Goal: Task Accomplishment & Management: Use online tool/utility

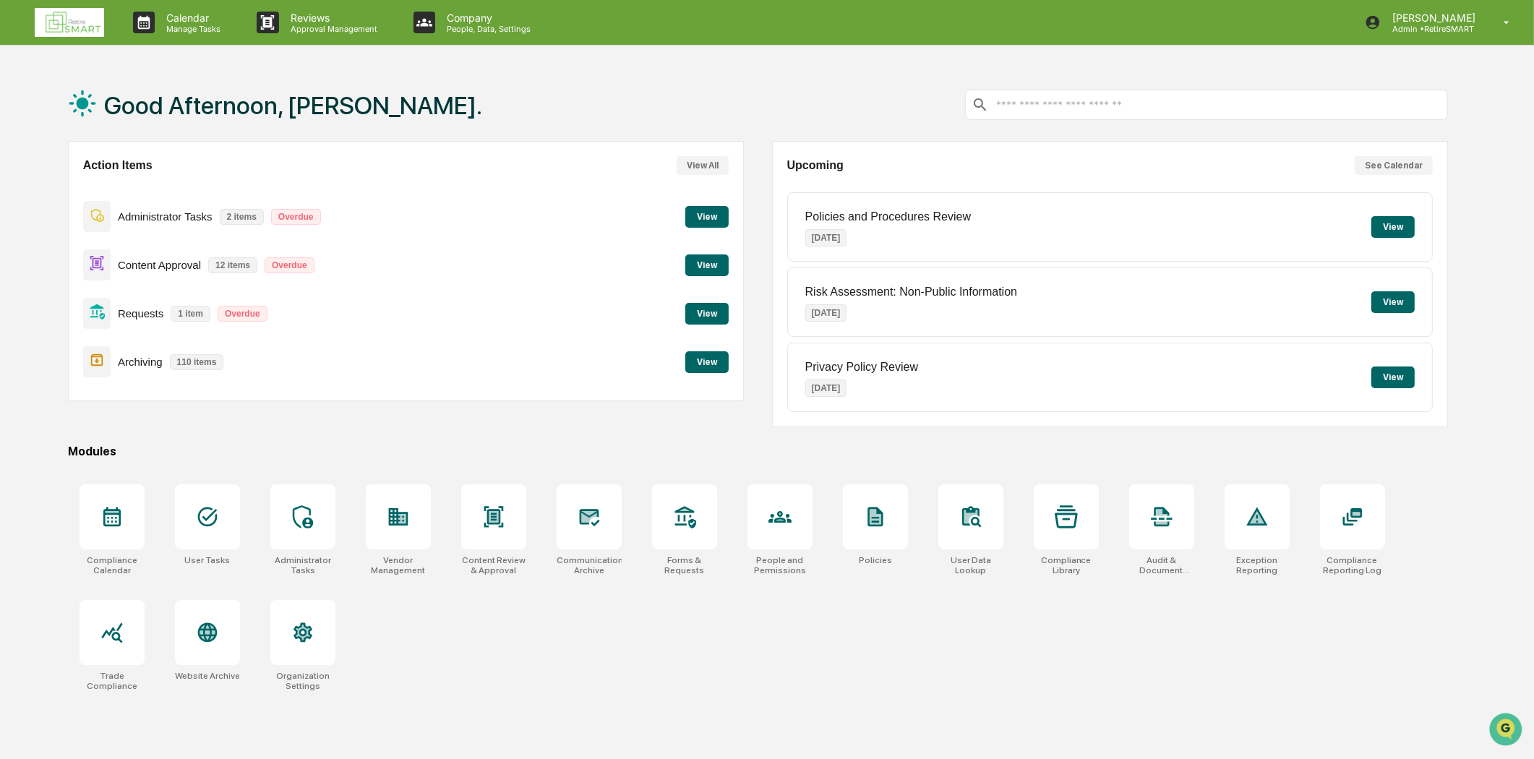
click at [723, 364] on button "View" at bounding box center [706, 362] width 43 height 22
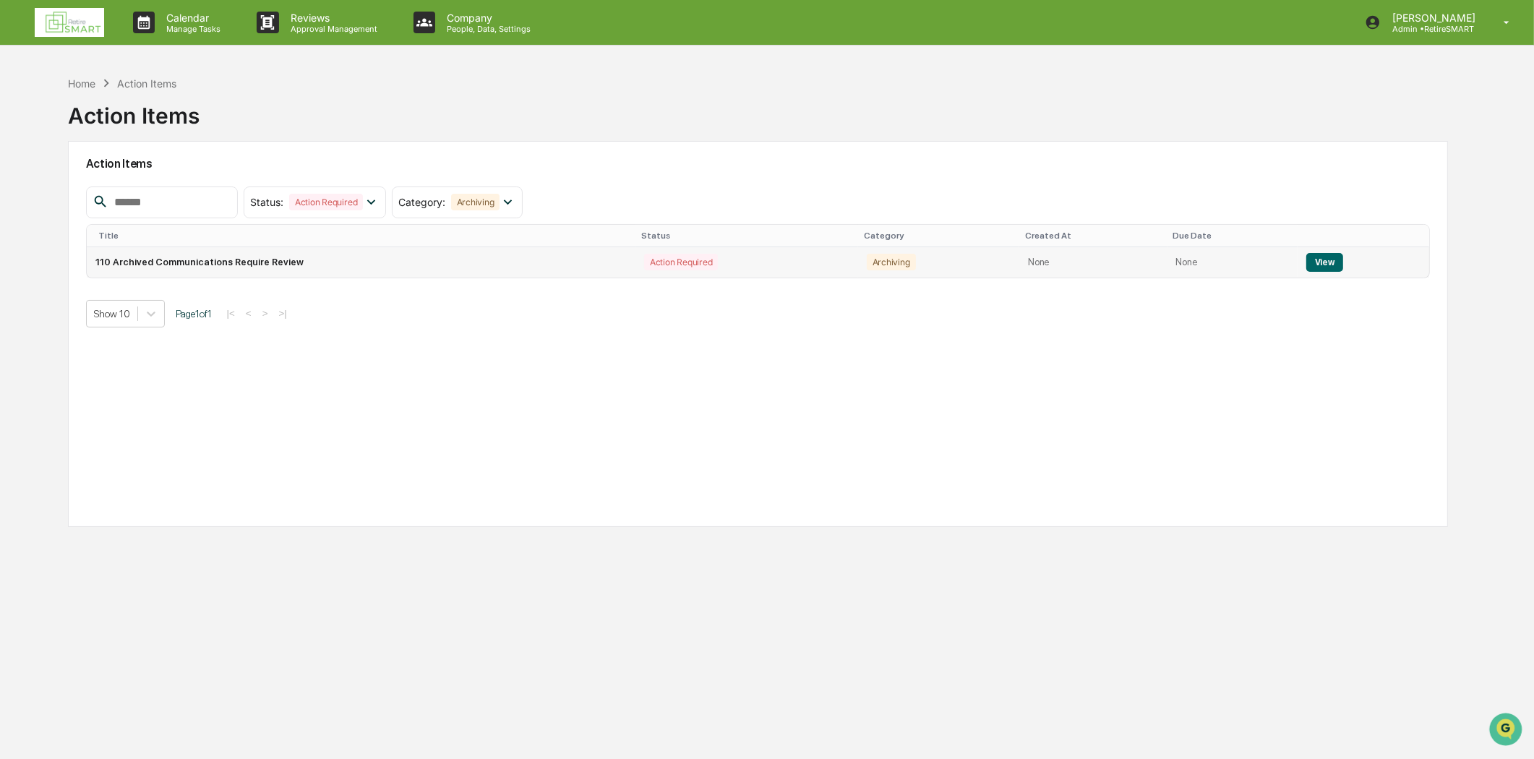
click at [1310, 269] on button "View" at bounding box center [1324, 262] width 37 height 19
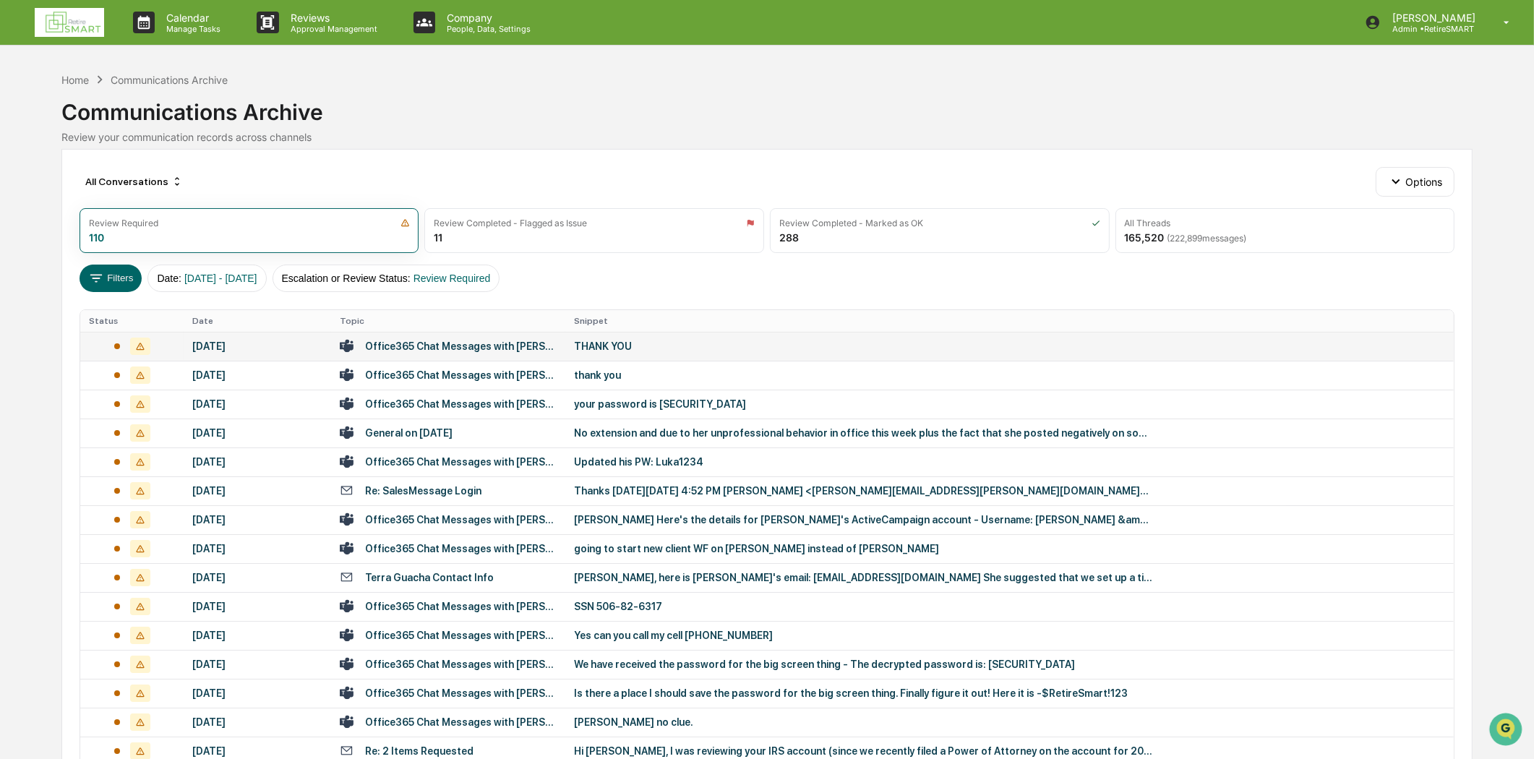
click at [477, 344] on div "Office365 Chat Messages with [PERSON_NAME], [GEOGRAPHIC_DATA][PERSON_NAME] on […" at bounding box center [461, 346] width 192 height 12
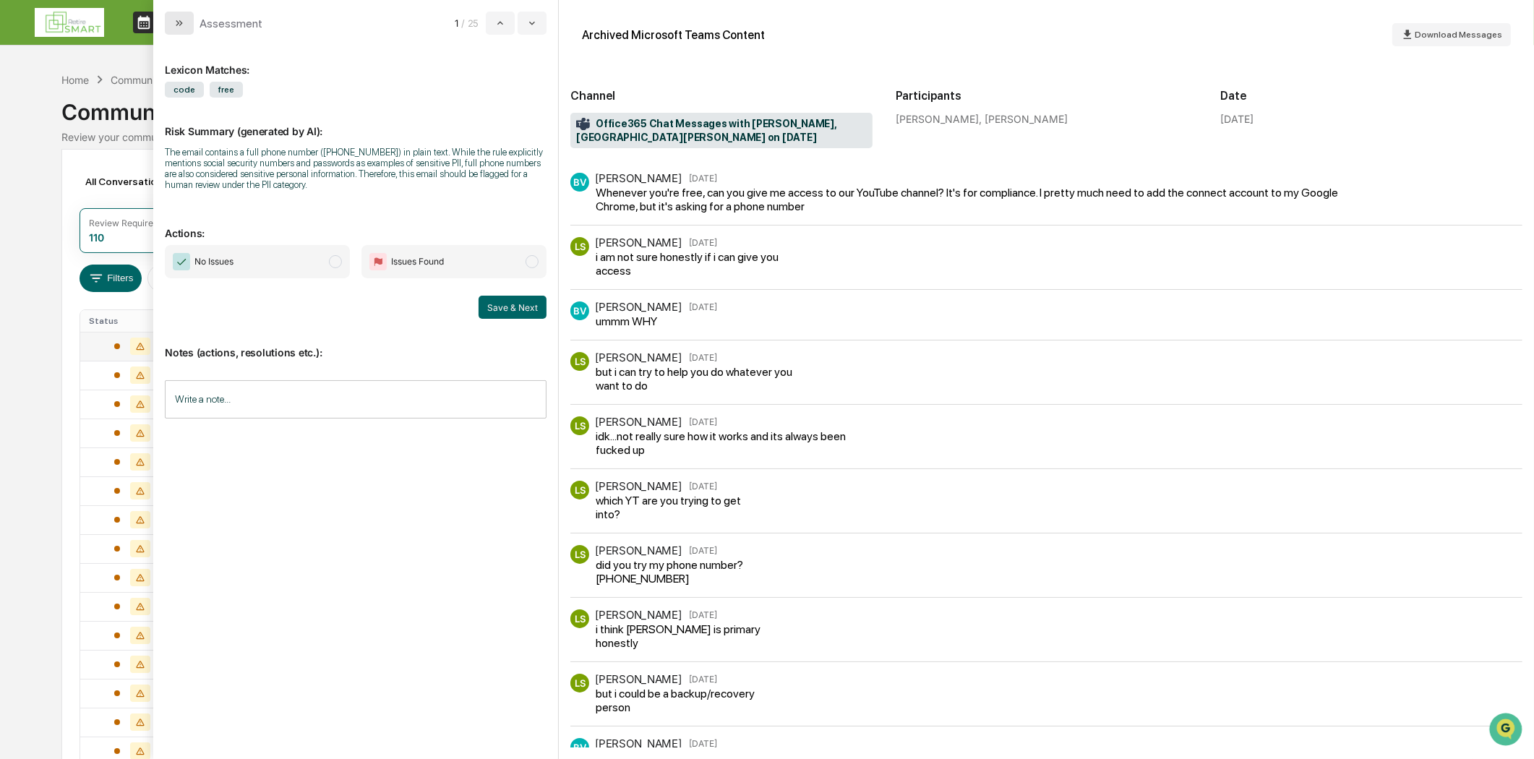
click at [185, 20] on button "modal" at bounding box center [179, 23] width 29 height 23
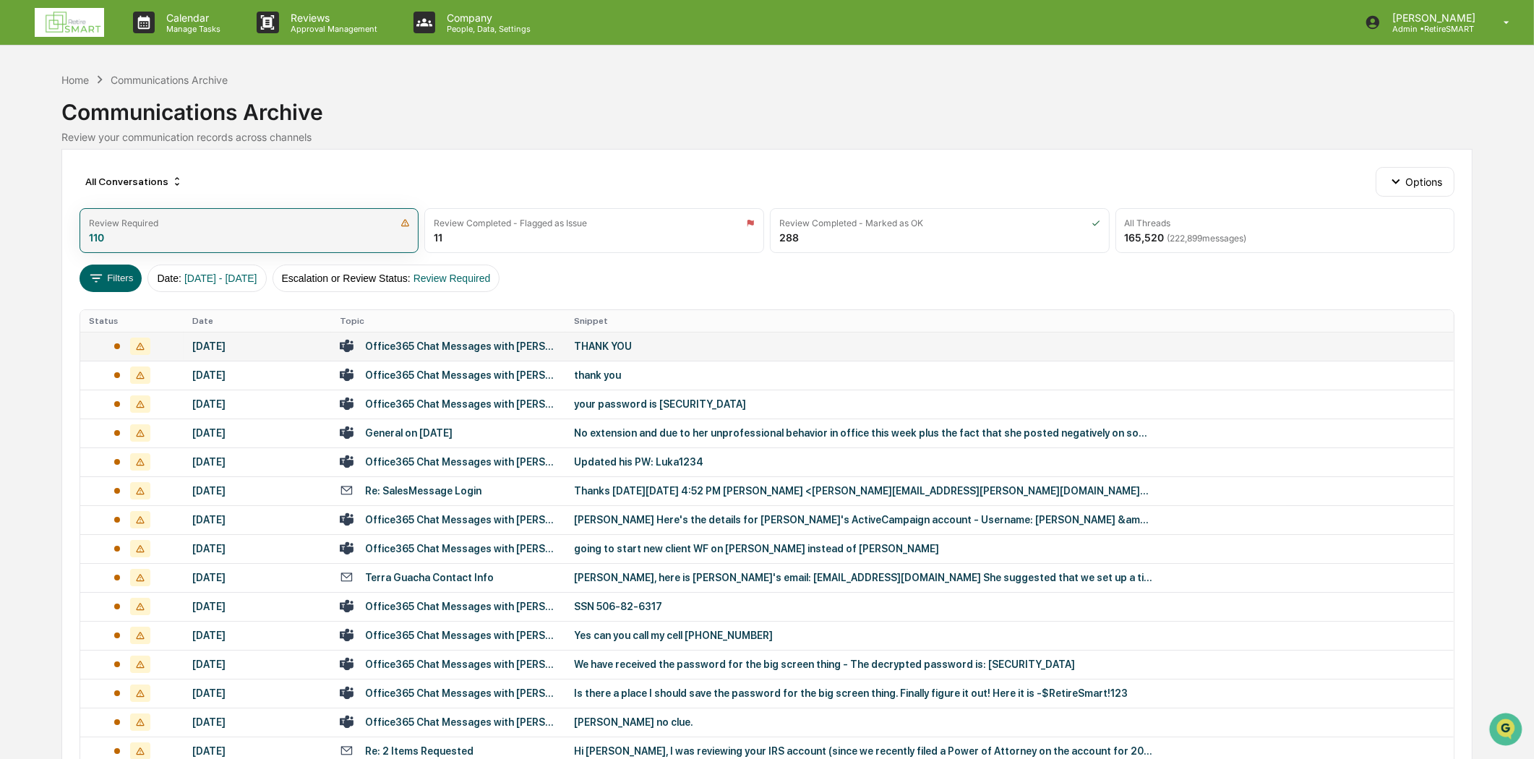
click at [314, 242] on div "Review Required 110" at bounding box center [250, 230] width 340 height 45
click at [1232, 250] on div "All Threads 165,520 ( 222,899 messages)" at bounding box center [1285, 230] width 340 height 45
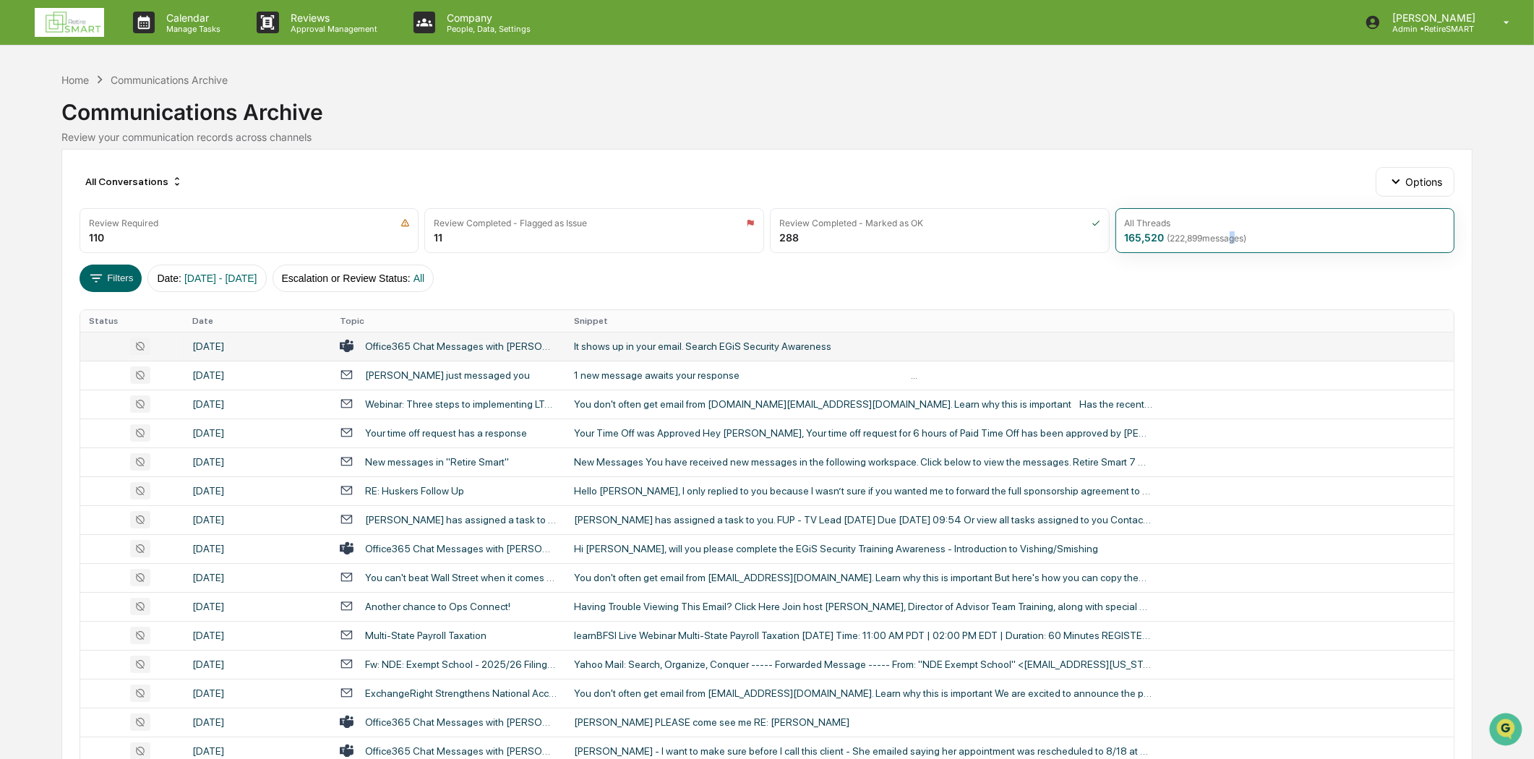
click at [697, 343] on div "It shows up in your email. Search EGiS Security Awareness" at bounding box center [863, 346] width 578 height 12
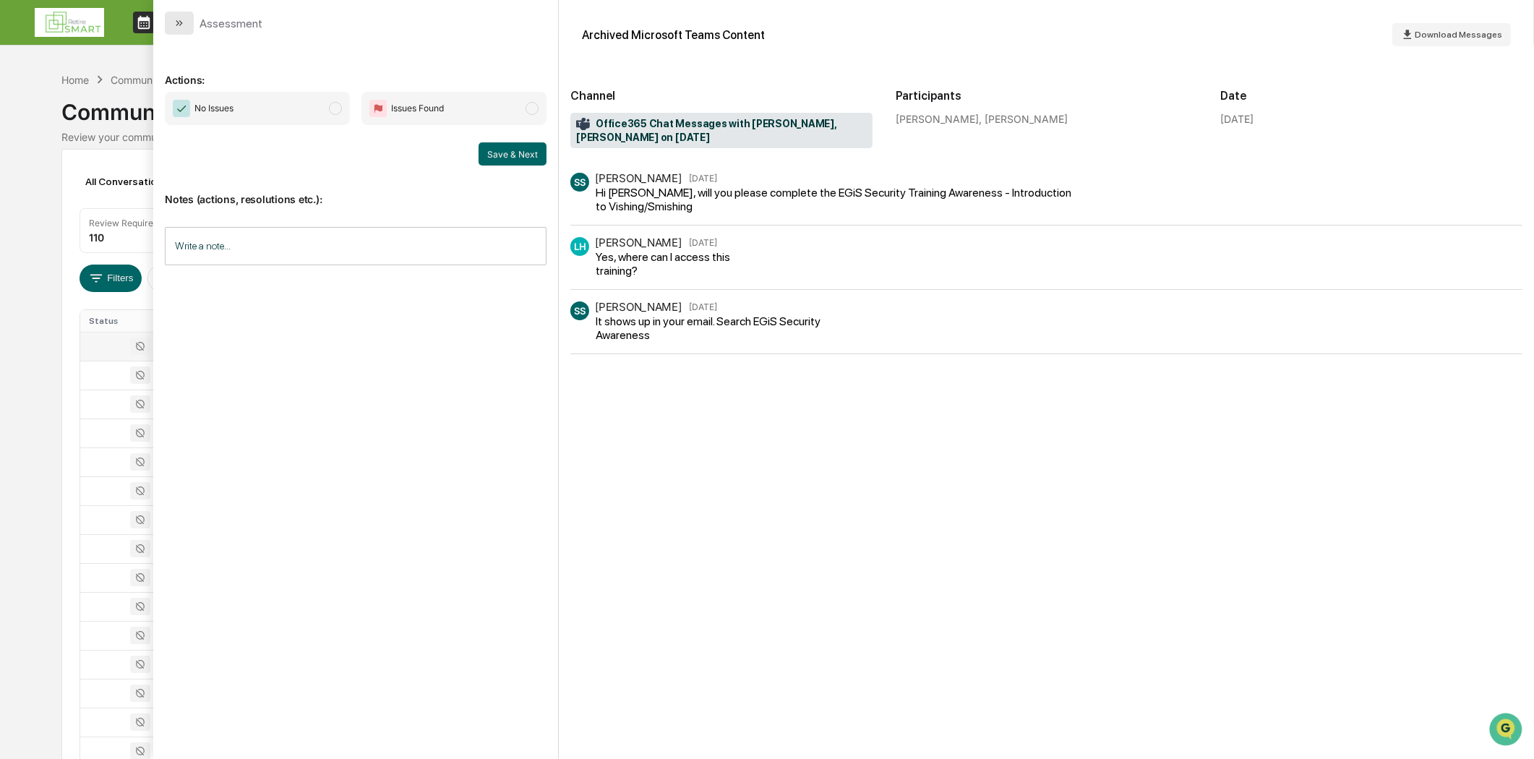
click at [179, 20] on icon "modal" at bounding box center [181, 23] width 4 height 6
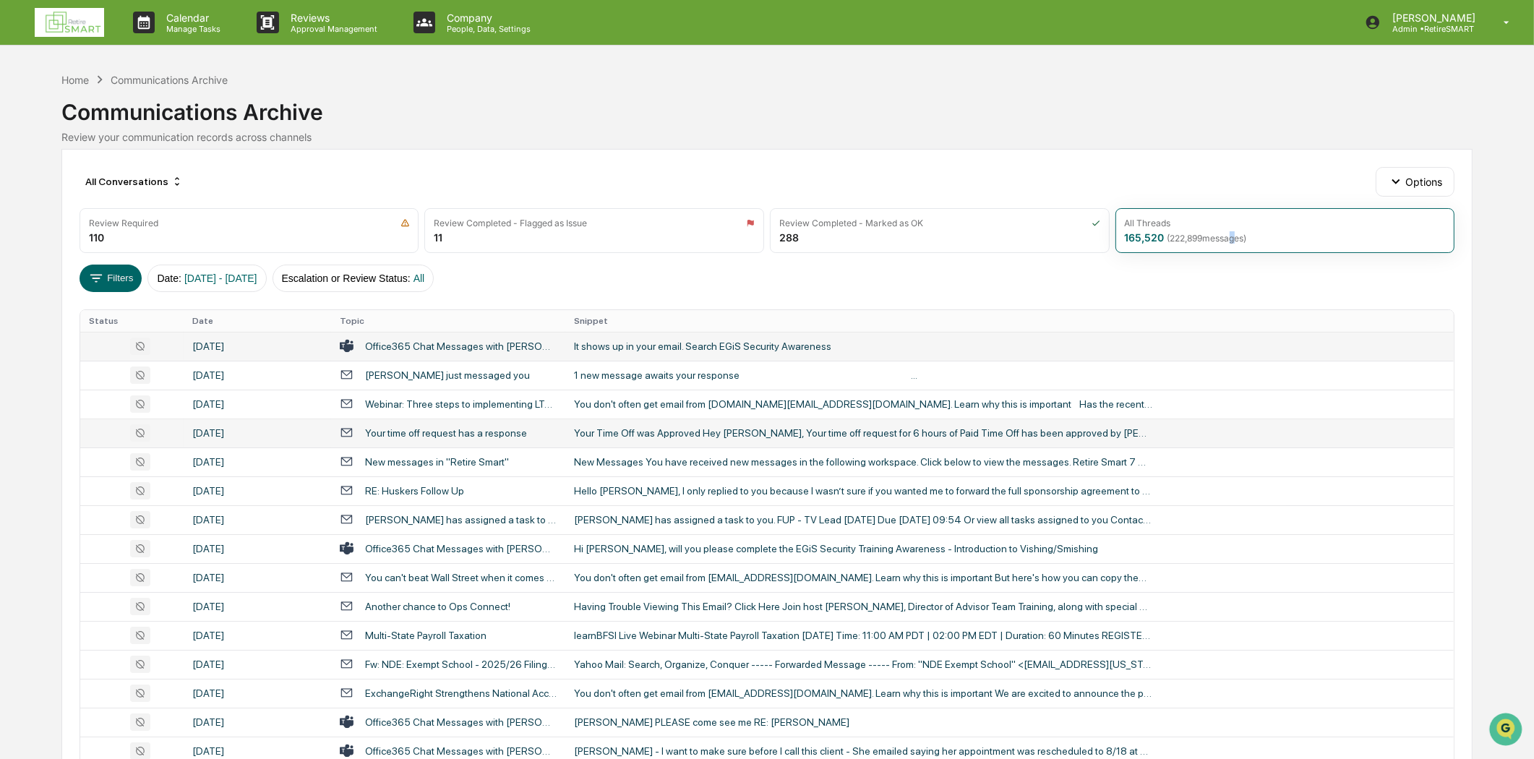
click at [810, 419] on td "Your Time Off was Approved Hey [PERSON_NAME], Your time off request for 6 hours…" at bounding box center [1009, 433] width 888 height 29
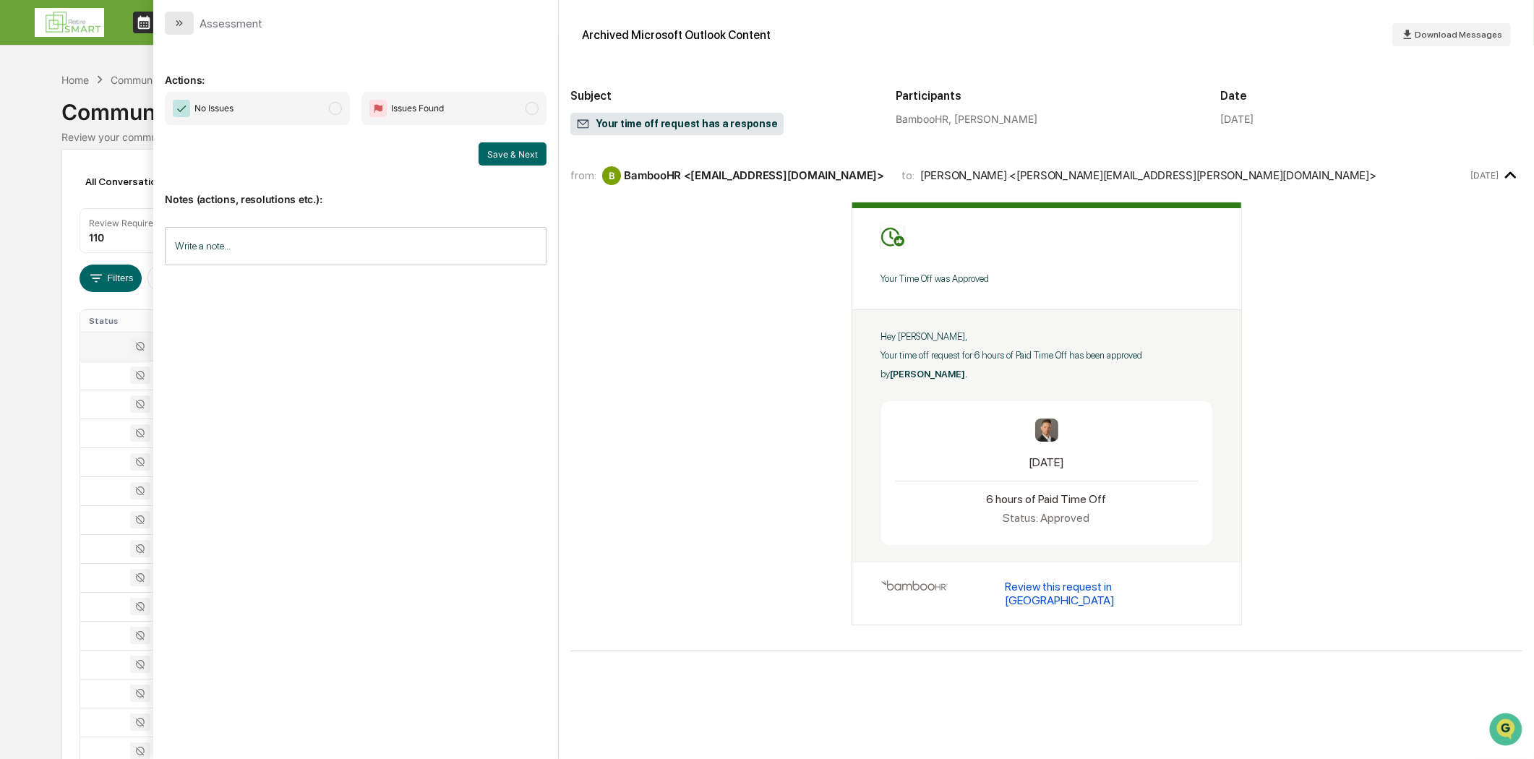
click at [168, 24] on button "modal" at bounding box center [179, 23] width 29 height 23
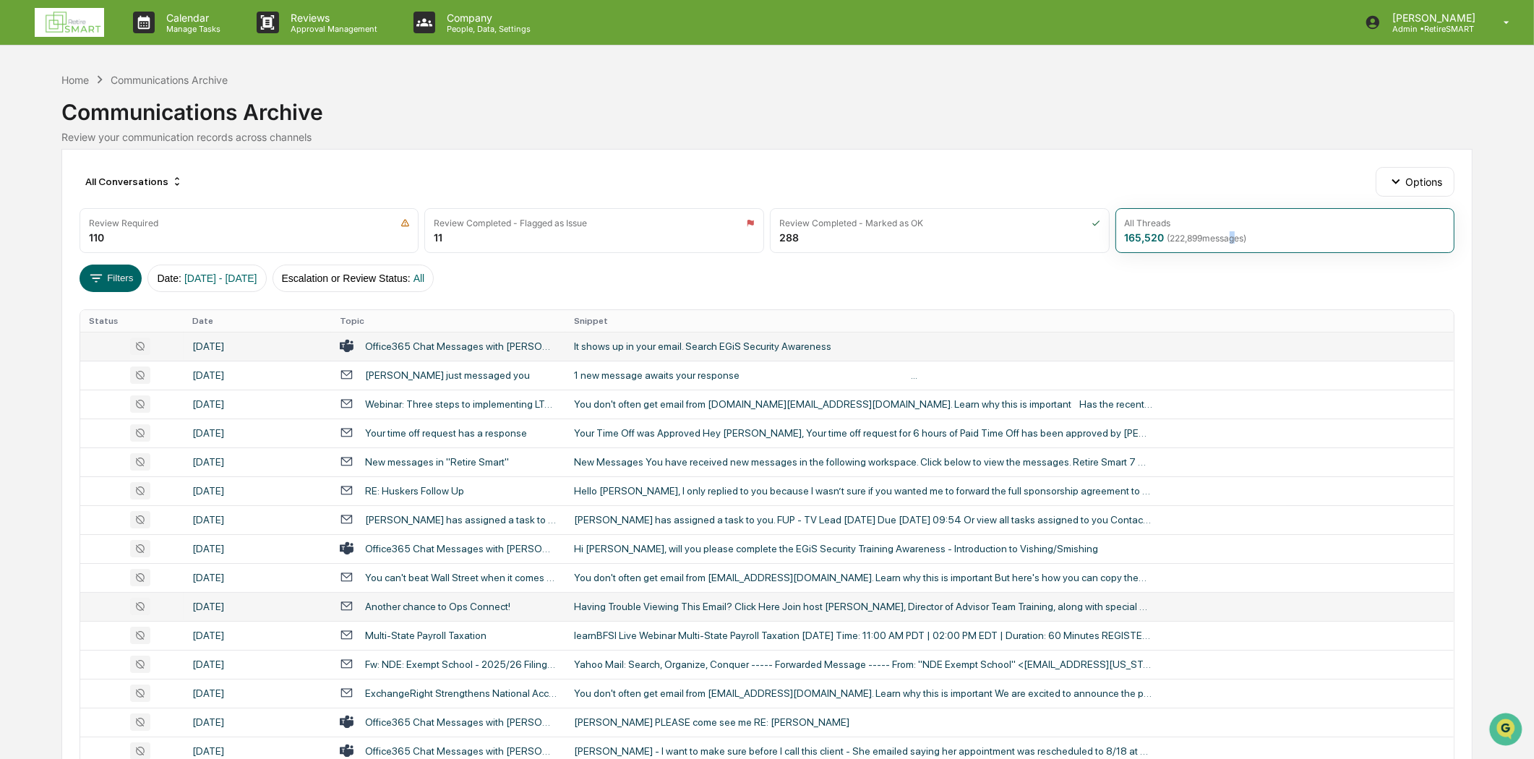
click at [806, 610] on div "Having Trouble Viewing This Email? Click Here Join host [PERSON_NAME], Director…" at bounding box center [863, 607] width 578 height 12
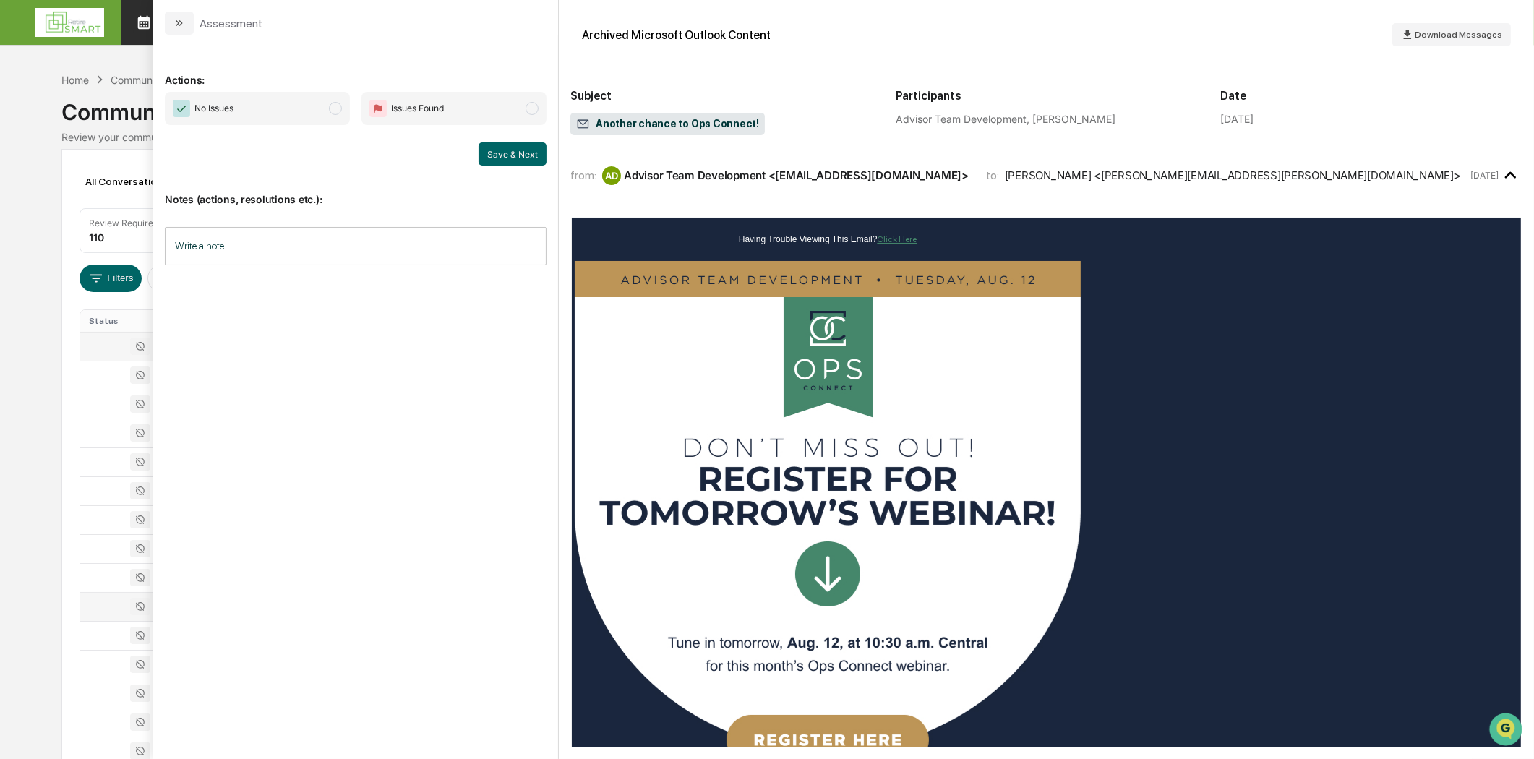
click at [179, 27] on button "modal" at bounding box center [179, 23] width 29 height 23
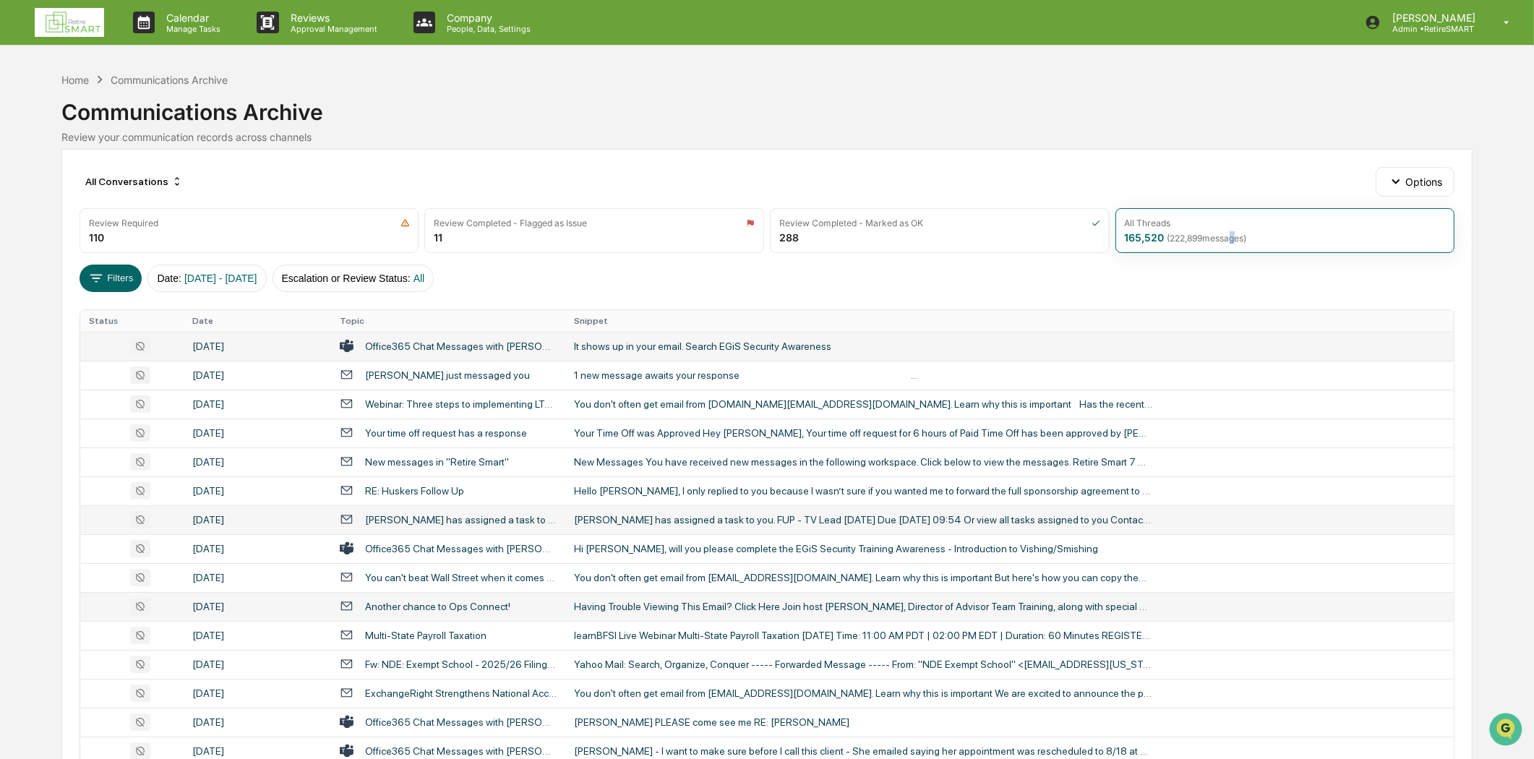
click at [472, 520] on div "[PERSON_NAME] has assigned a task to you" at bounding box center [461, 520] width 192 height 12
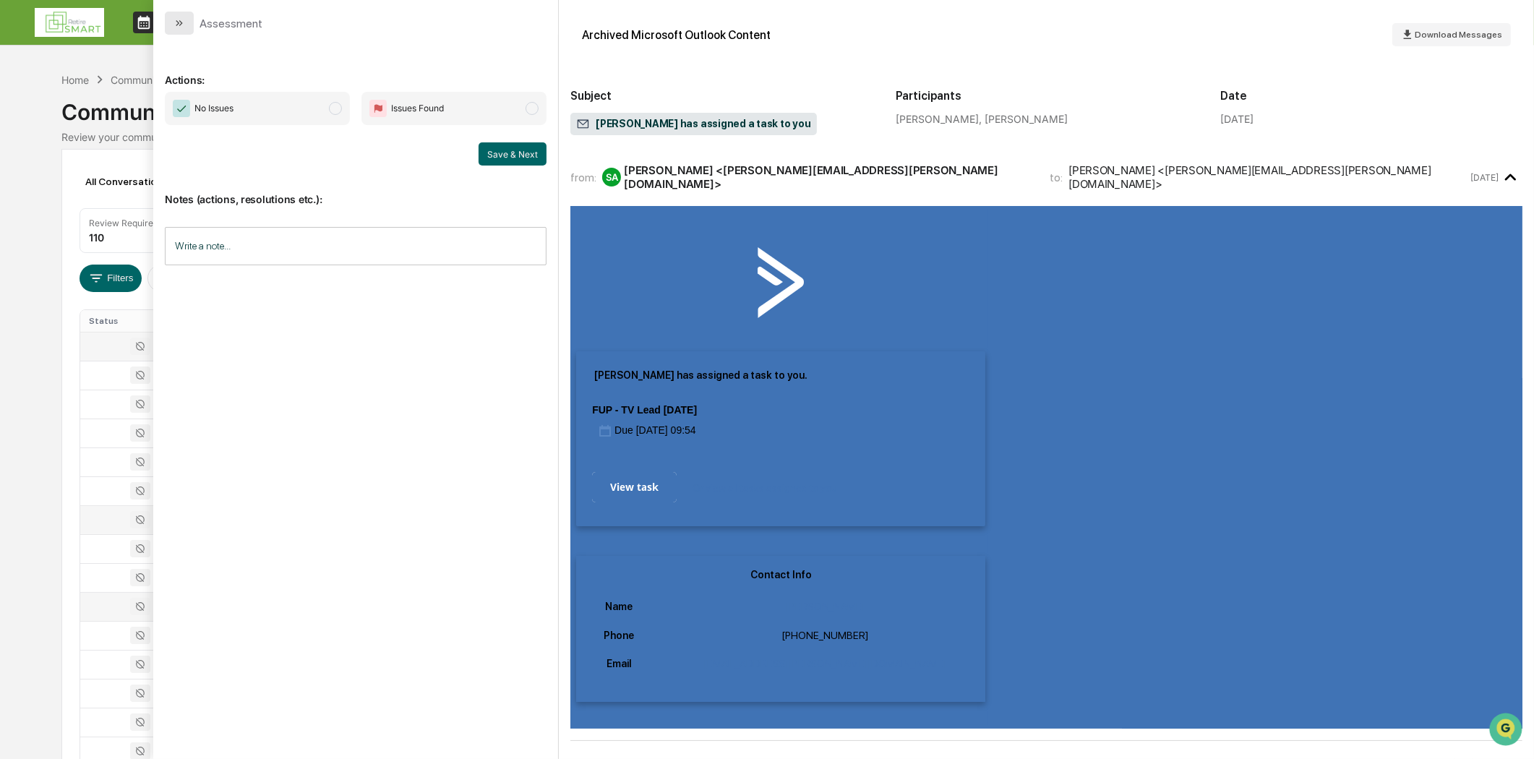
click at [179, 24] on icon "modal" at bounding box center [179, 23] width 12 height 12
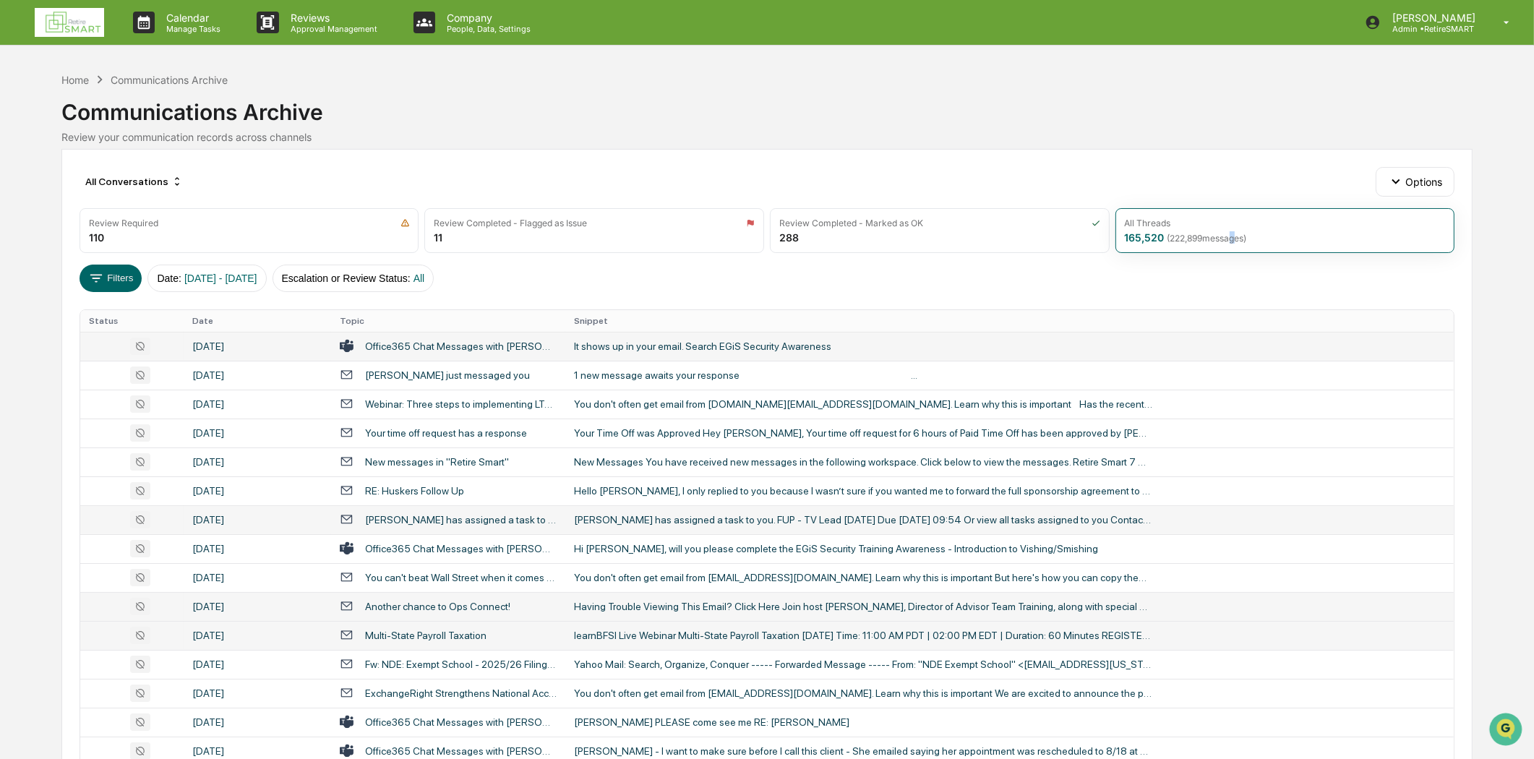
click at [439, 638] on div "Multi-State Payroll Taxation" at bounding box center [425, 636] width 121 height 12
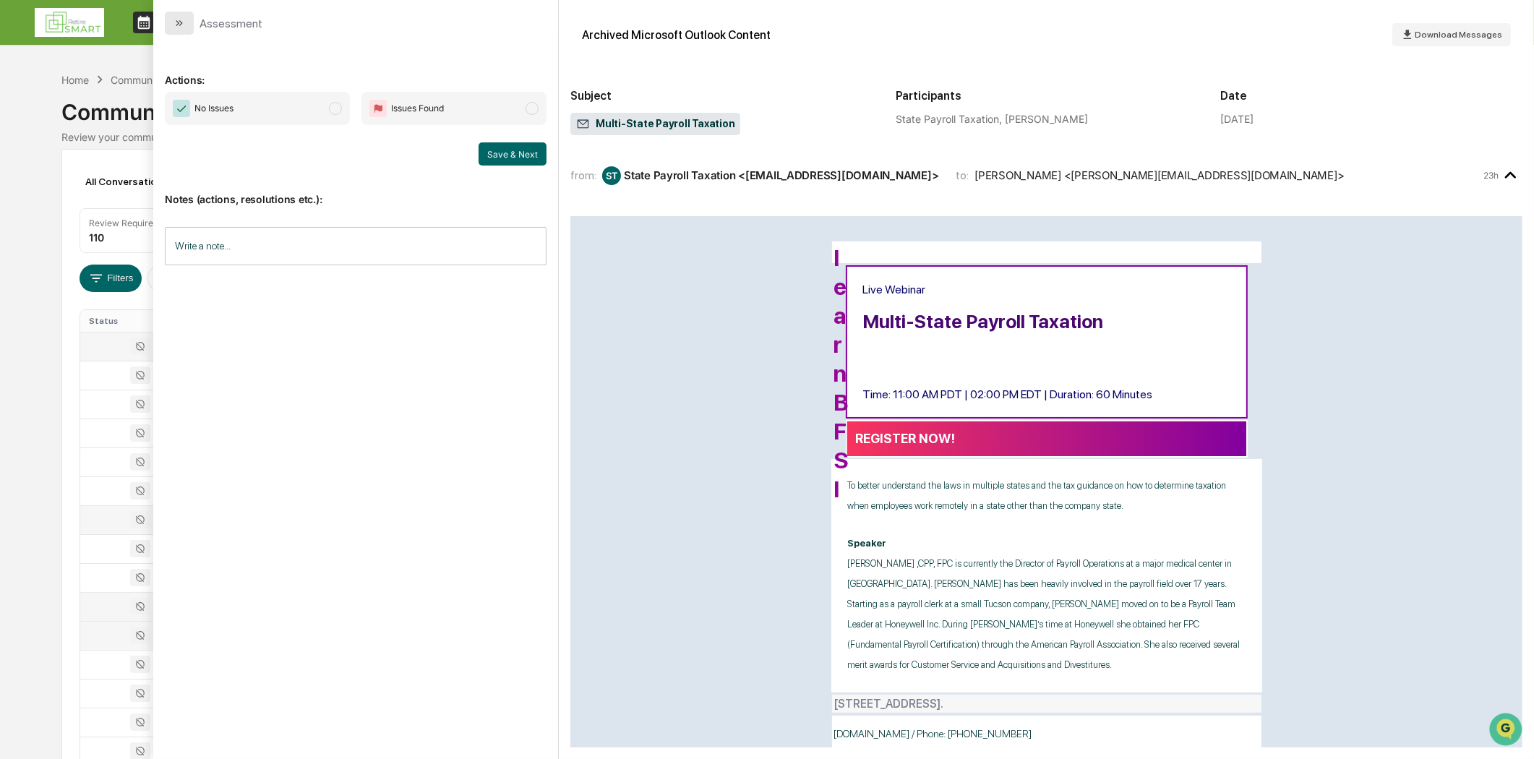
click at [186, 27] on button "modal" at bounding box center [179, 23] width 29 height 23
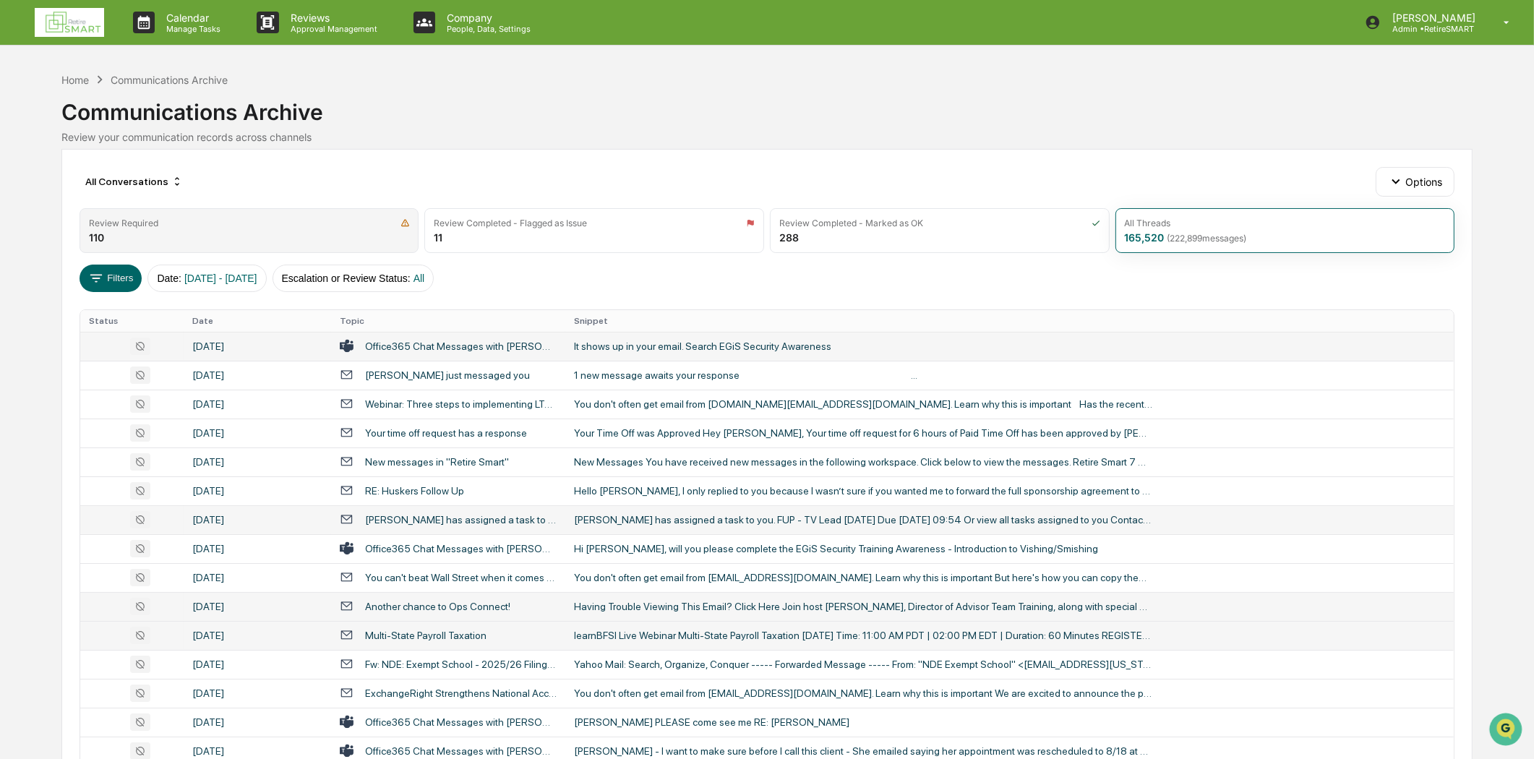
click at [286, 220] on div "Review Required" at bounding box center [249, 223] width 321 height 11
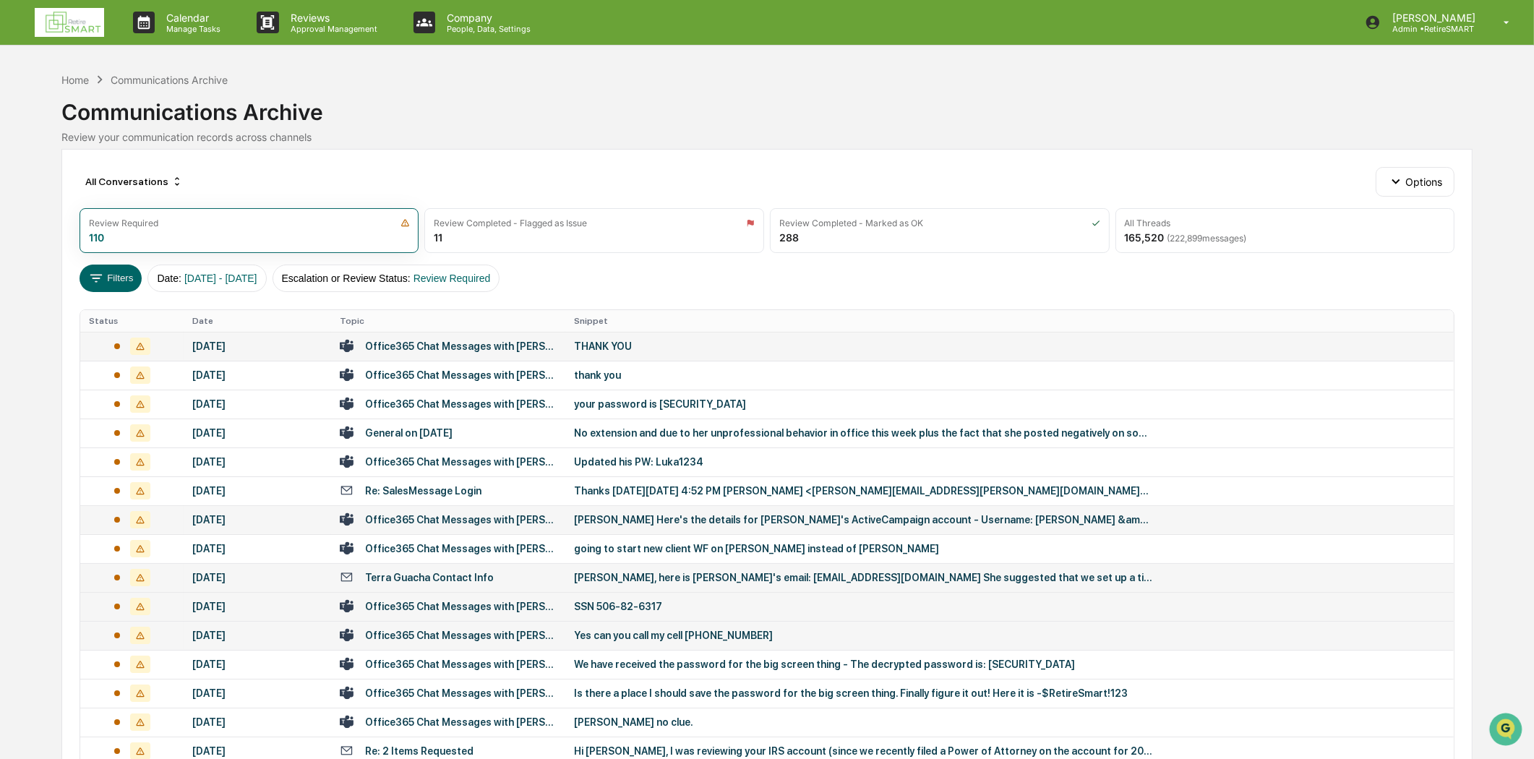
click at [899, 572] on div "[PERSON_NAME], here is [PERSON_NAME]'s email: [EMAIL_ADDRESS][DOMAIN_NAME] She …" at bounding box center [863, 578] width 578 height 12
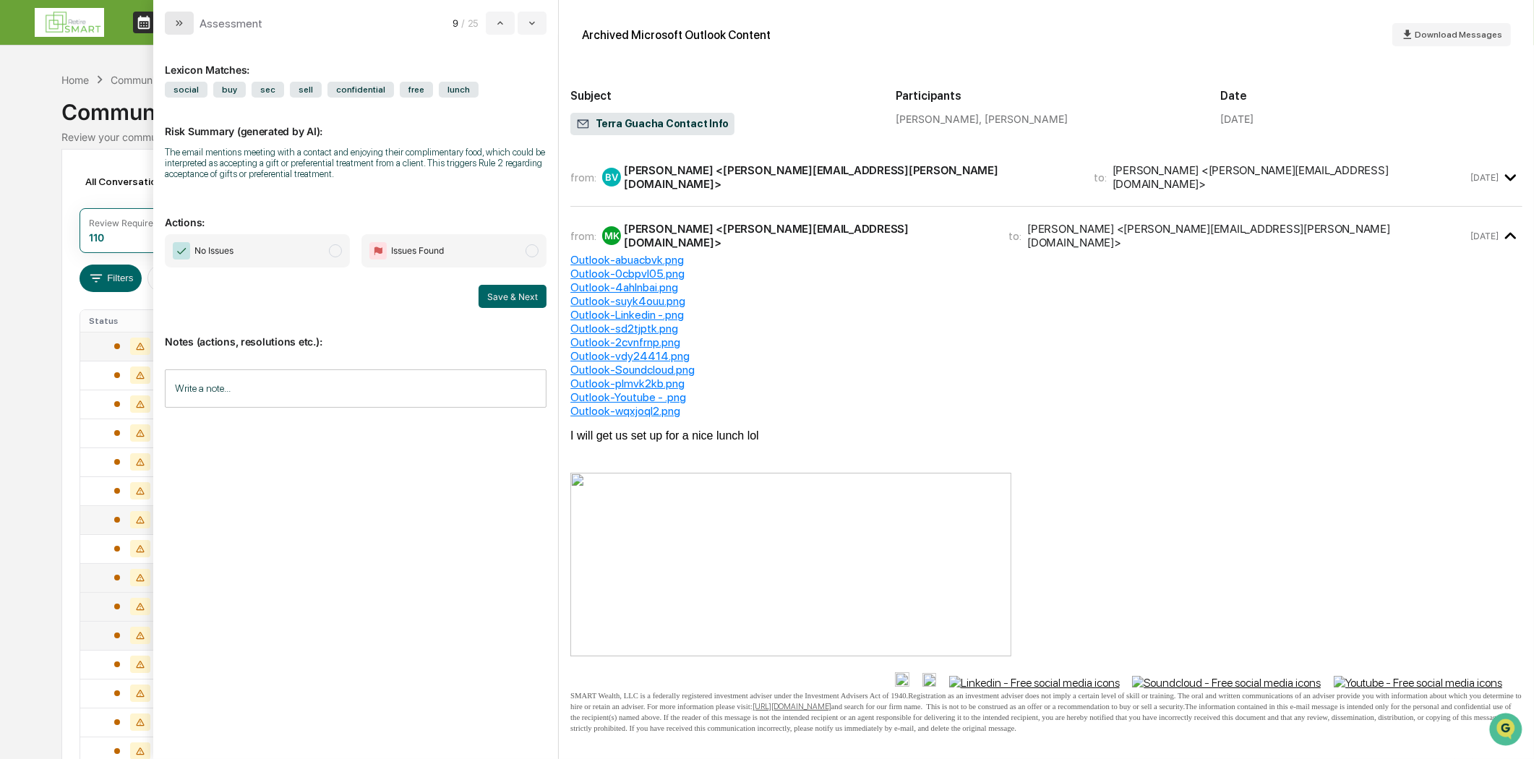
click at [189, 12] on button "modal" at bounding box center [179, 23] width 29 height 23
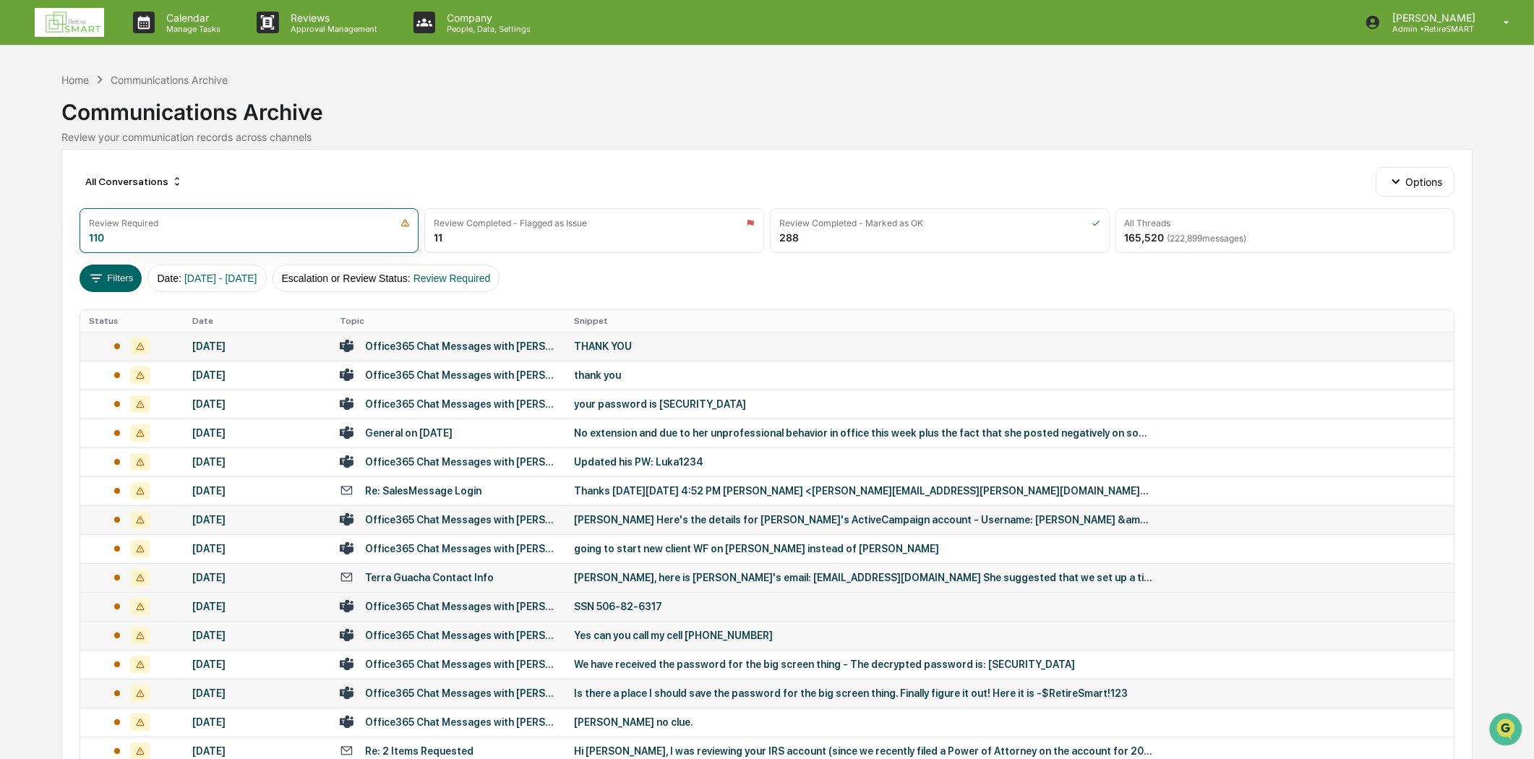
scroll to position [377, 0]
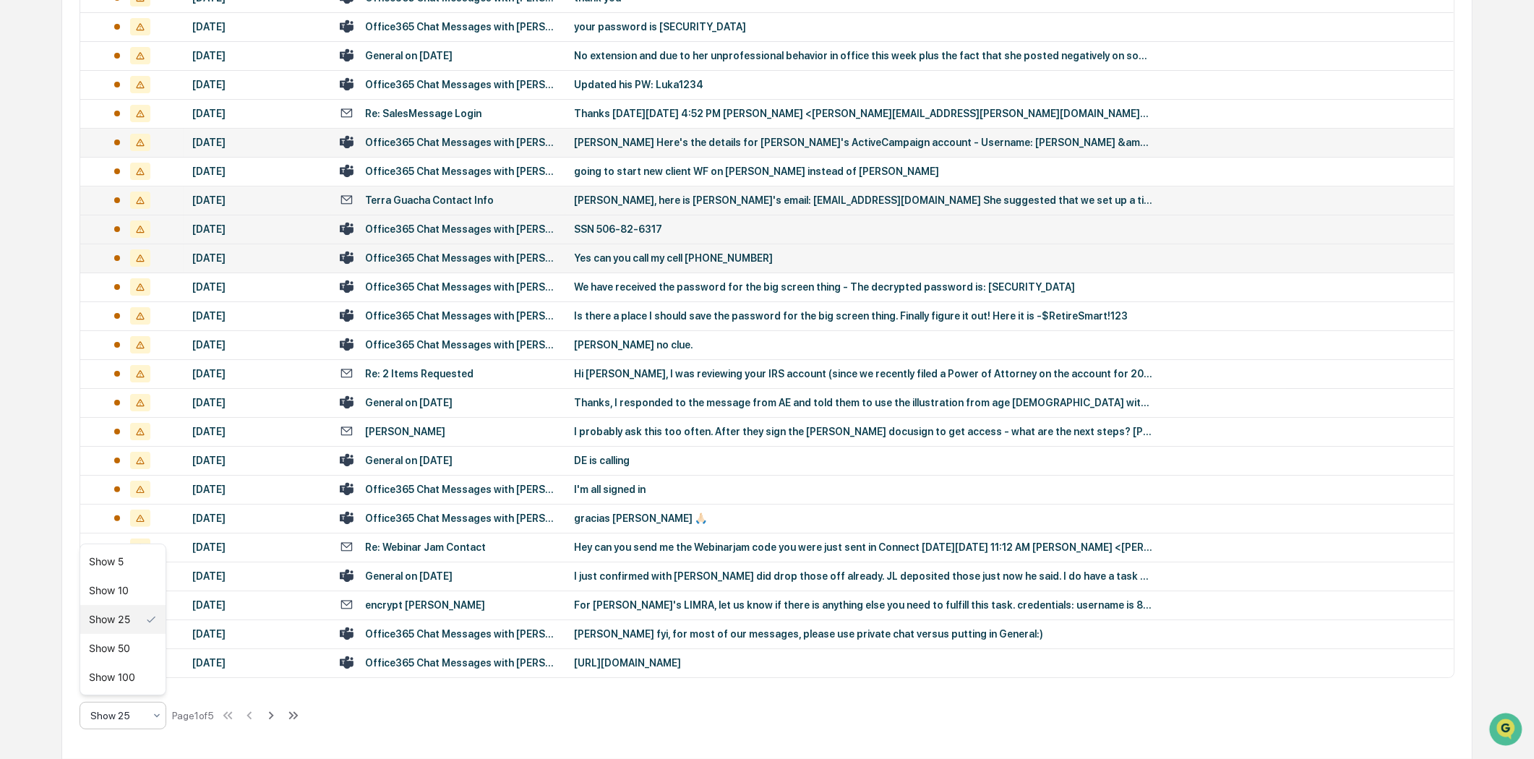
click at [155, 710] on icon at bounding box center [157, 716] width 12 height 12
click at [129, 679] on div "Show 100" at bounding box center [122, 677] width 85 height 29
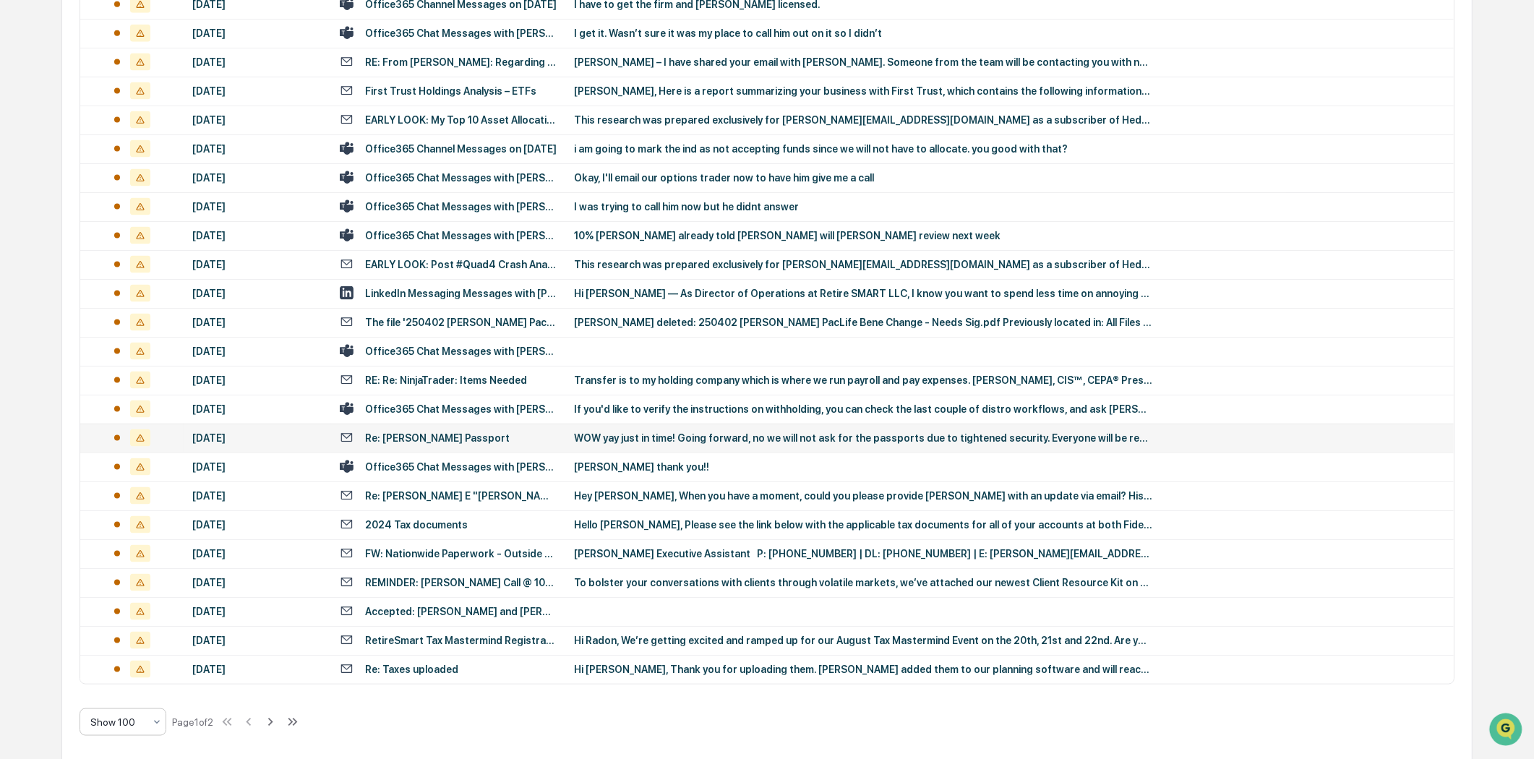
scroll to position [2544, 0]
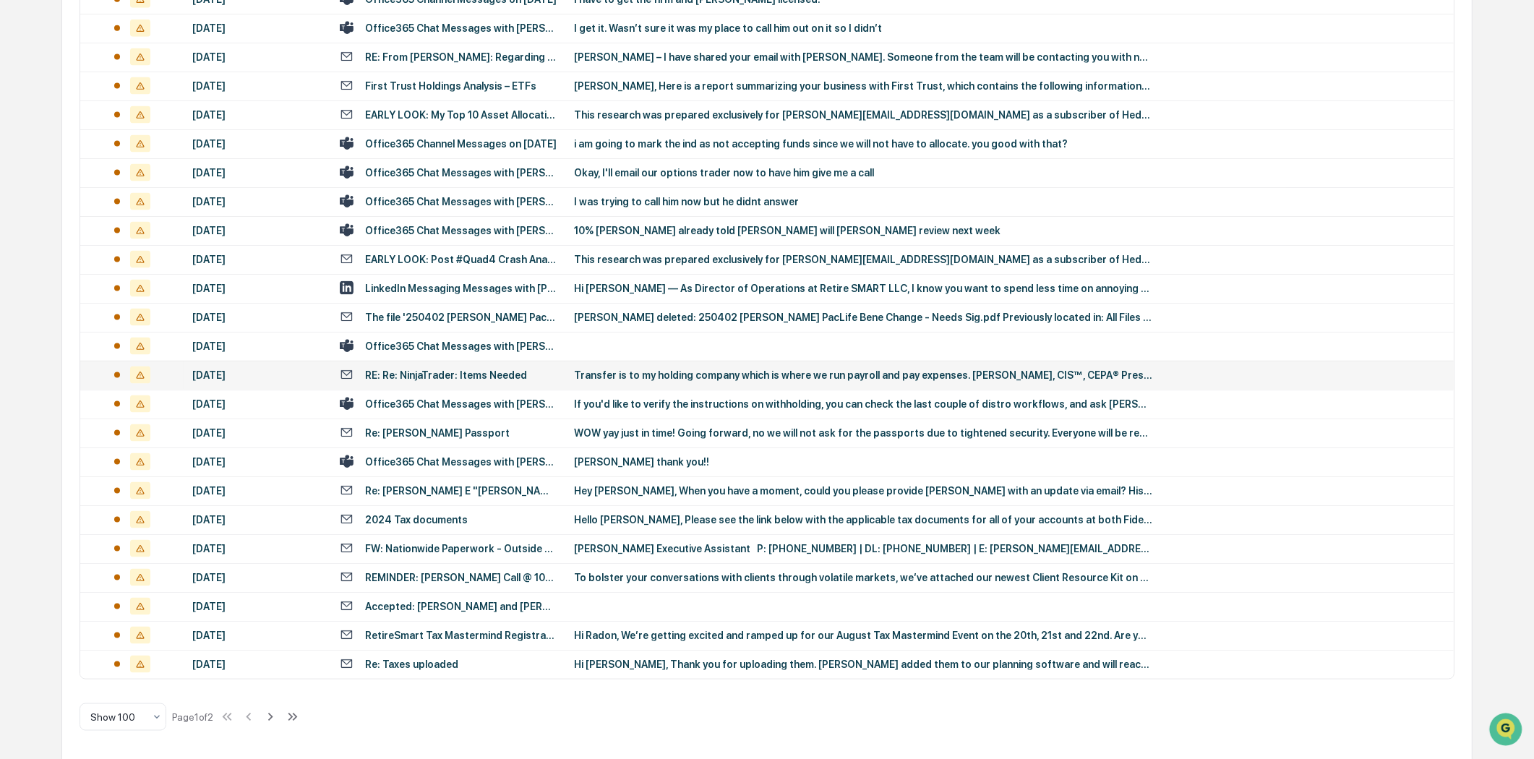
click at [761, 373] on div "Transfer is to my holding company which is where we run payroll and pay expense…" at bounding box center [863, 375] width 578 height 12
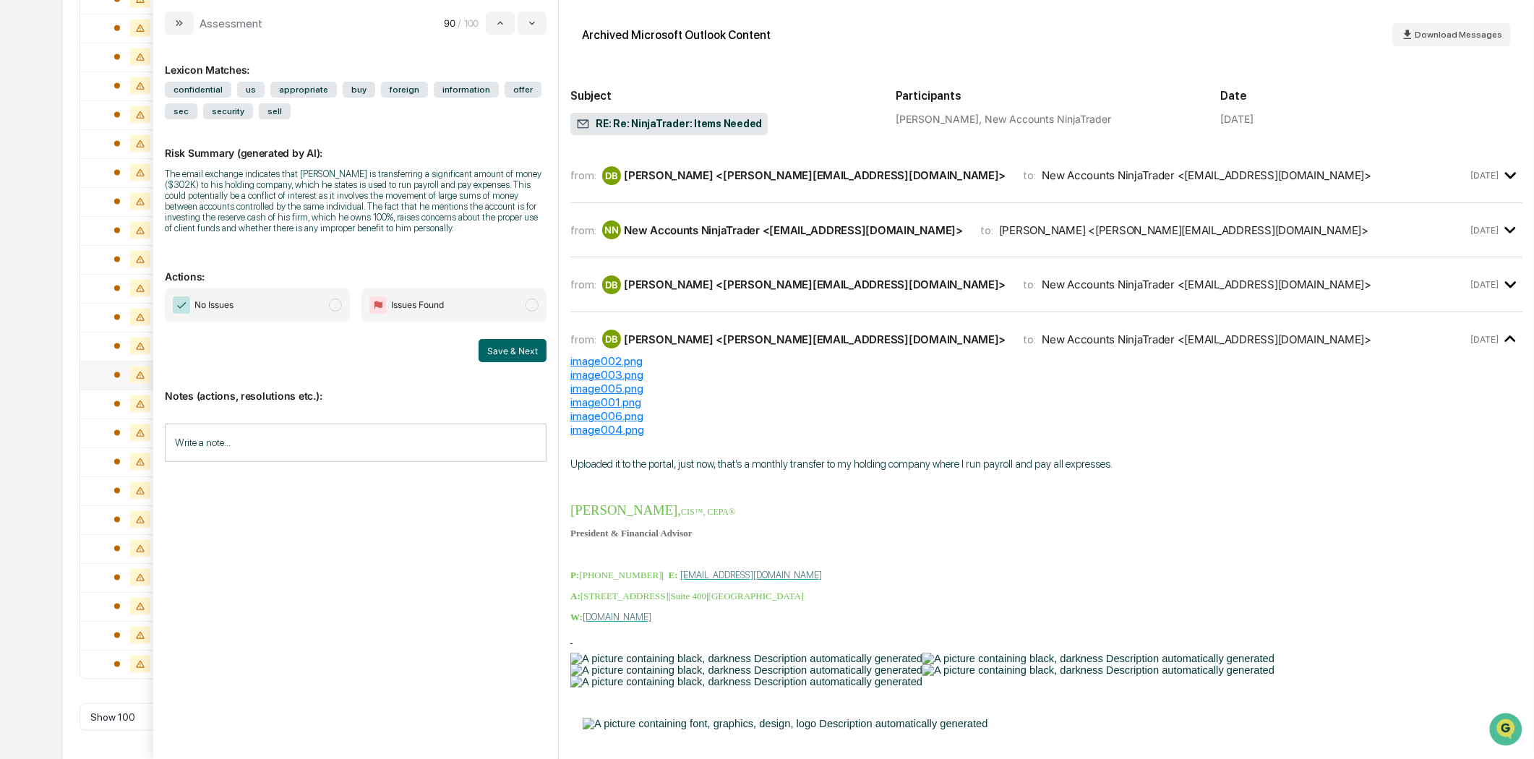
drag, startPoint x: 186, startPoint y: 19, endPoint x: 214, endPoint y: 20, distance: 28.2
click at [214, 20] on div "Assessment" at bounding box center [214, 23] width 98 height 23
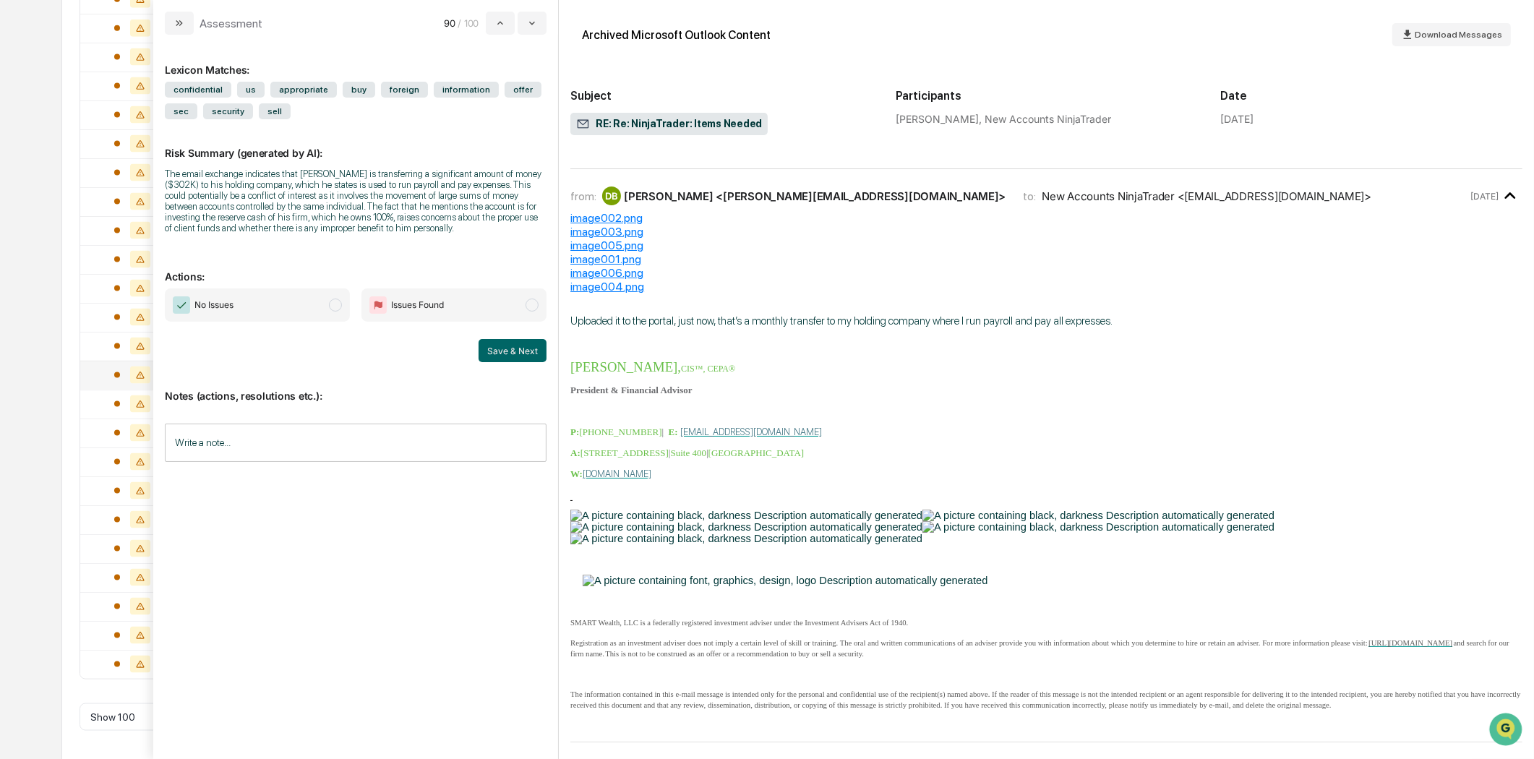
scroll to position [458, 0]
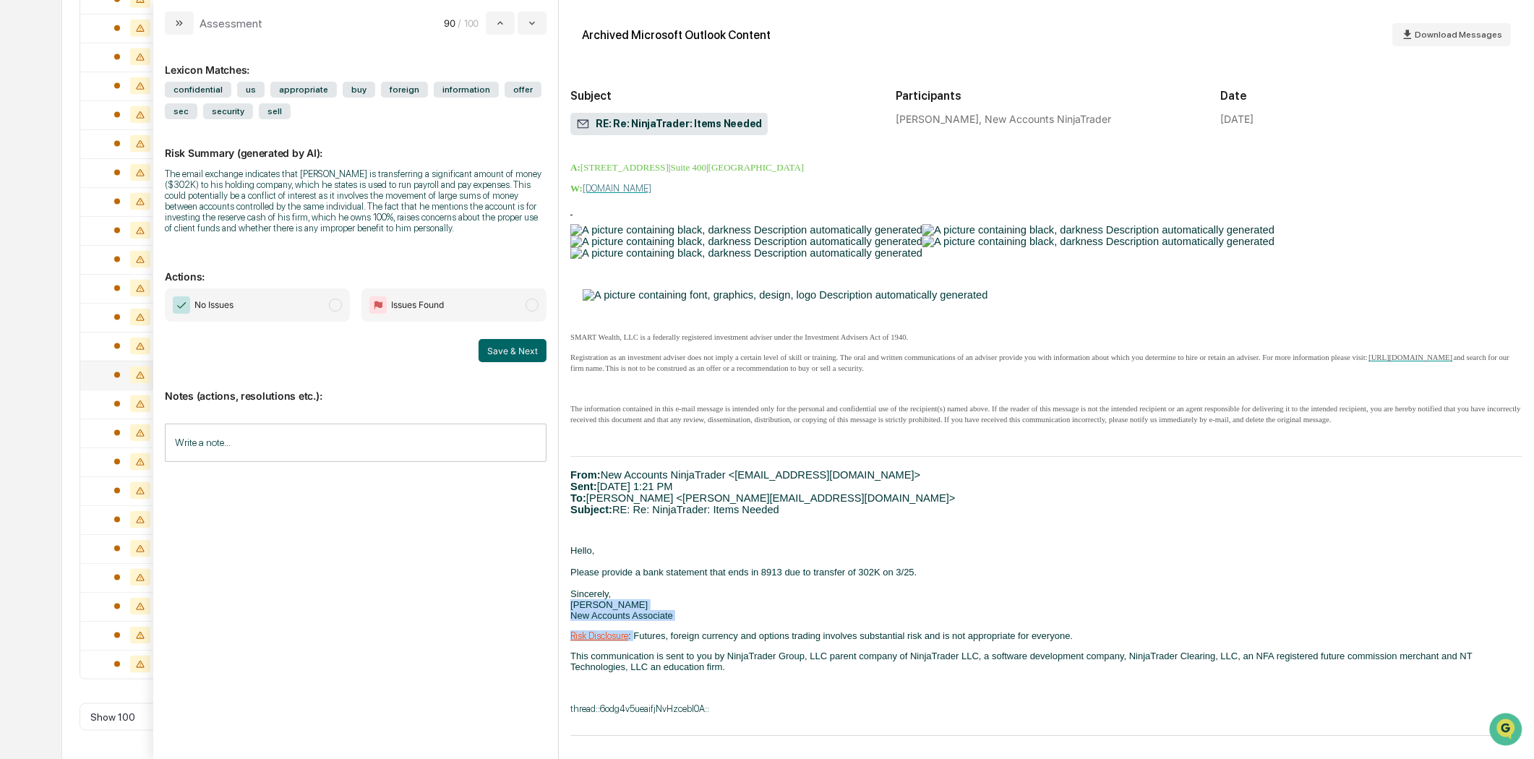
drag, startPoint x: 639, startPoint y: 608, endPoint x: 633, endPoint y: 622, distance: 15.6
click at [633, 622] on div "Uploaded it to the portal, just now, that’s a monthly transfer to my holding co…" at bounding box center [1046, 371] width 952 height 685
click at [807, 594] on p "Hello, Please provide a bank statement that ends in 8913 due to transfer of 302…" at bounding box center [1046, 583] width 952 height 76
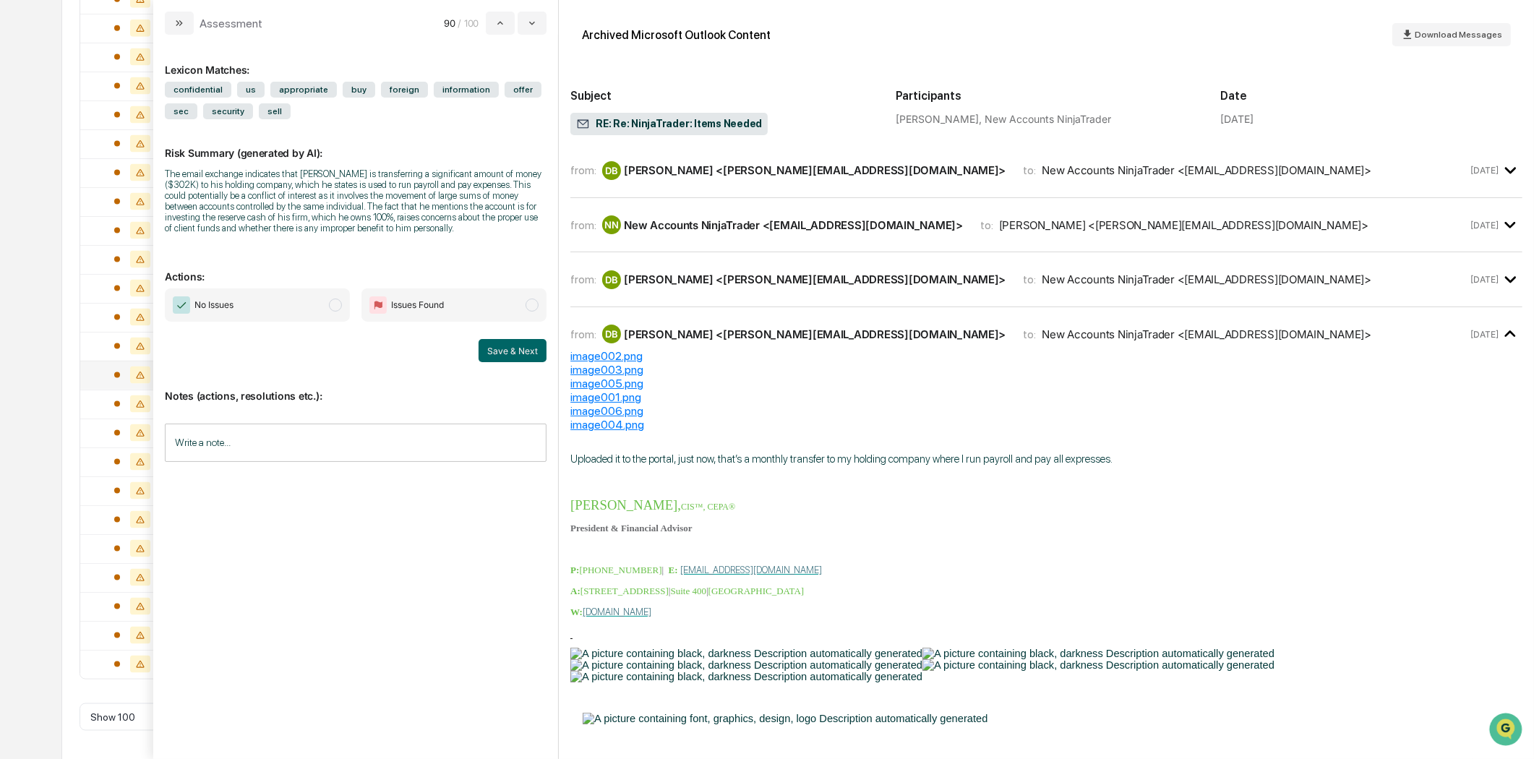
scroll to position [0, 0]
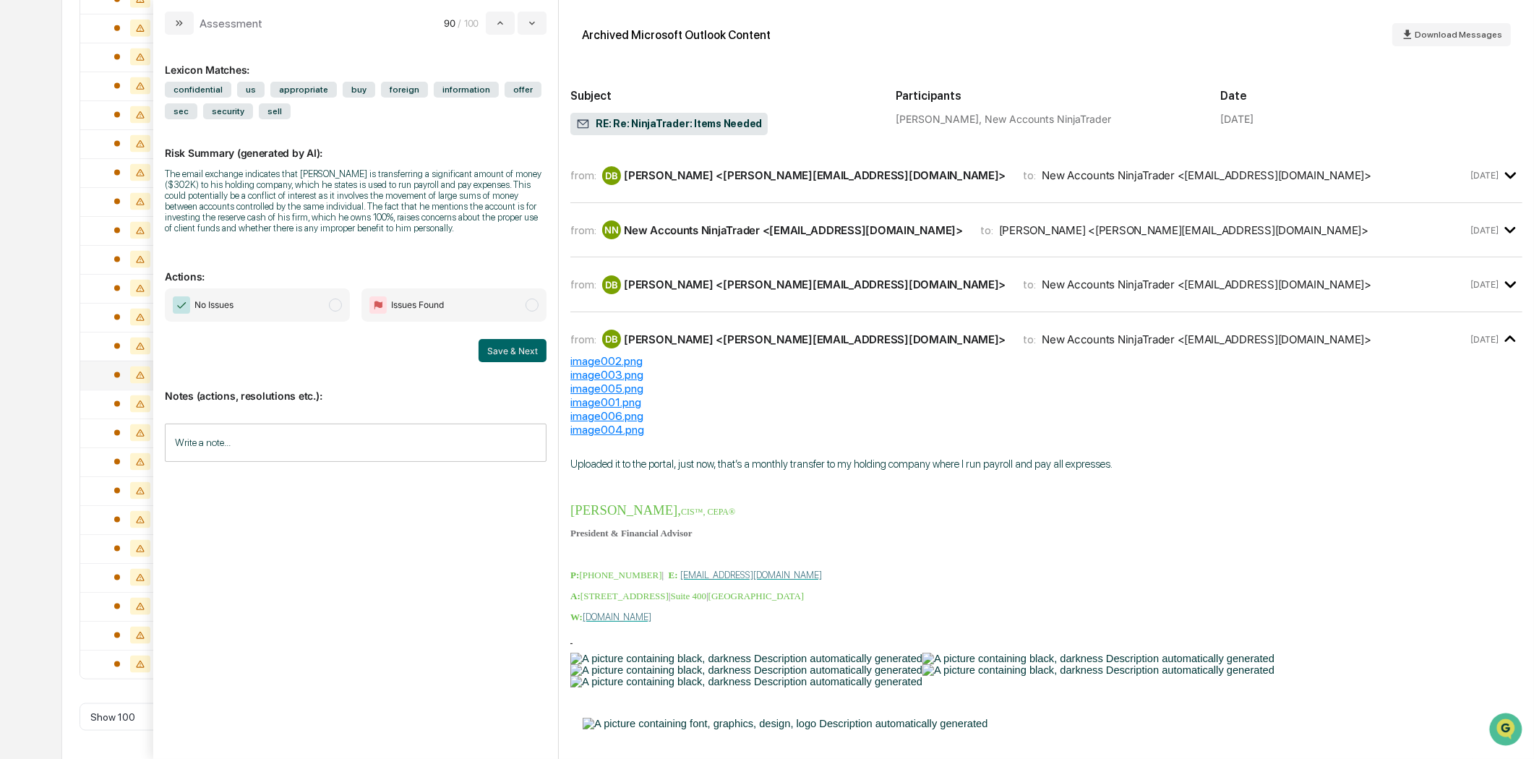
click at [774, 299] on div "from: DB [PERSON_NAME] <[PERSON_NAME][EMAIL_ADDRESS][DOMAIN_NAME]> to: New Acco…" at bounding box center [1046, 290] width 952 height 43
click at [817, 280] on div "[PERSON_NAME] <[PERSON_NAME][EMAIL_ADDRESS][DOMAIN_NAME]>" at bounding box center [815, 285] width 382 height 14
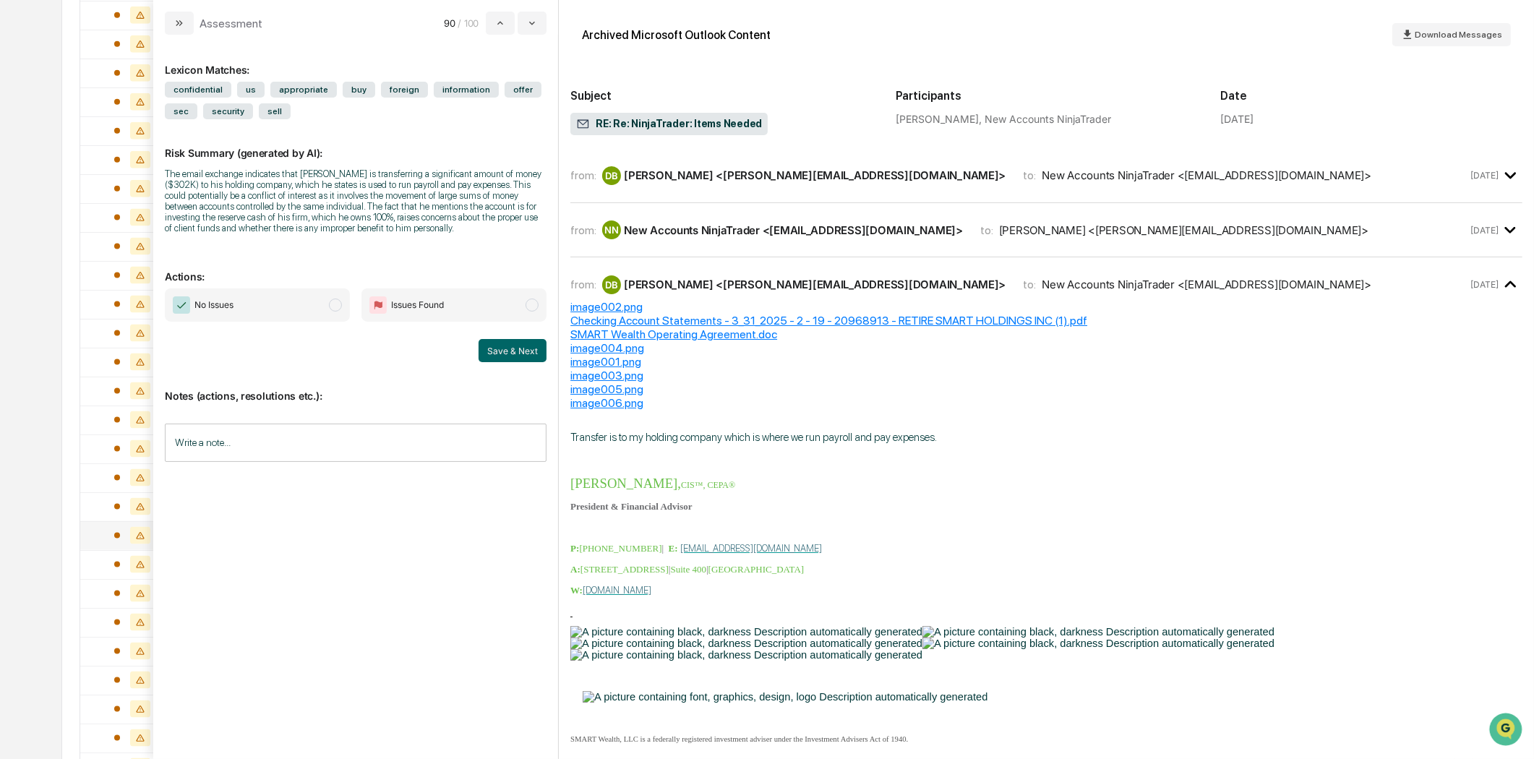
scroll to position [2383, 0]
click at [798, 225] on div "New Accounts NinjaTrader <[EMAIL_ADDRESS][DOMAIN_NAME]>" at bounding box center [793, 230] width 339 height 14
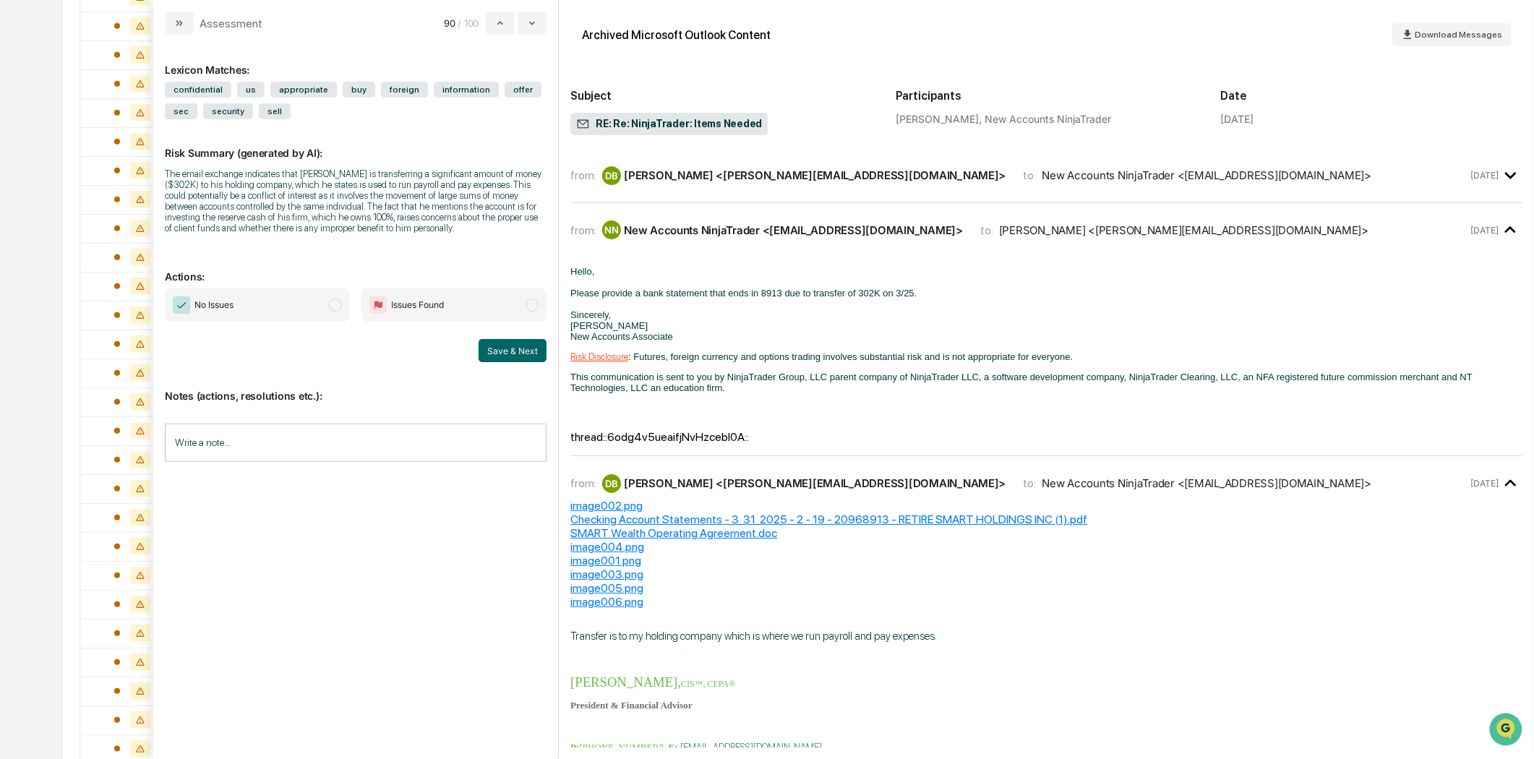
scroll to position [1821, 0]
click at [724, 182] on div "DB [PERSON_NAME] <[PERSON_NAME][EMAIL_ADDRESS][DOMAIN_NAME]>" at bounding box center [803, 175] width 403 height 19
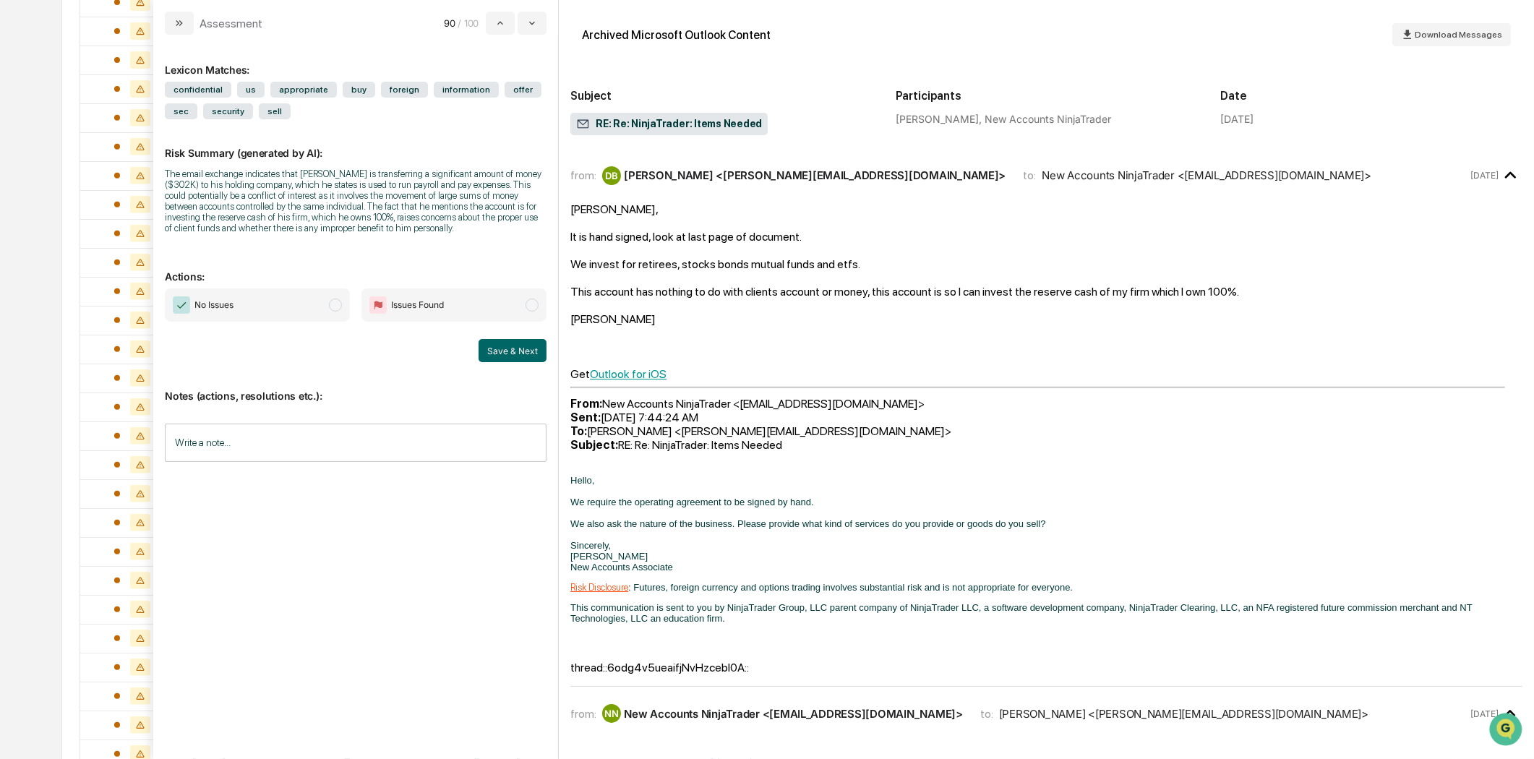
scroll to position [697, 0]
click at [177, 31] on button "modal" at bounding box center [179, 23] width 29 height 23
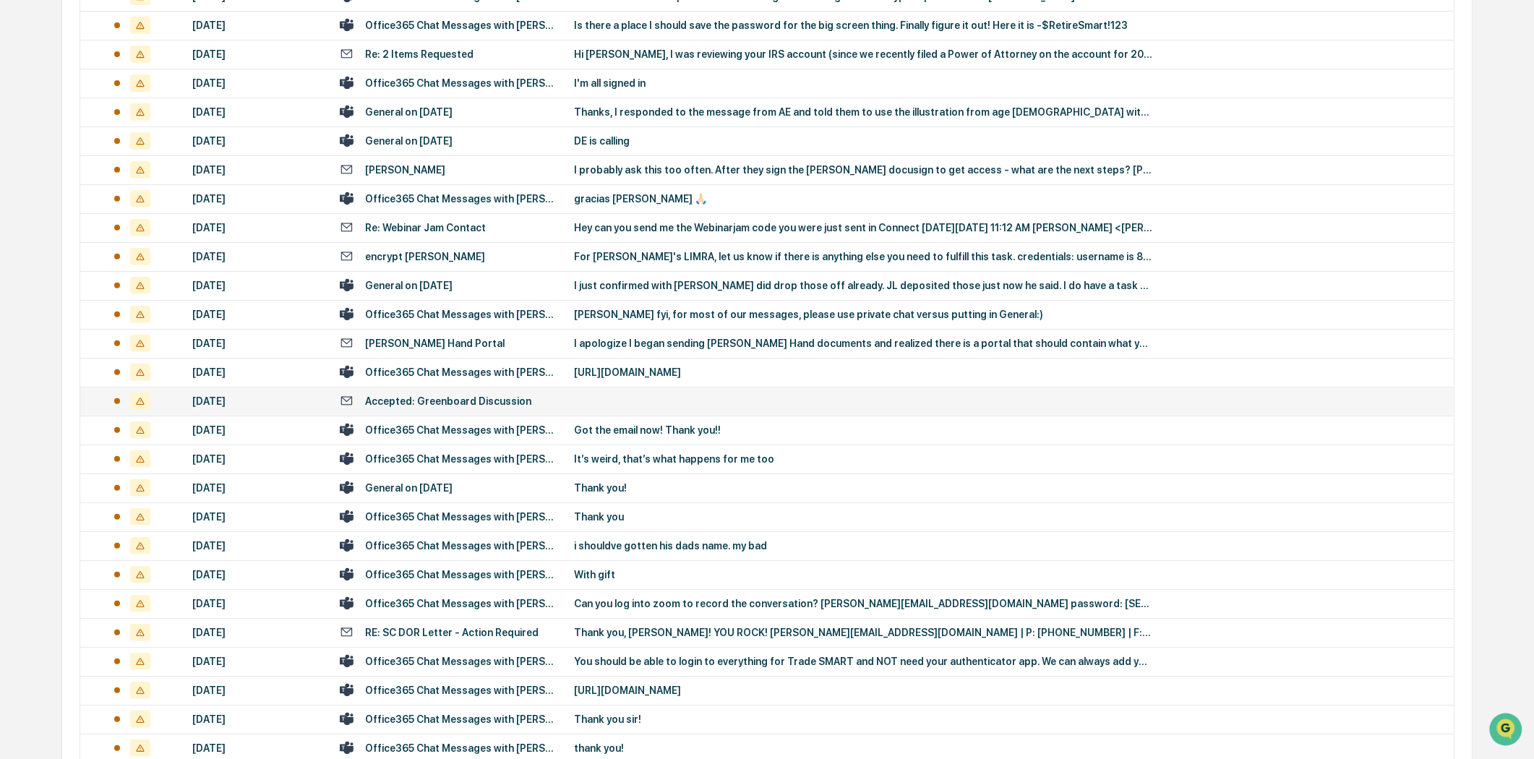
click at [455, 394] on div "Accepted: Greenboard Discussion" at bounding box center [448, 401] width 217 height 14
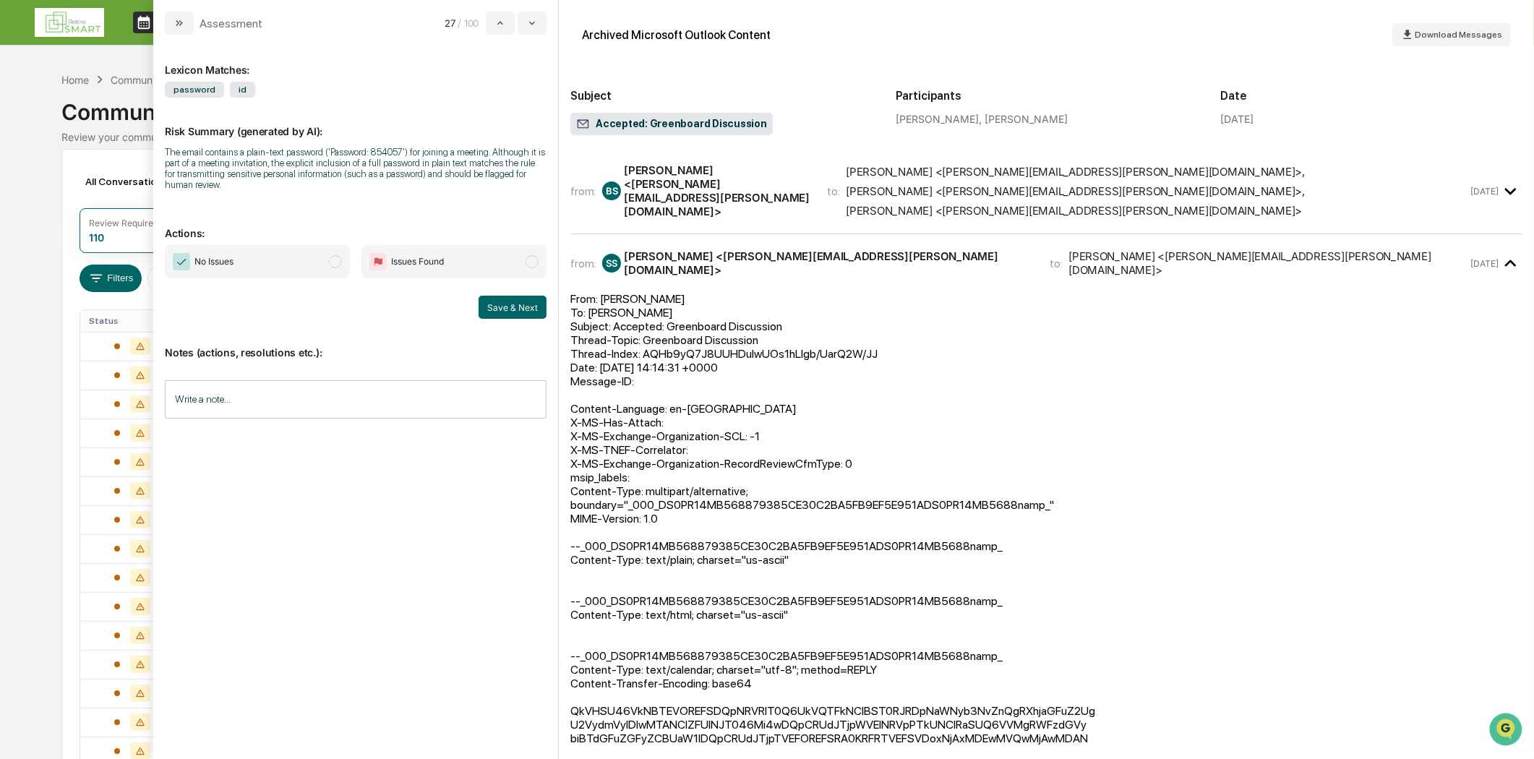
click at [702, 186] on div "[PERSON_NAME] <[PERSON_NAME][EMAIL_ADDRESS][PERSON_NAME][DOMAIN_NAME]>" at bounding box center [717, 190] width 186 height 55
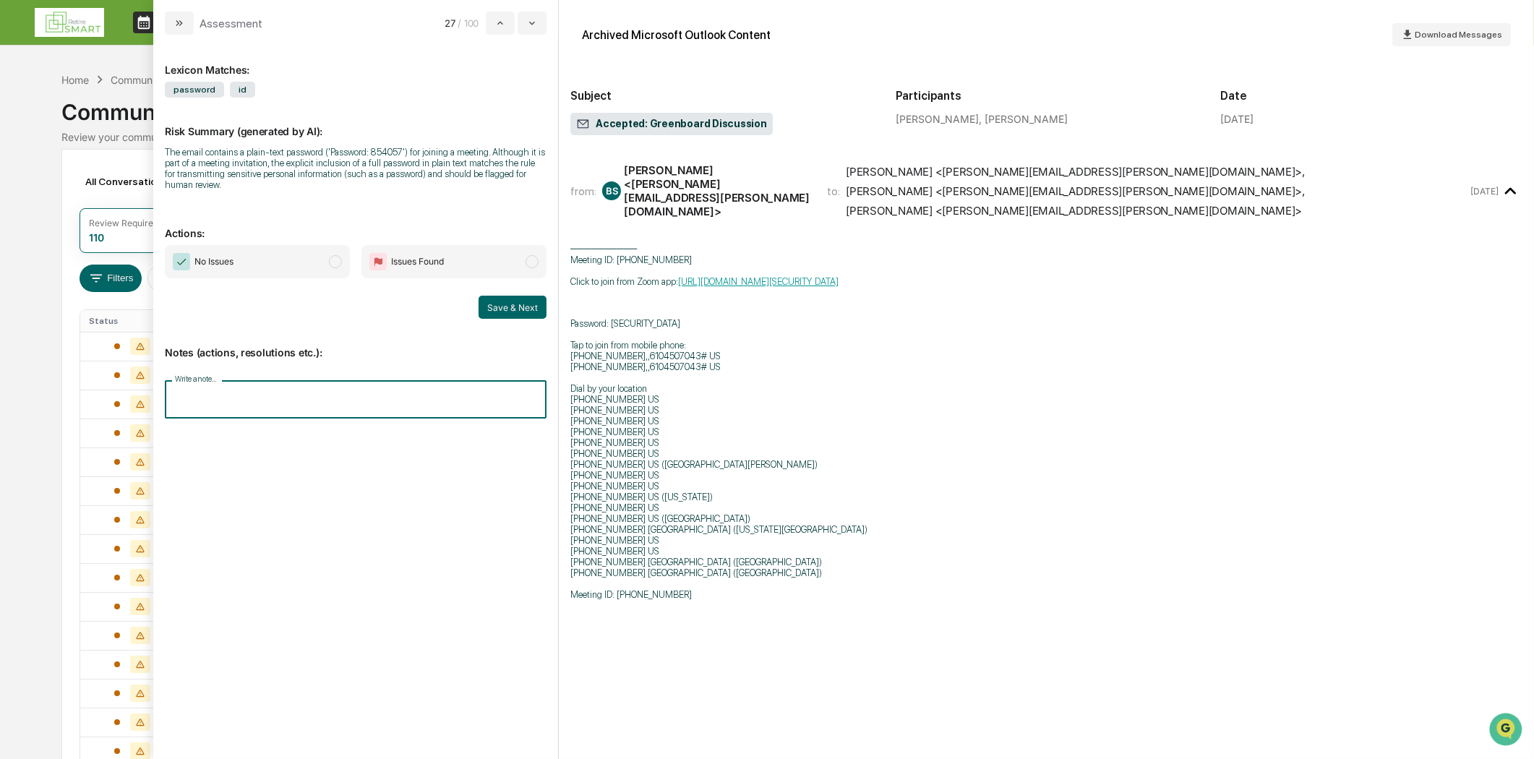
click at [235, 393] on input "Write a note..." at bounding box center [356, 399] width 382 height 38
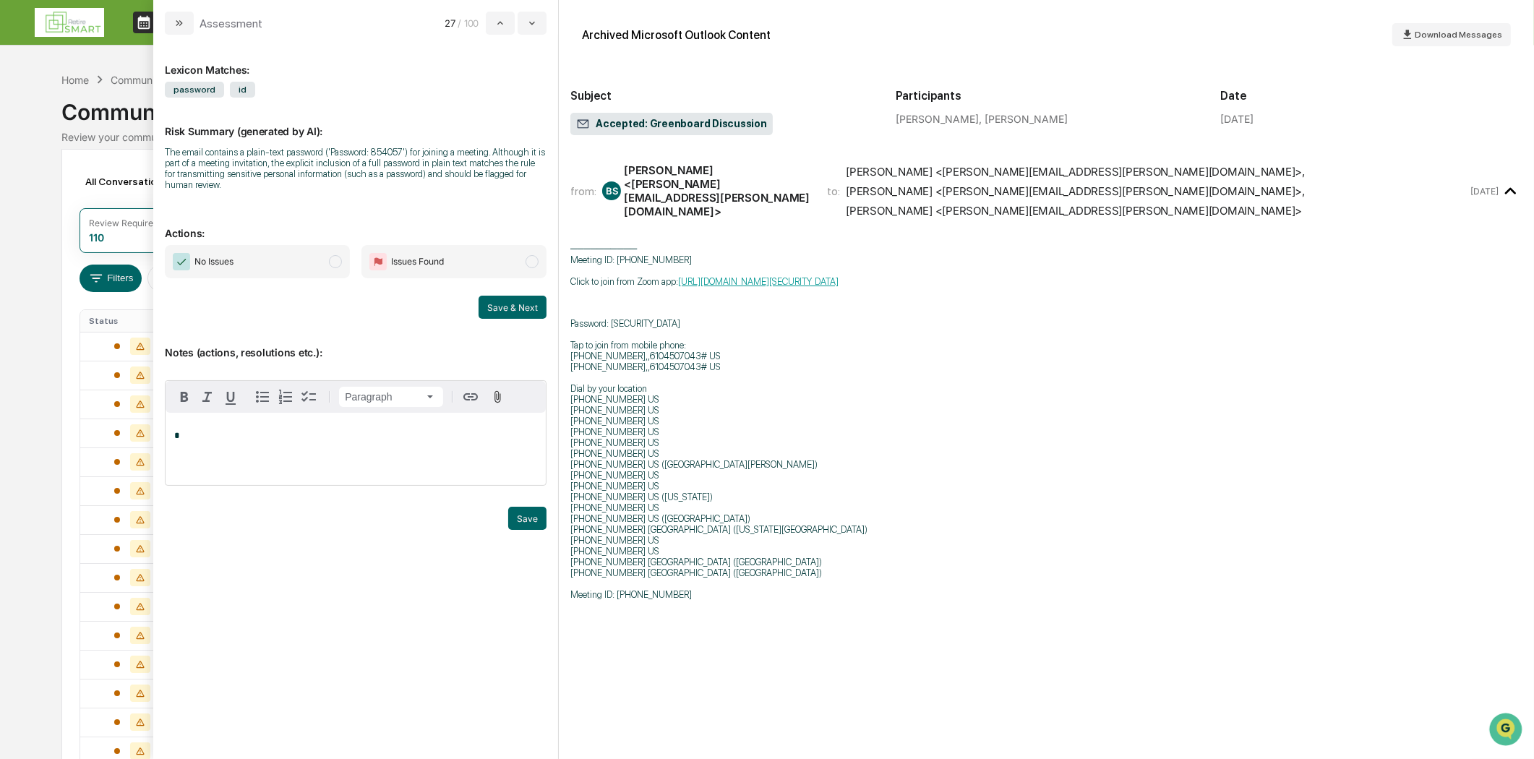
click at [194, 441] on p "*" at bounding box center [355, 436] width 363 height 10
click at [201, 309] on div "Save & Next" at bounding box center [356, 307] width 382 height 23
click at [178, 437] on p "*" at bounding box center [355, 436] width 363 height 10
click at [185, 427] on div "*" at bounding box center [356, 449] width 380 height 72
click at [176, 428] on div "*" at bounding box center [356, 449] width 380 height 72
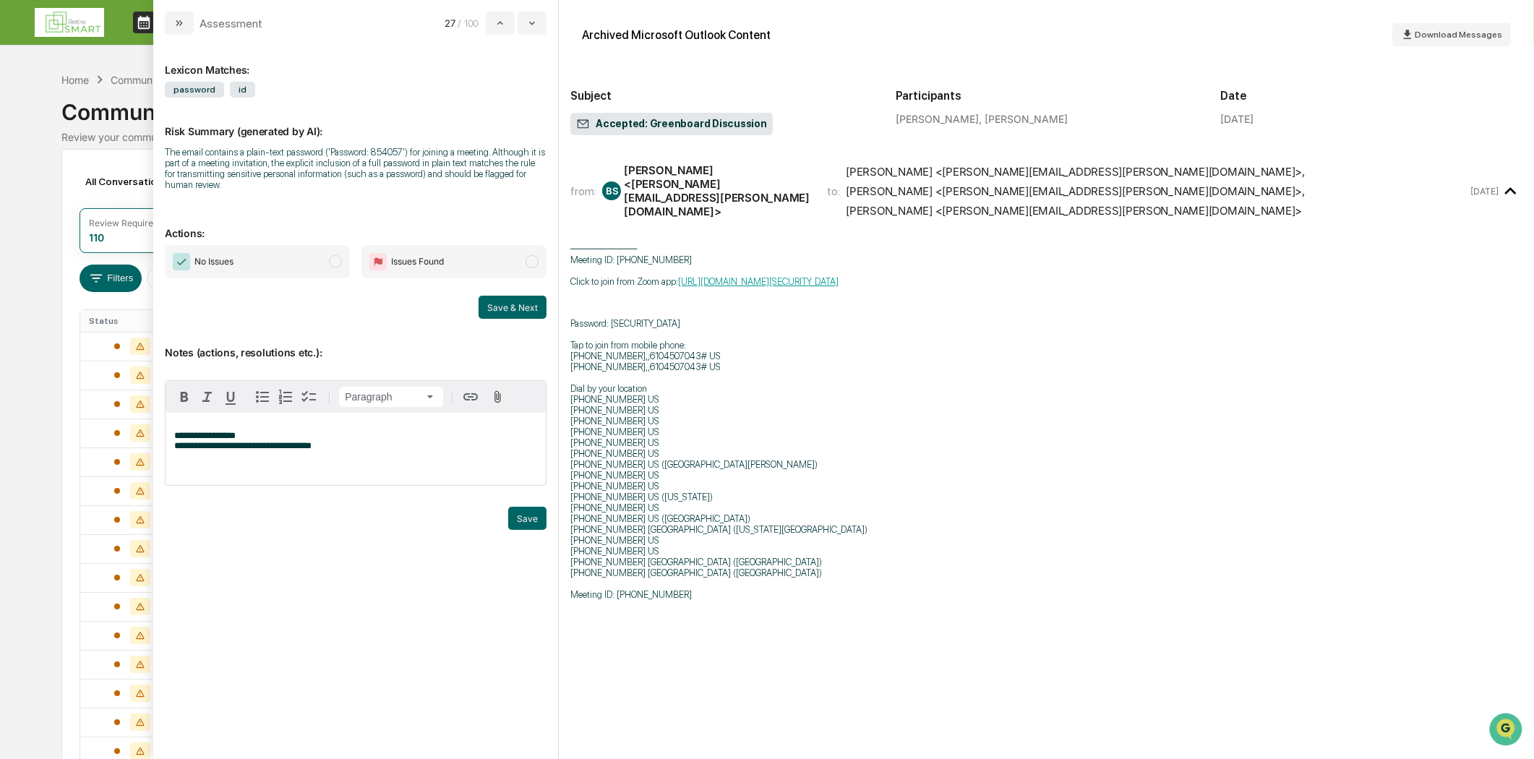
click at [264, 432] on p "**********" at bounding box center [355, 441] width 363 height 20
click at [400, 446] on p "**********" at bounding box center [355, 441] width 363 height 20
click at [413, 442] on p "**********" at bounding box center [355, 441] width 363 height 20
click at [524, 522] on button "Save" at bounding box center [527, 518] width 38 height 23
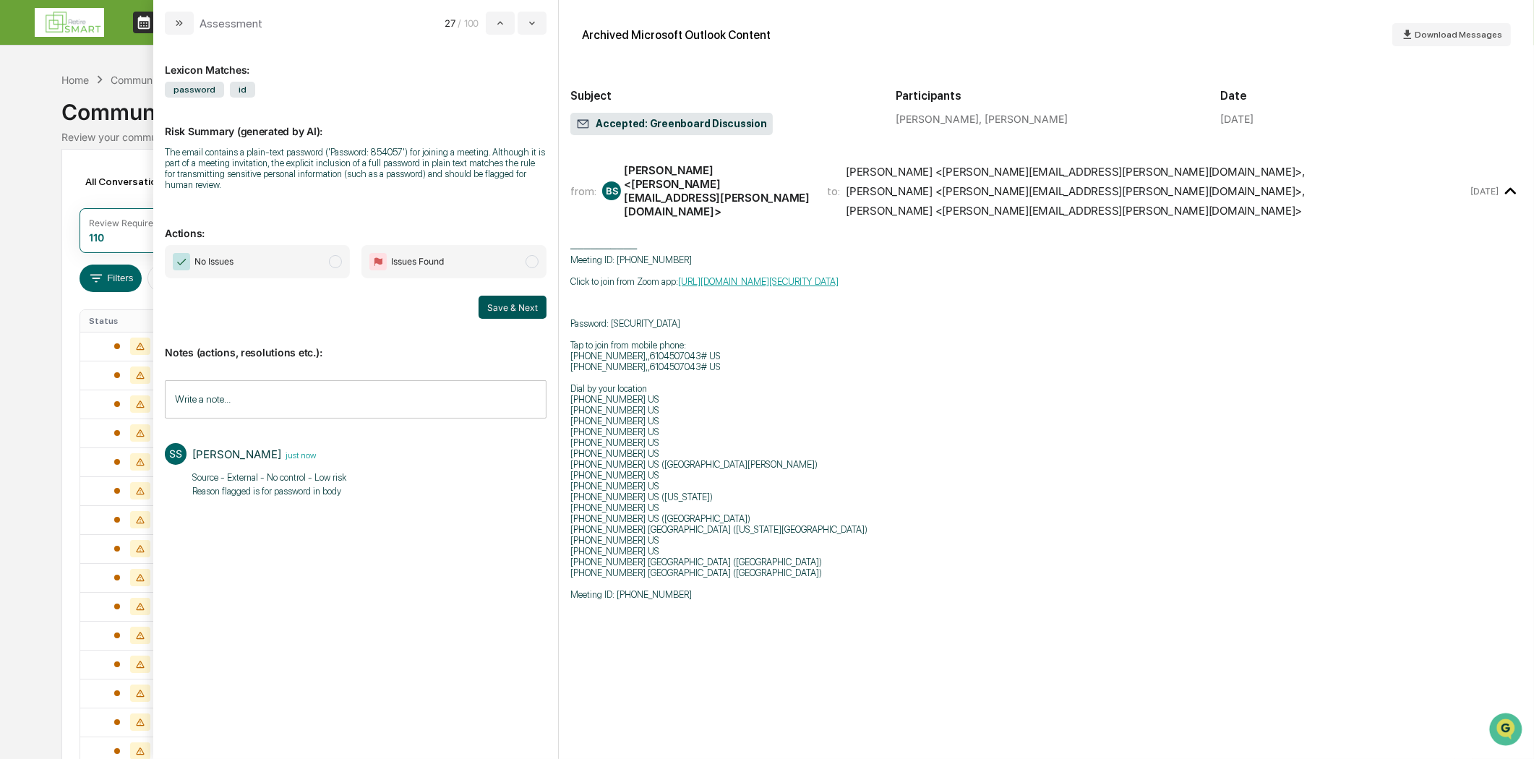
click at [517, 307] on button "Save & Next" at bounding box center [512, 307] width 68 height 23
click at [166, 15] on button "modal" at bounding box center [179, 23] width 29 height 23
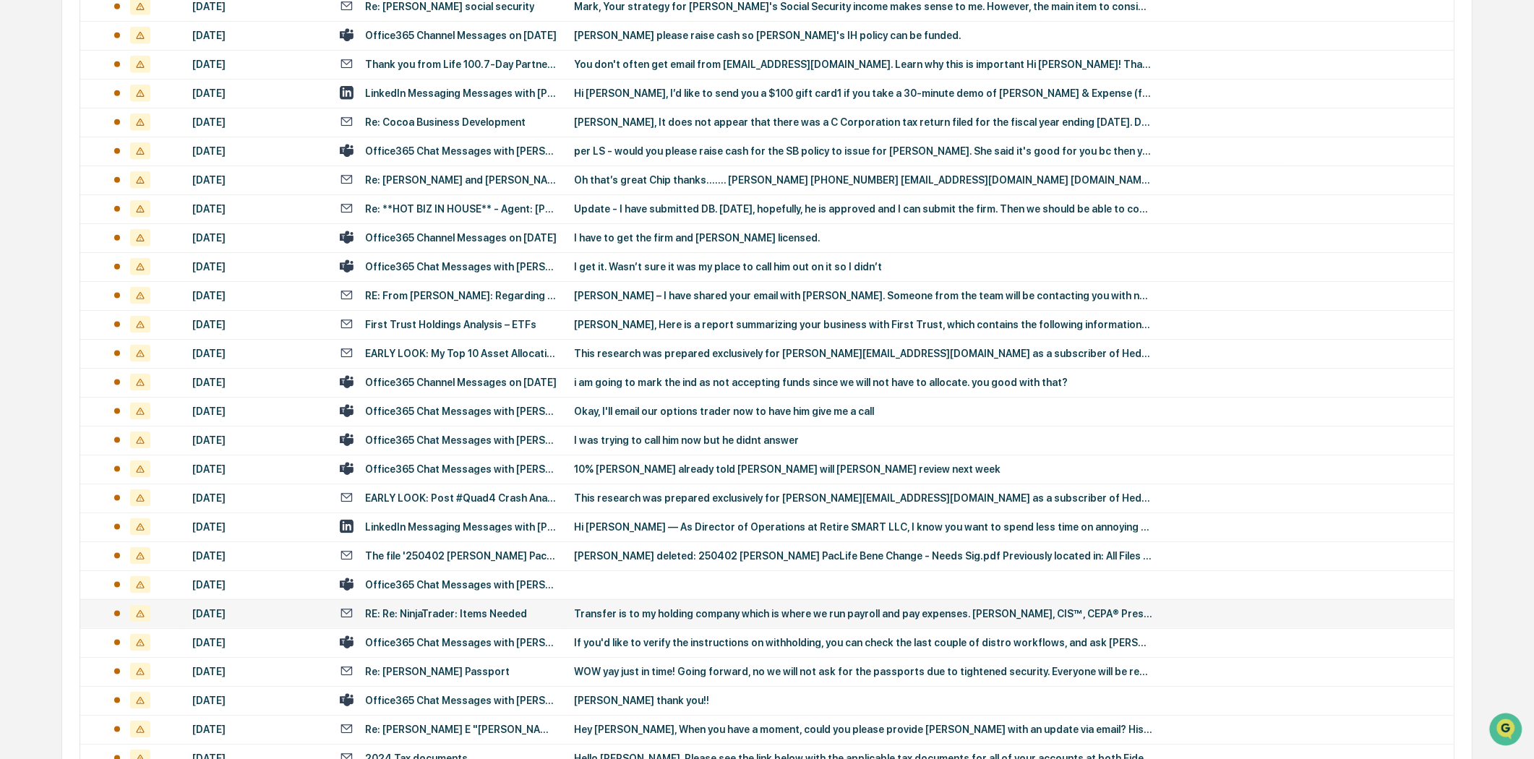
scroll to position [2544, 0]
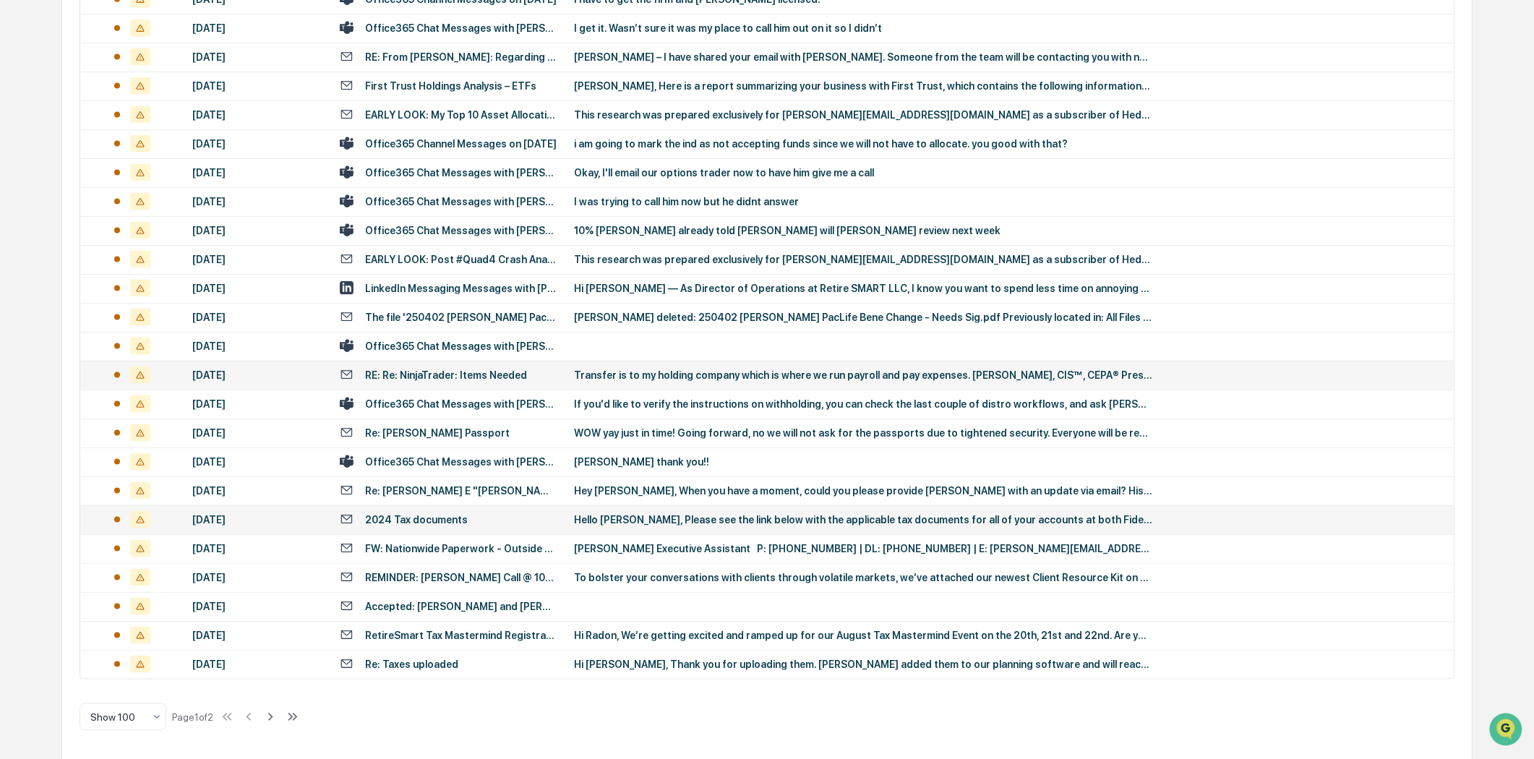
click at [477, 519] on div "2024 Tax documents" at bounding box center [448, 519] width 217 height 14
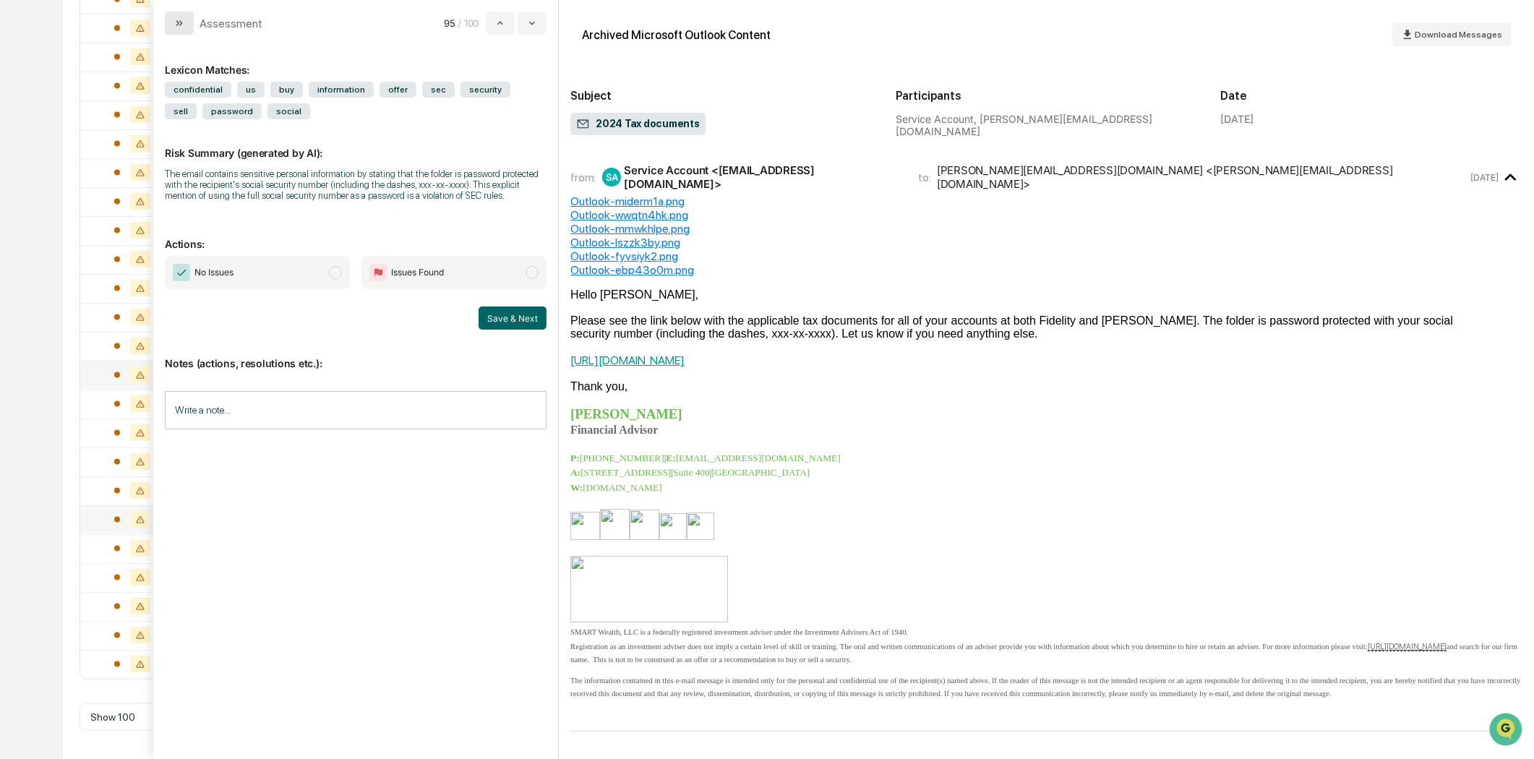
click at [170, 25] on button "modal" at bounding box center [179, 23] width 29 height 23
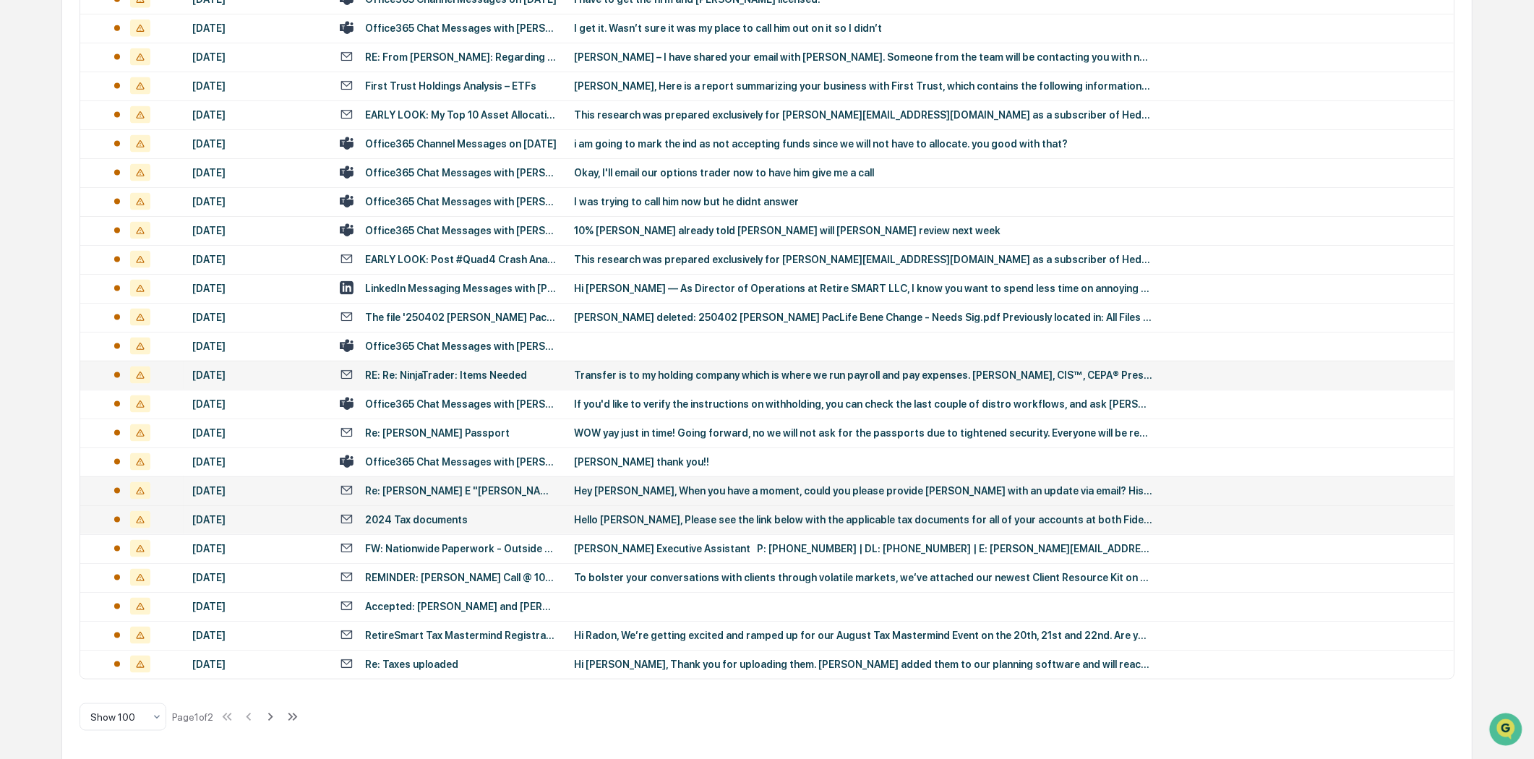
click at [429, 487] on div "Re: [PERSON_NAME] E "[PERSON_NAME]" [PERSON_NAME]" at bounding box center [461, 491] width 192 height 12
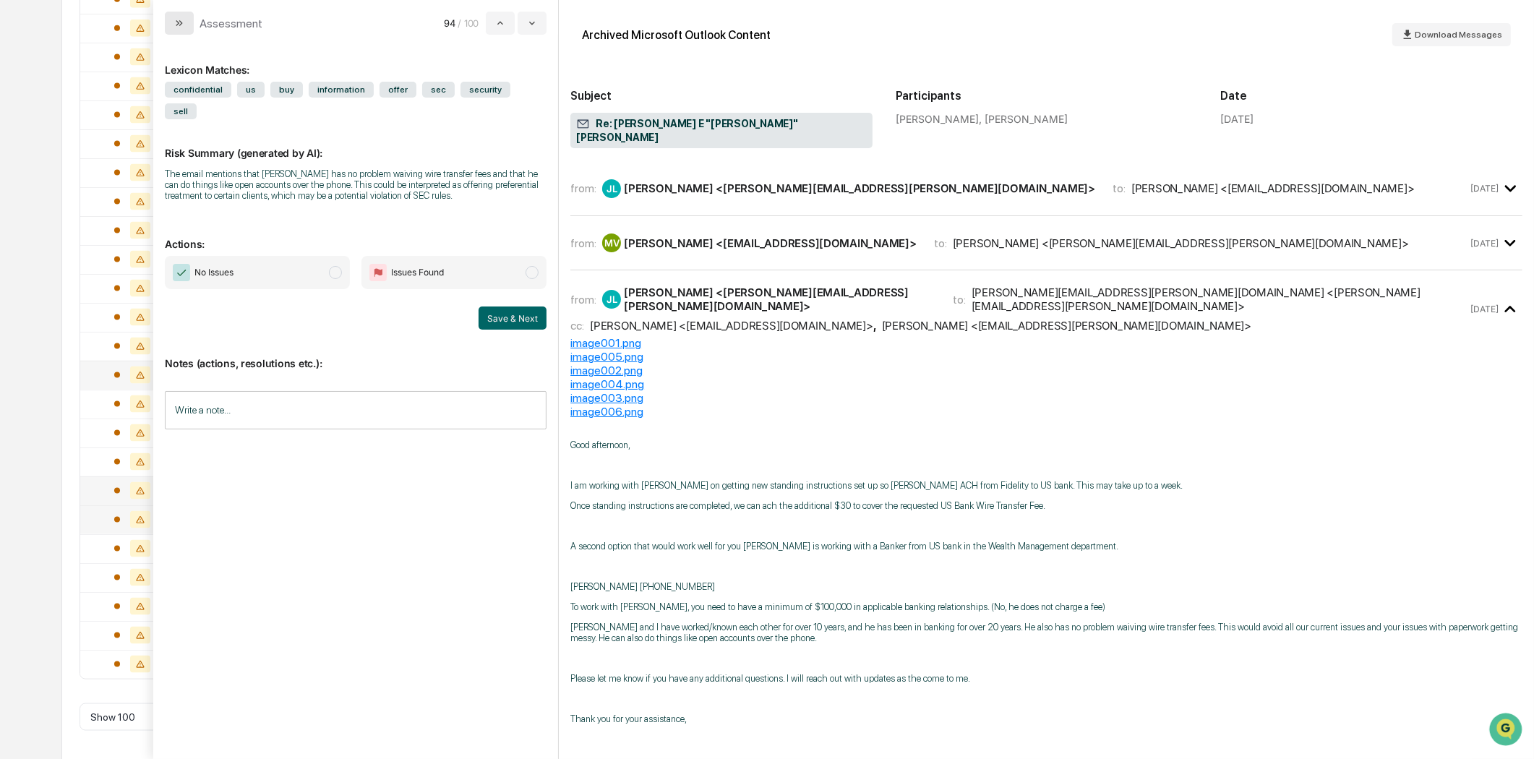
click at [181, 30] on button "modal" at bounding box center [179, 23] width 29 height 23
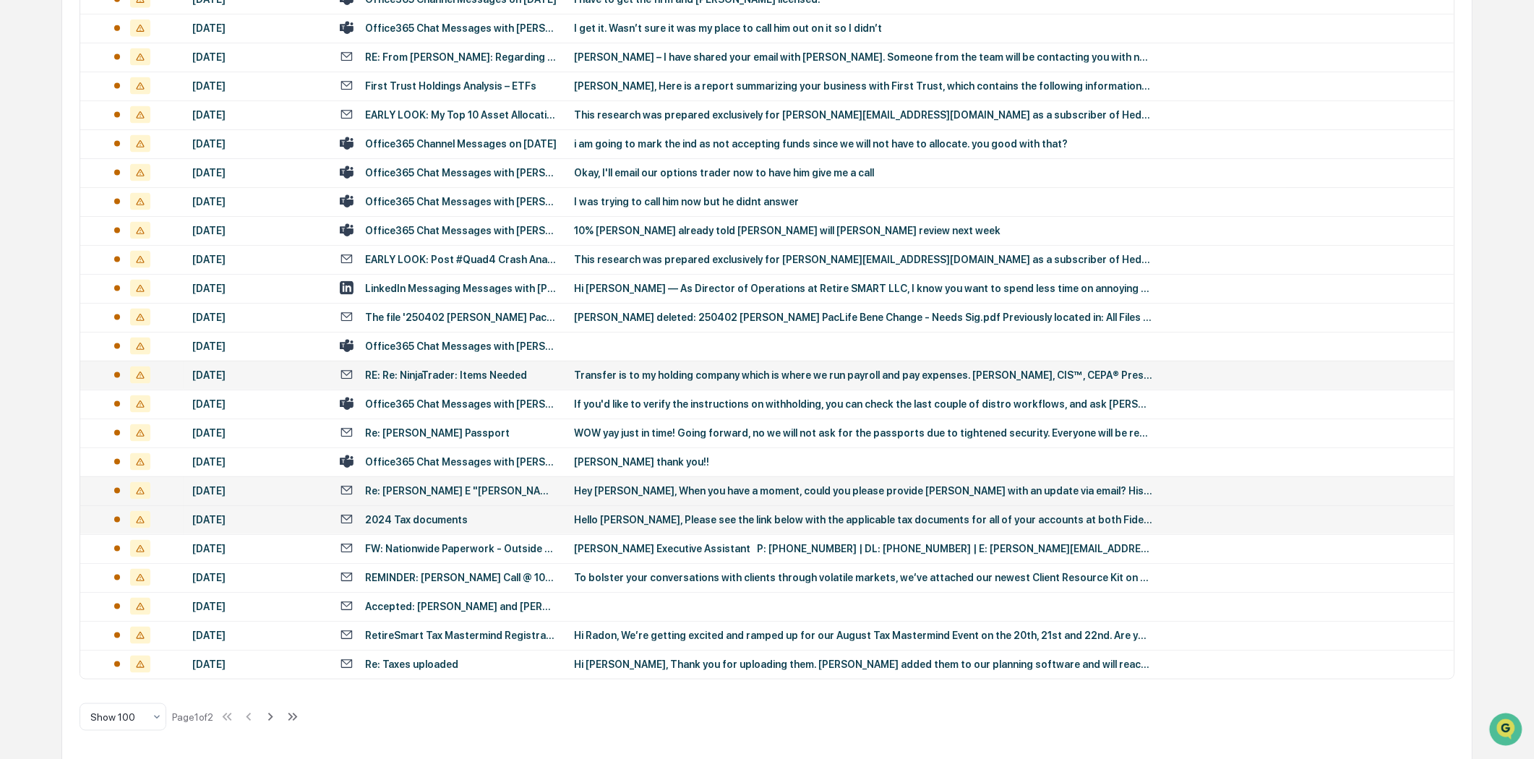
click at [423, 382] on td "RE: Re: NinjaTrader: Items Needed" at bounding box center [448, 375] width 234 height 29
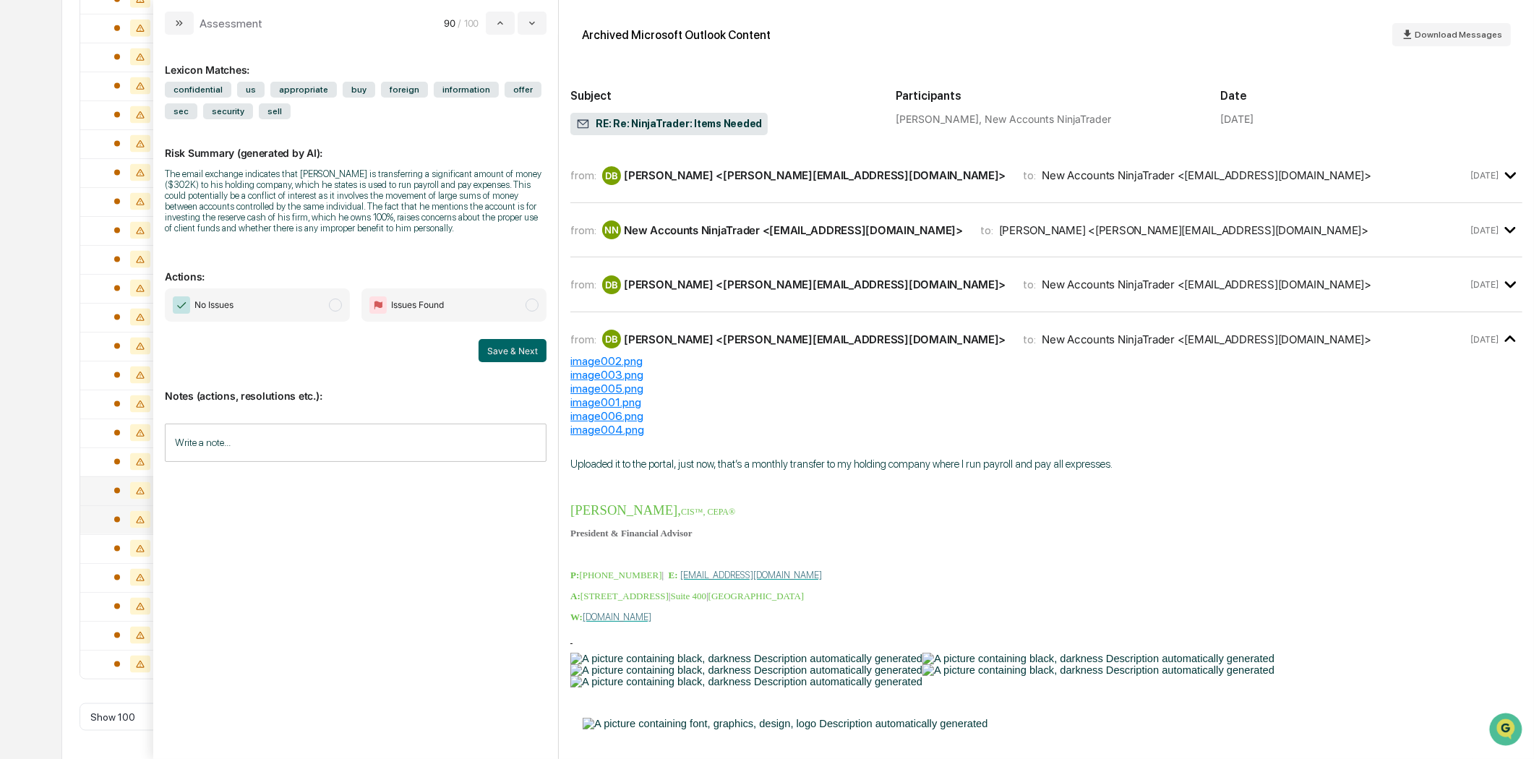
click at [533, 307] on span "modal" at bounding box center [531, 305] width 13 height 13
click at [515, 351] on button "Save & Next" at bounding box center [512, 350] width 68 height 23
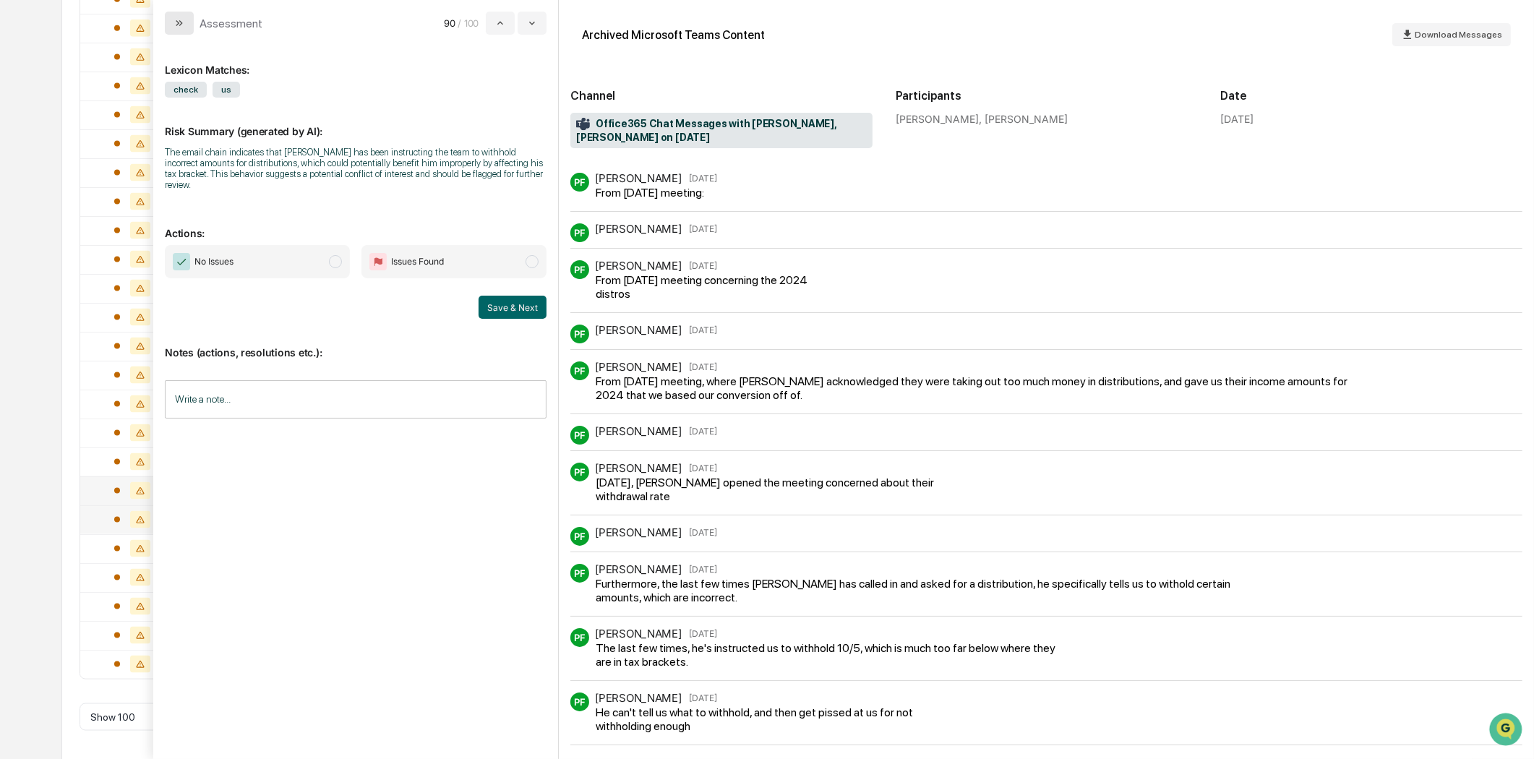
click at [169, 14] on button "modal" at bounding box center [179, 23] width 29 height 23
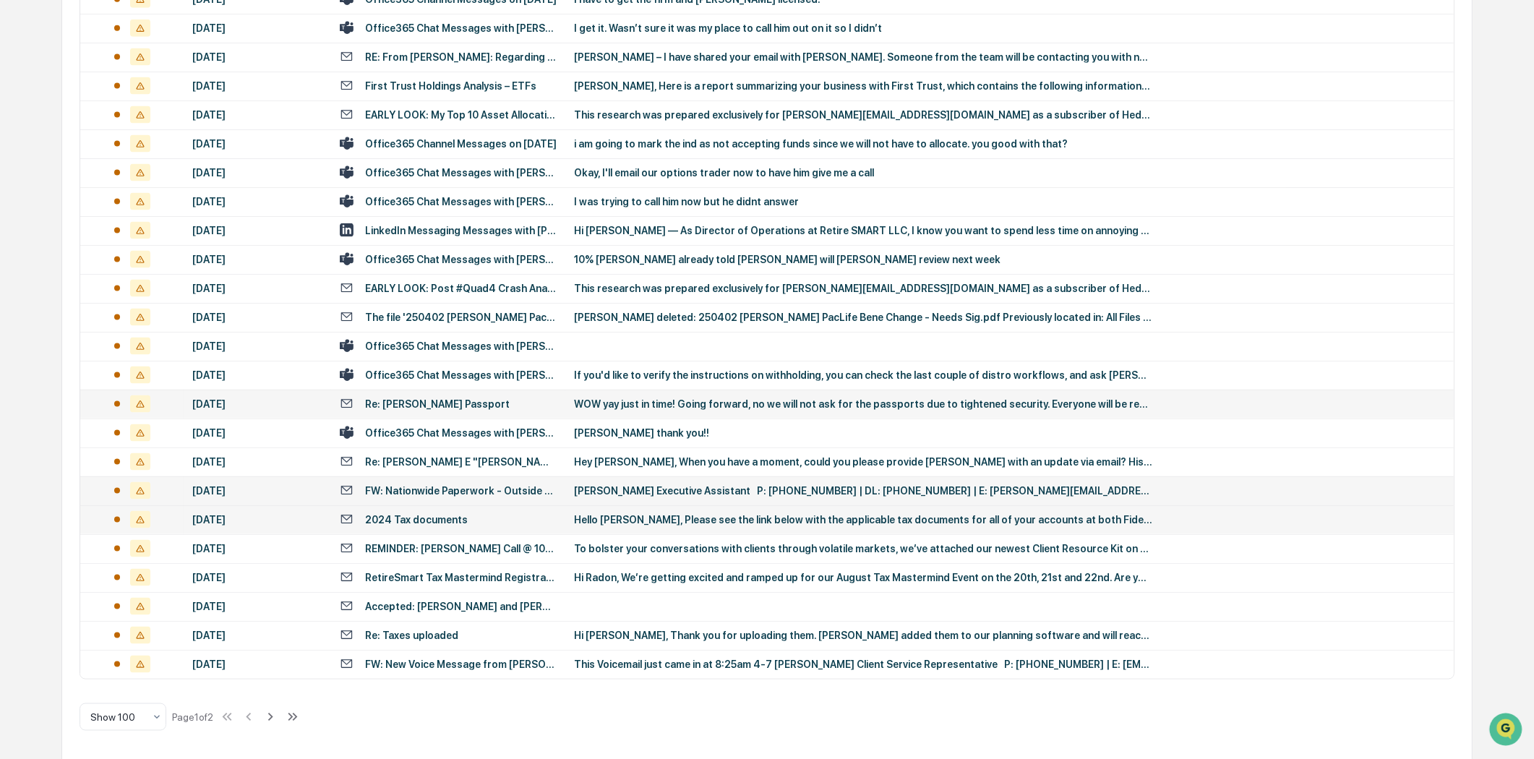
click at [507, 409] on td "Re: [PERSON_NAME] Passport" at bounding box center [448, 404] width 234 height 29
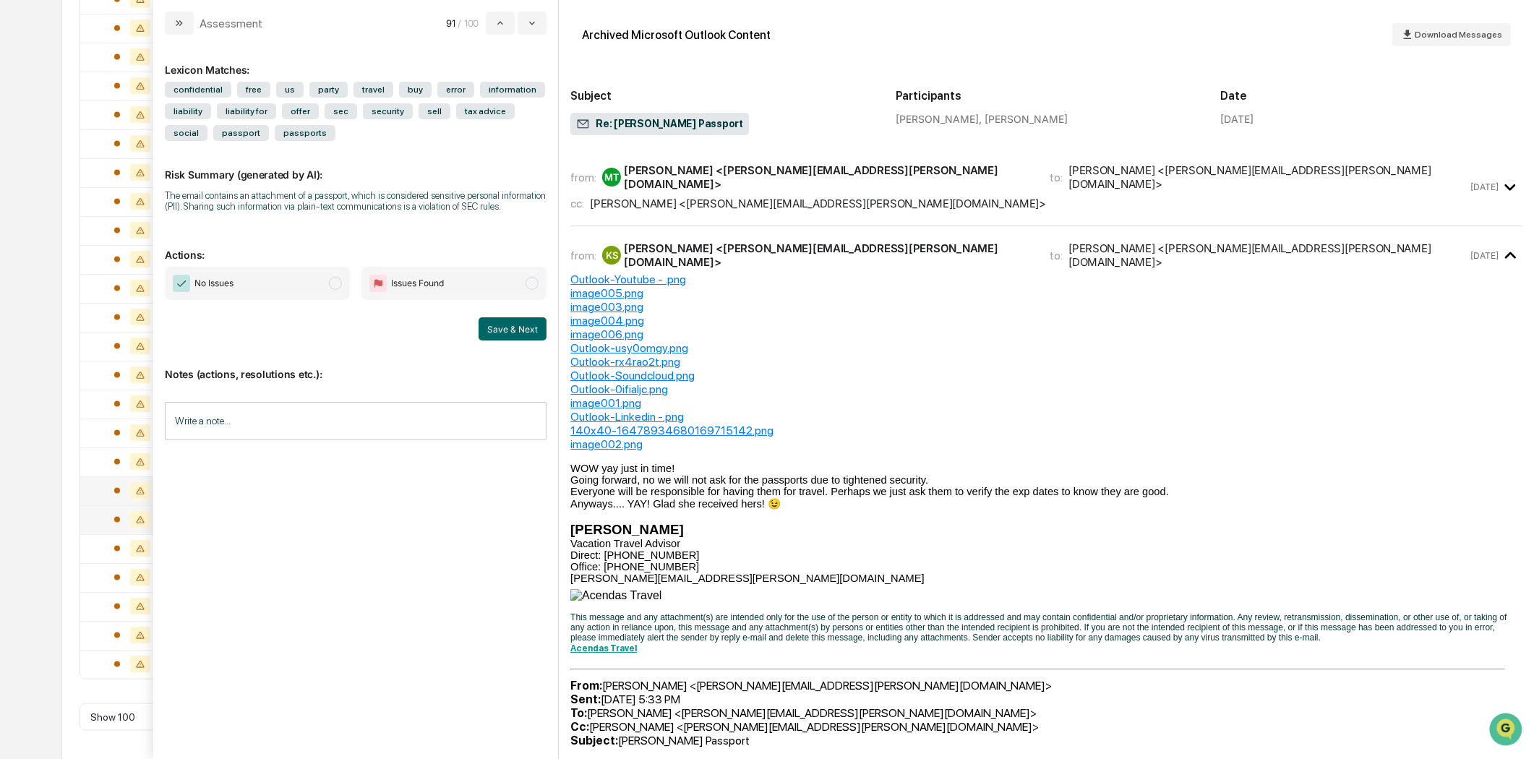
click at [249, 419] on input "Write a note..." at bounding box center [356, 421] width 382 height 38
click at [201, 456] on p "*" at bounding box center [355, 457] width 363 height 10
drag, startPoint x: 262, startPoint y: 463, endPoint x: 237, endPoint y: 459, distance: 24.8
click at [237, 459] on p "**********" at bounding box center [355, 457] width 363 height 10
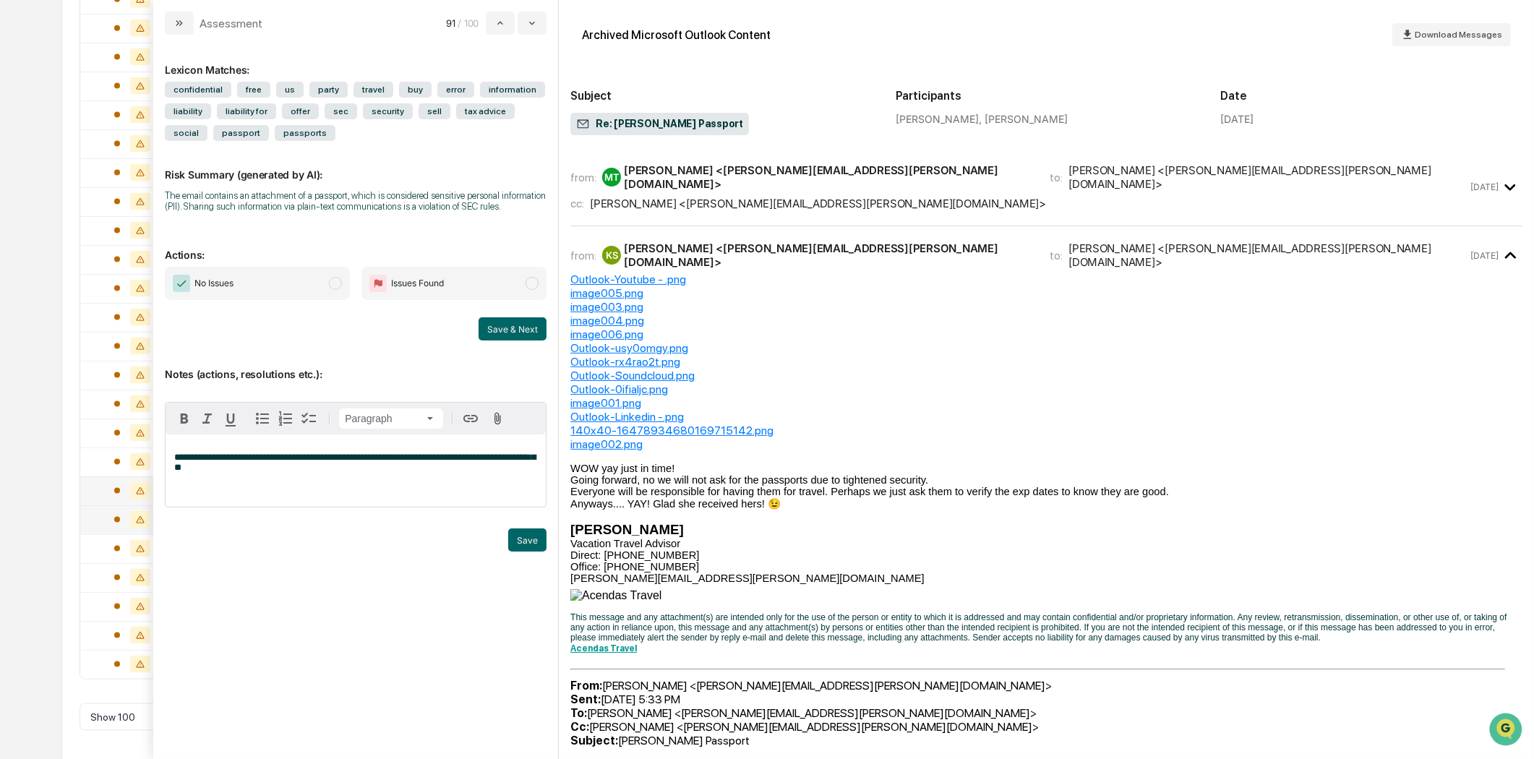
click at [257, 460] on span "**********" at bounding box center [354, 462] width 361 height 20
click at [538, 284] on span "modal" at bounding box center [531, 283] width 13 height 13
drag, startPoint x: 520, startPoint y: 540, endPoint x: 258, endPoint y: 476, distance: 270.1
click at [264, 478] on div "**********" at bounding box center [356, 477] width 382 height 150
click at [249, 473] on p "**********" at bounding box center [355, 462] width 363 height 20
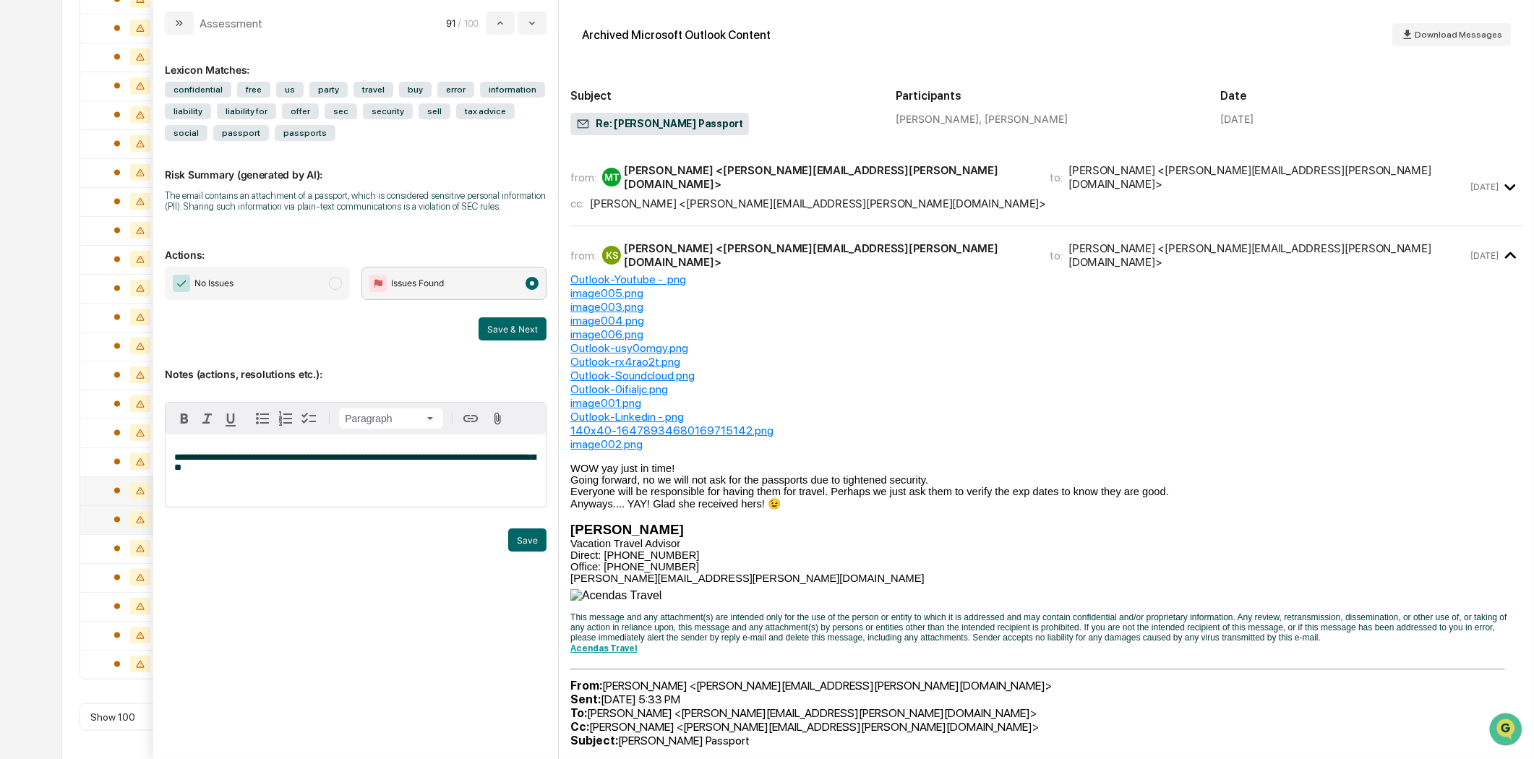
drag, startPoint x: 523, startPoint y: 550, endPoint x: 296, endPoint y: 487, distance: 234.8
click at [296, 487] on div "**********" at bounding box center [356, 477] width 382 height 150
drag, startPoint x: 218, startPoint y: 473, endPoint x: 235, endPoint y: 472, distance: 17.4
click at [218, 472] on span "**********" at bounding box center [354, 462] width 361 height 20
click at [327, 468] on span "**********" at bounding box center [354, 467] width 361 height 30
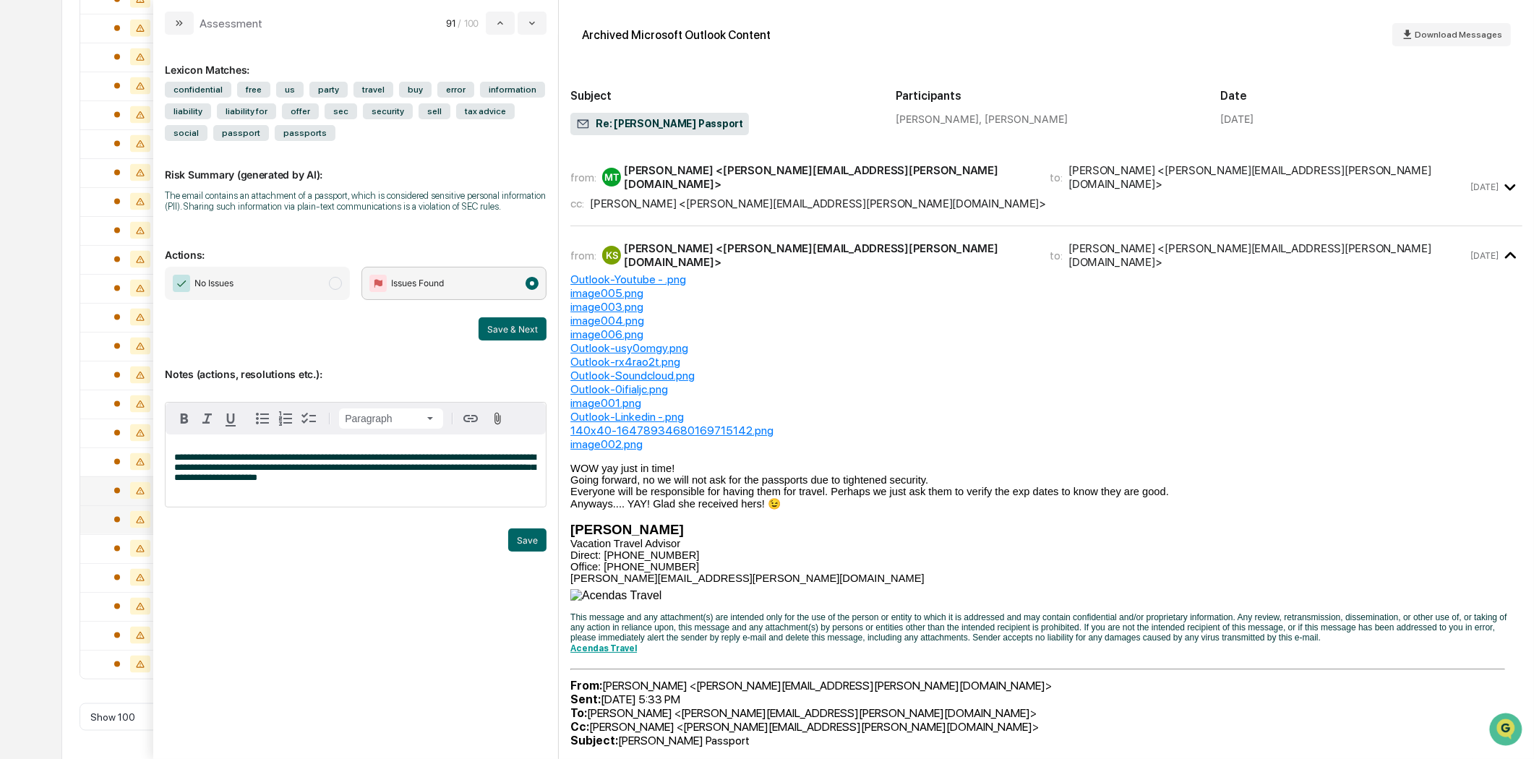
click at [465, 500] on div "**********" at bounding box center [356, 470] width 380 height 72
click at [309, 480] on p "**********" at bounding box center [355, 467] width 363 height 30
click at [358, 471] on span "**********" at bounding box center [354, 467] width 361 height 30
click at [410, 492] on div "**********" at bounding box center [356, 470] width 380 height 72
click at [332, 280] on span "modal" at bounding box center [335, 283] width 13 height 13
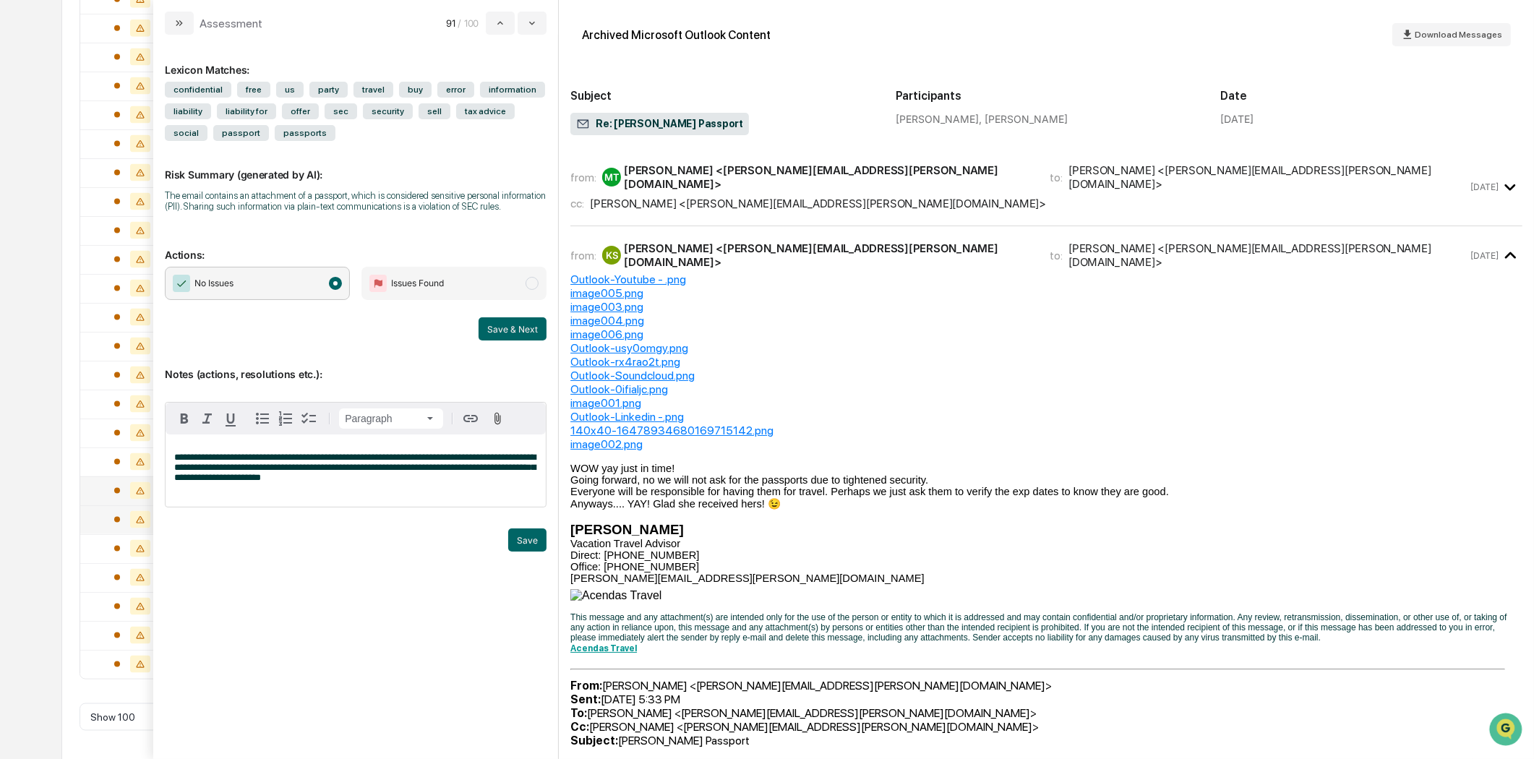
click at [330, 282] on span "modal" at bounding box center [335, 283] width 13 height 13
click at [411, 222] on div "**********" at bounding box center [356, 389] width 382 height 687
click at [536, 285] on span "modal" at bounding box center [531, 283] width 13 height 13
click at [336, 280] on span "modal" at bounding box center [335, 283] width 13 height 13
click at [538, 544] on button "Save" at bounding box center [527, 539] width 38 height 23
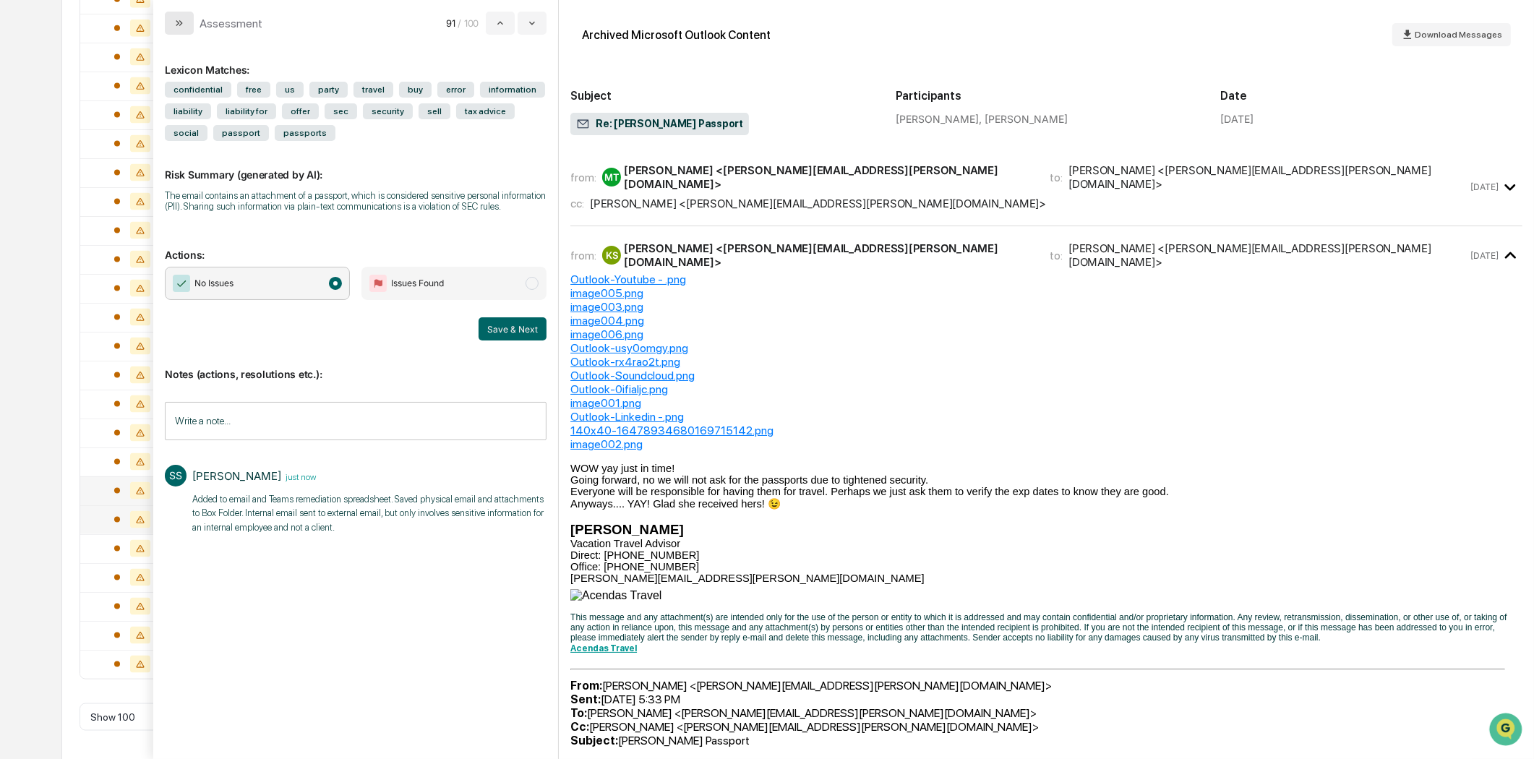
click at [171, 25] on button "modal" at bounding box center [179, 23] width 29 height 23
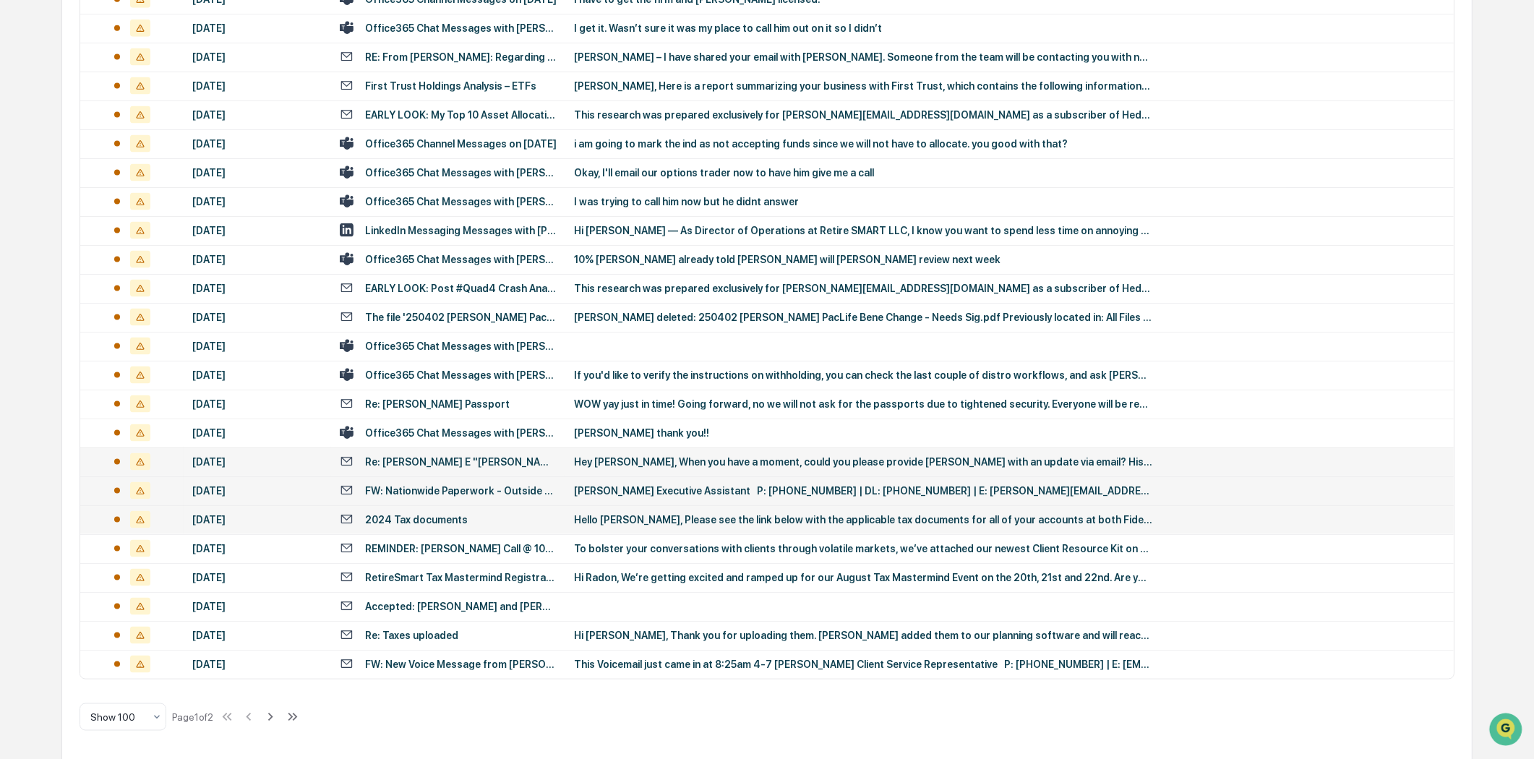
click at [495, 460] on div "Re: [PERSON_NAME] E "[PERSON_NAME]" [PERSON_NAME]" at bounding box center [448, 462] width 217 height 14
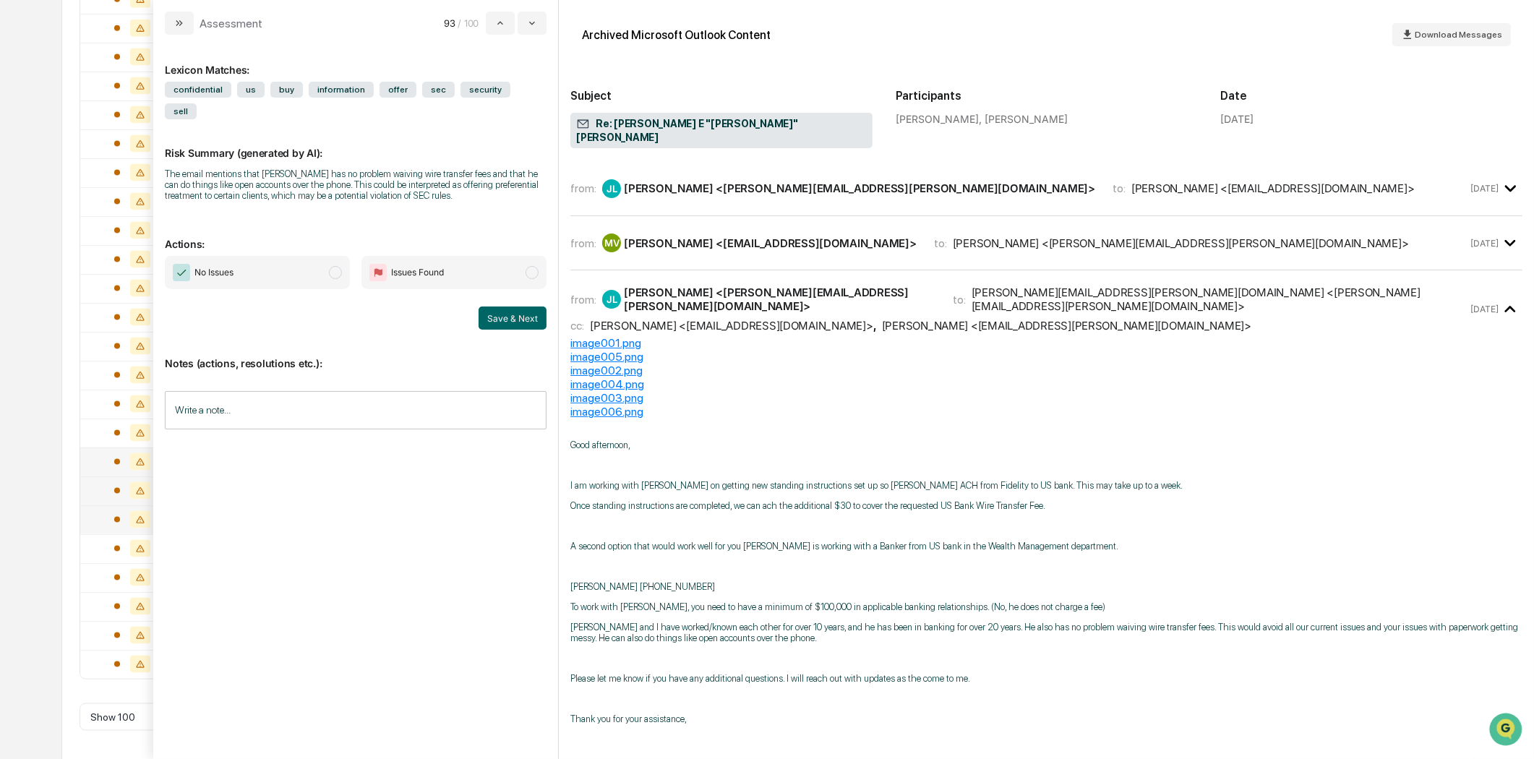
click at [777, 181] on div "[PERSON_NAME] <[PERSON_NAME][EMAIL_ADDRESS][PERSON_NAME][DOMAIN_NAME]>" at bounding box center [859, 188] width 471 height 14
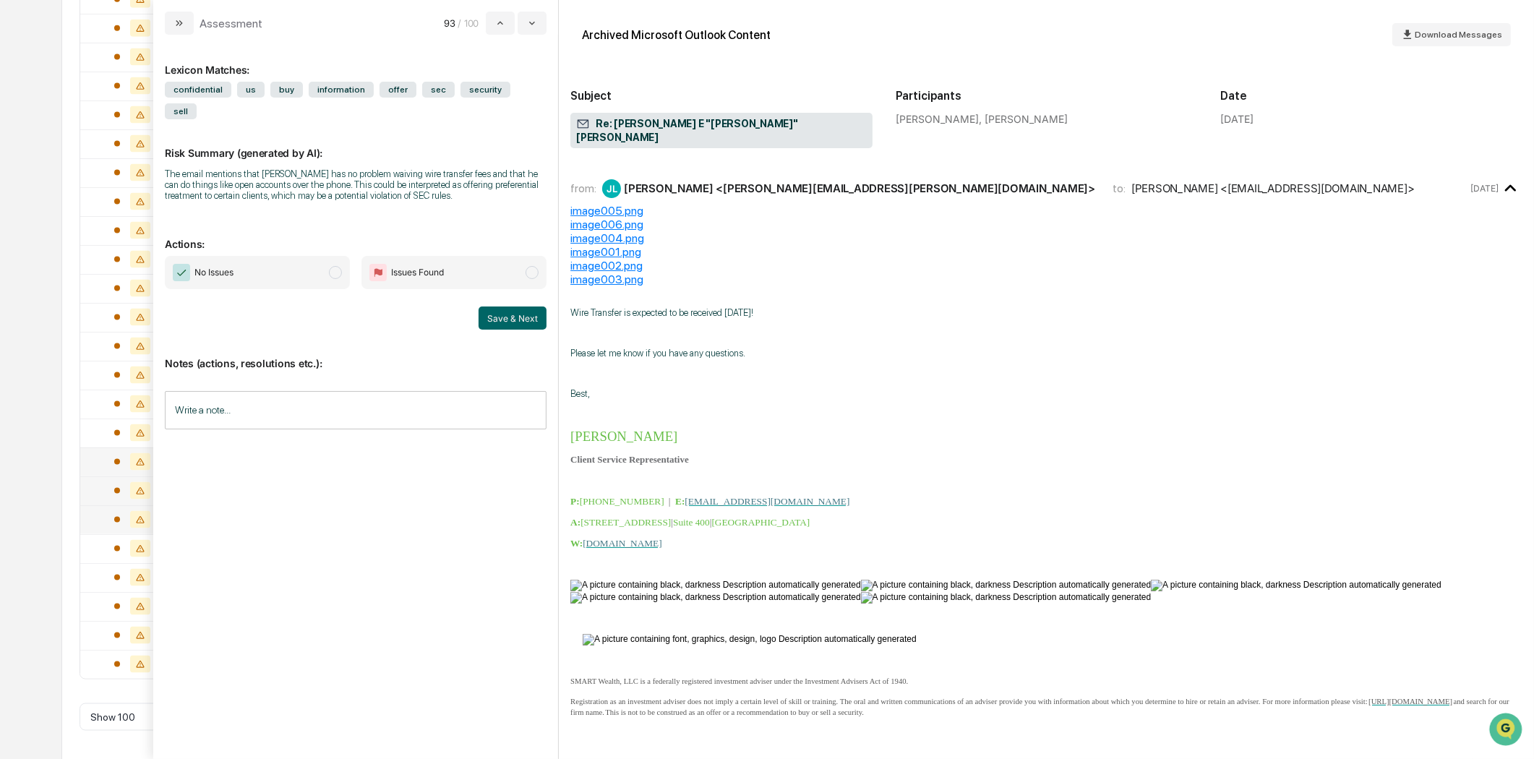
click at [212, 25] on div "Assessment" at bounding box center [230, 24] width 63 height 14
click at [166, 16] on button "modal" at bounding box center [179, 23] width 29 height 23
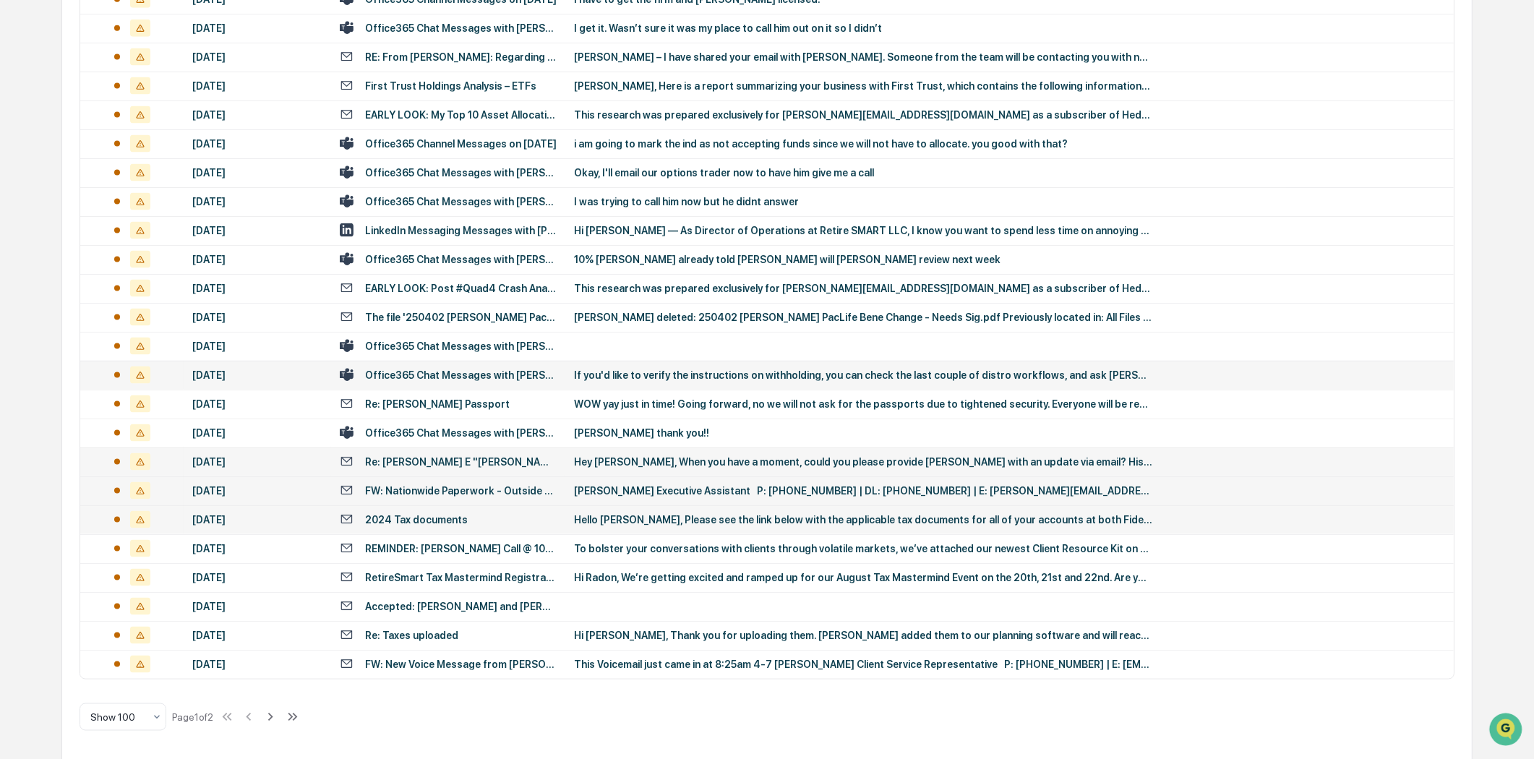
click at [467, 362] on td "Office365 Chat Messages with [PERSON_NAME], [PERSON_NAME] on [DATE]" at bounding box center [448, 375] width 234 height 29
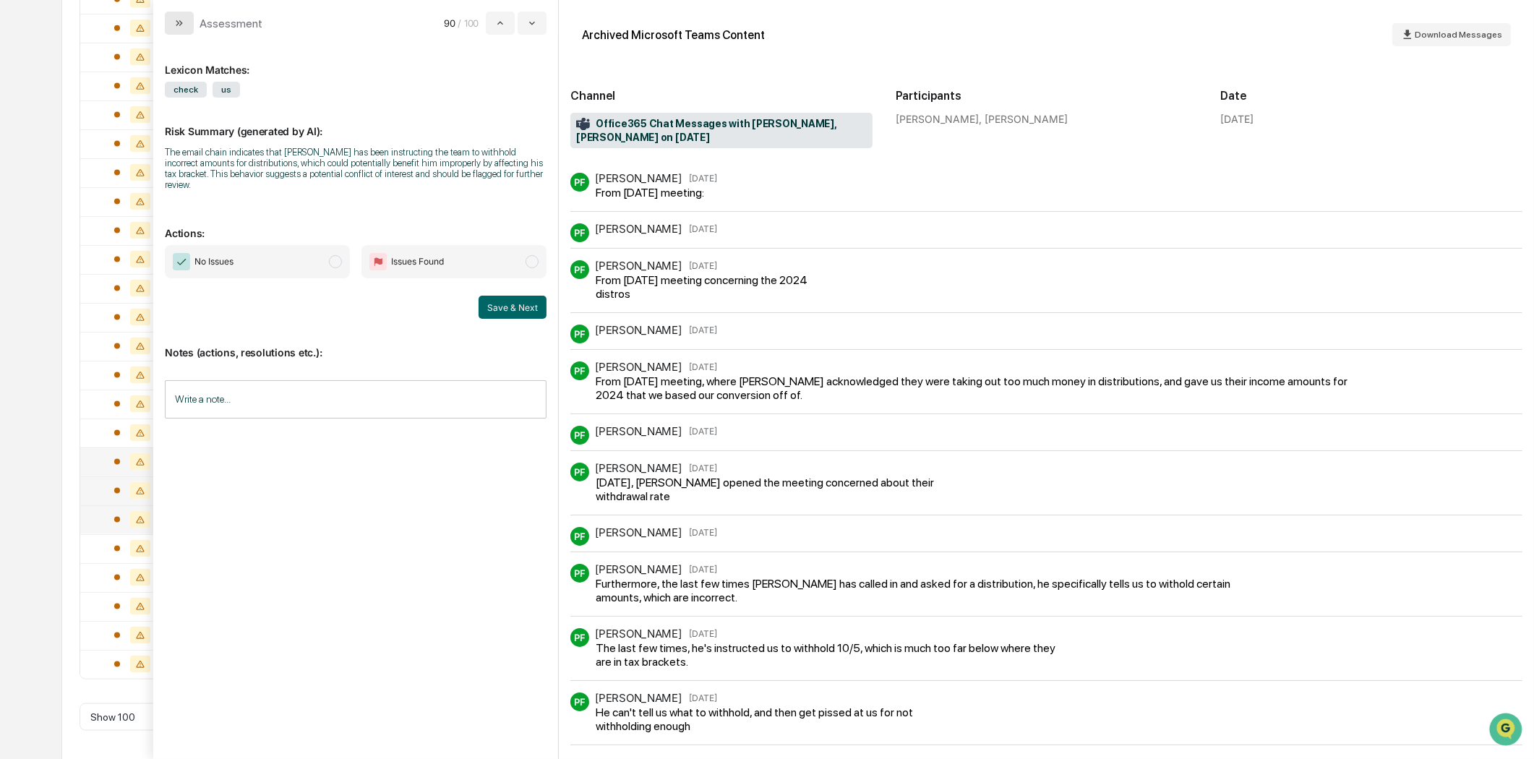
click at [183, 22] on icon "modal" at bounding box center [179, 23] width 12 height 12
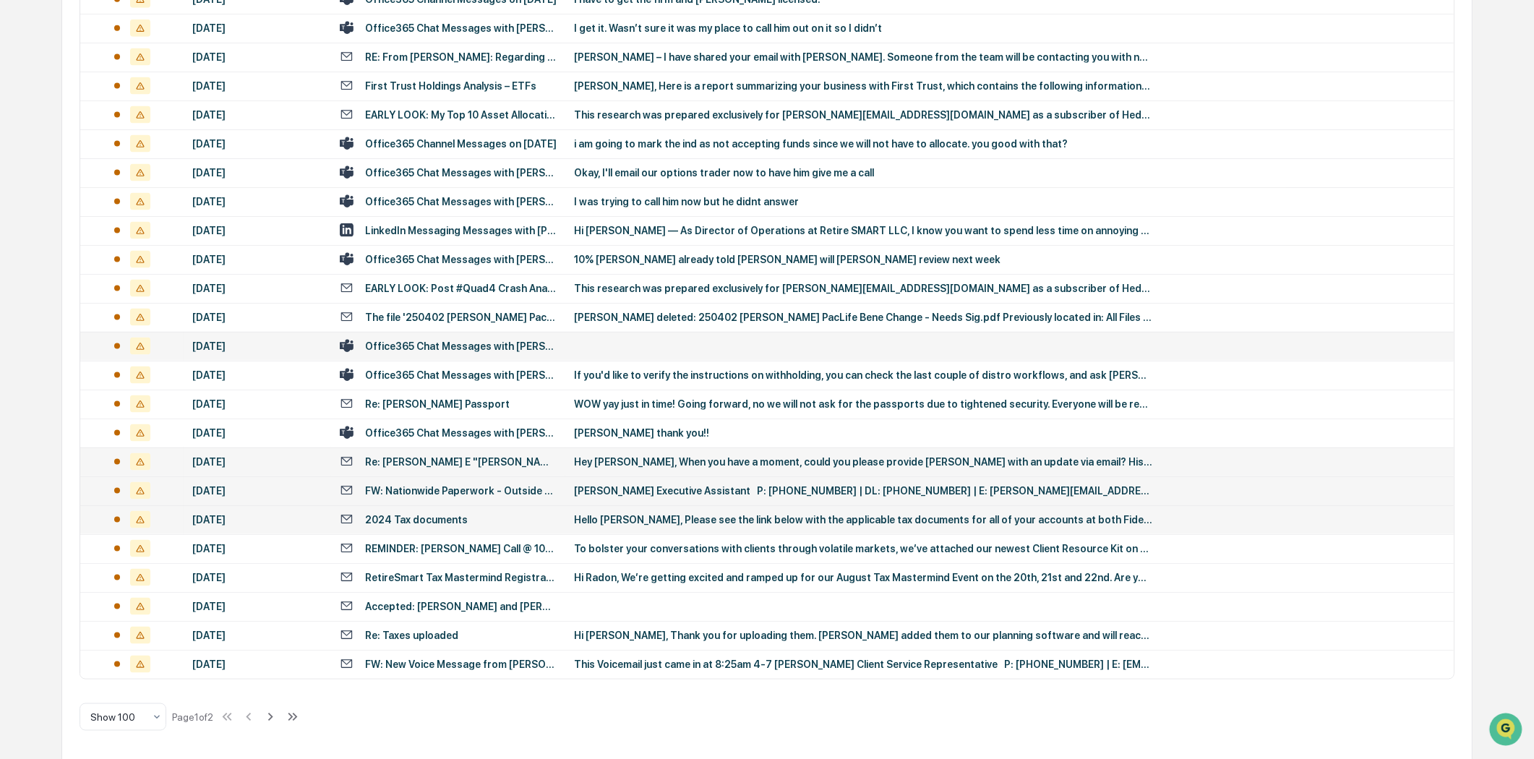
click at [478, 346] on div "Office365 Chat Messages with [PERSON_NAME], [PERSON_NAME] on [DATE]" at bounding box center [461, 346] width 192 height 12
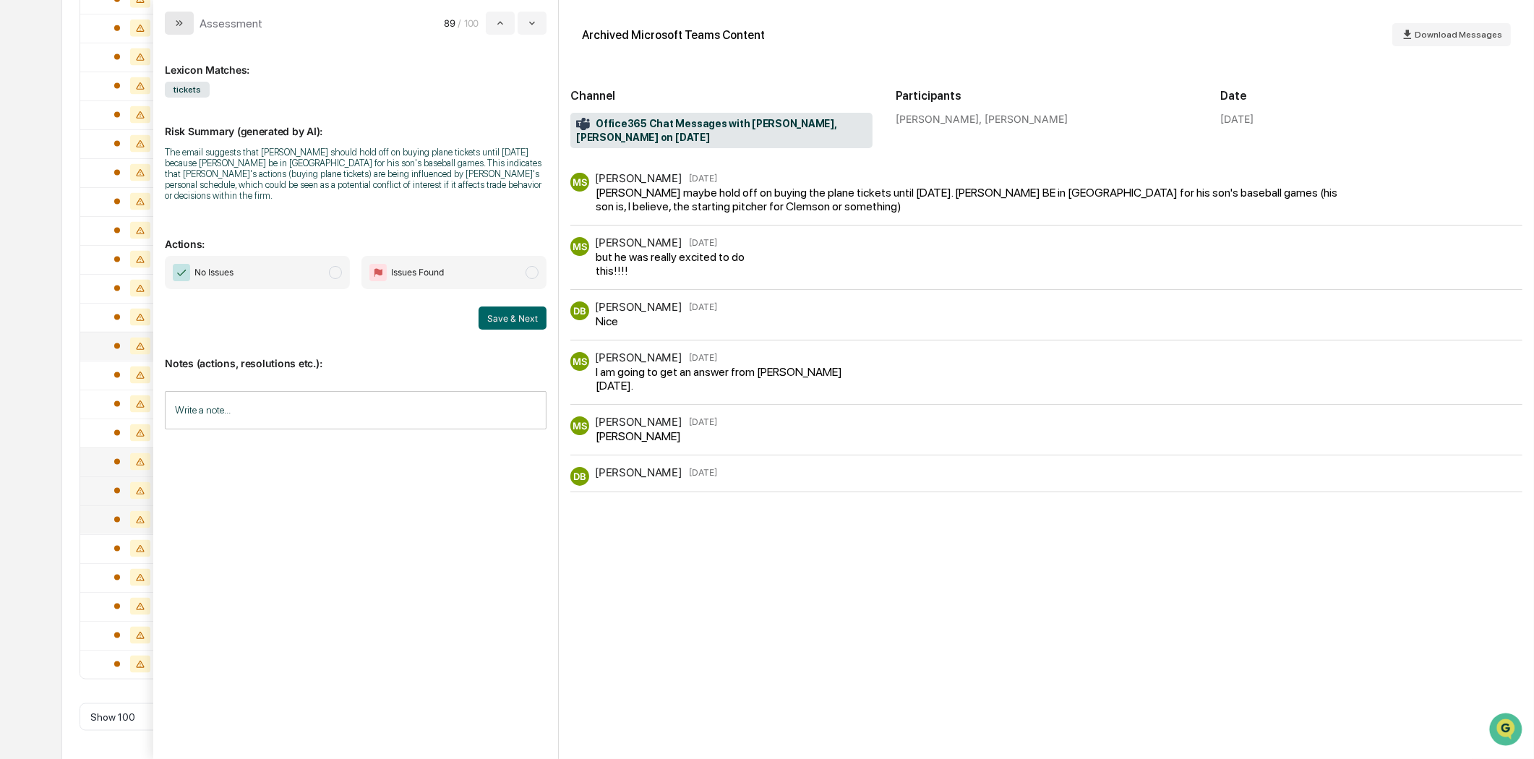
click at [176, 26] on icon "modal" at bounding box center [179, 23] width 12 height 12
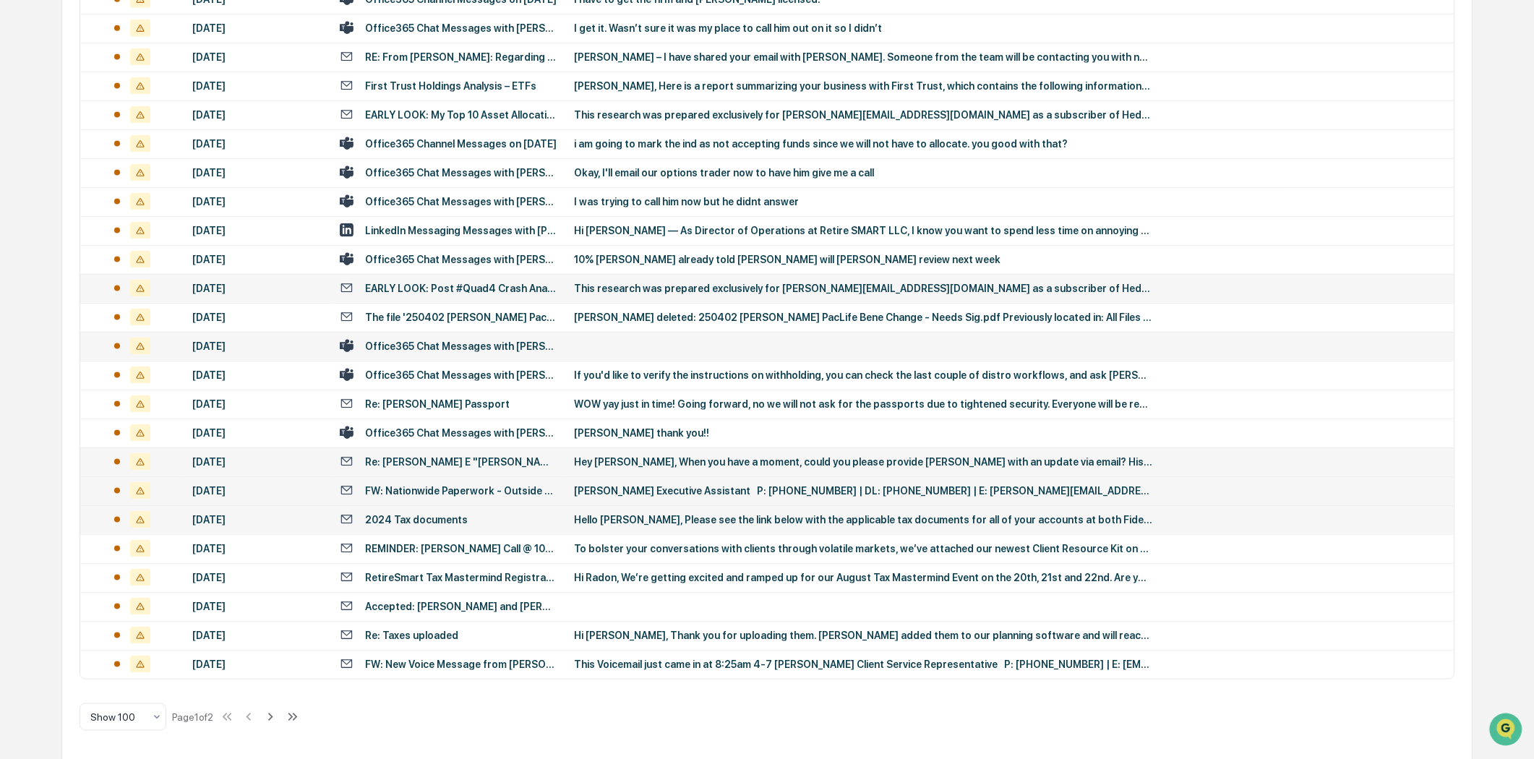
click at [461, 274] on td "EARLY LOOK: Post #Quad4 Crash Analytics" at bounding box center [448, 288] width 234 height 29
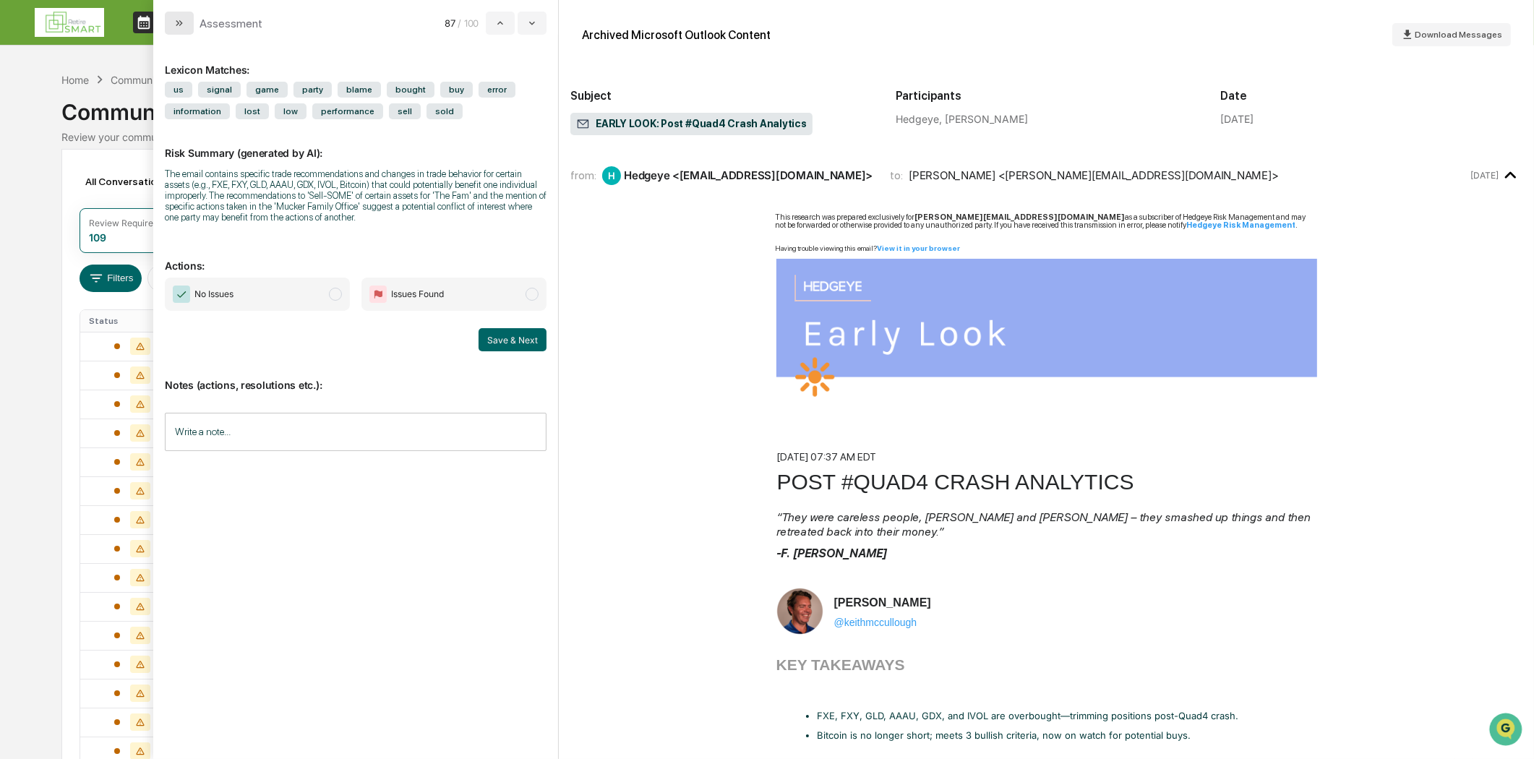
click at [181, 24] on icon "modal" at bounding box center [181, 23] width 4 height 6
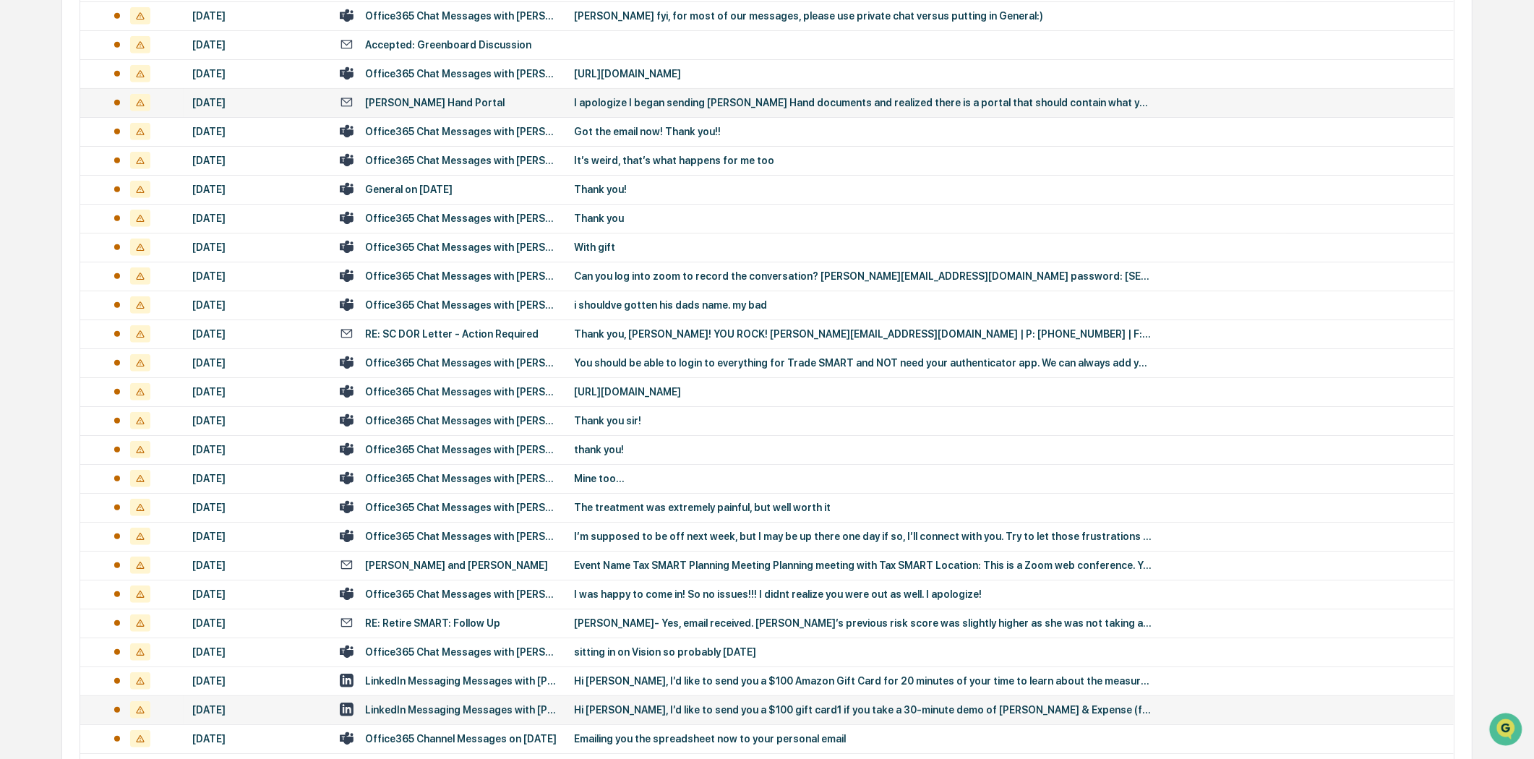
scroll to position [1365, 0]
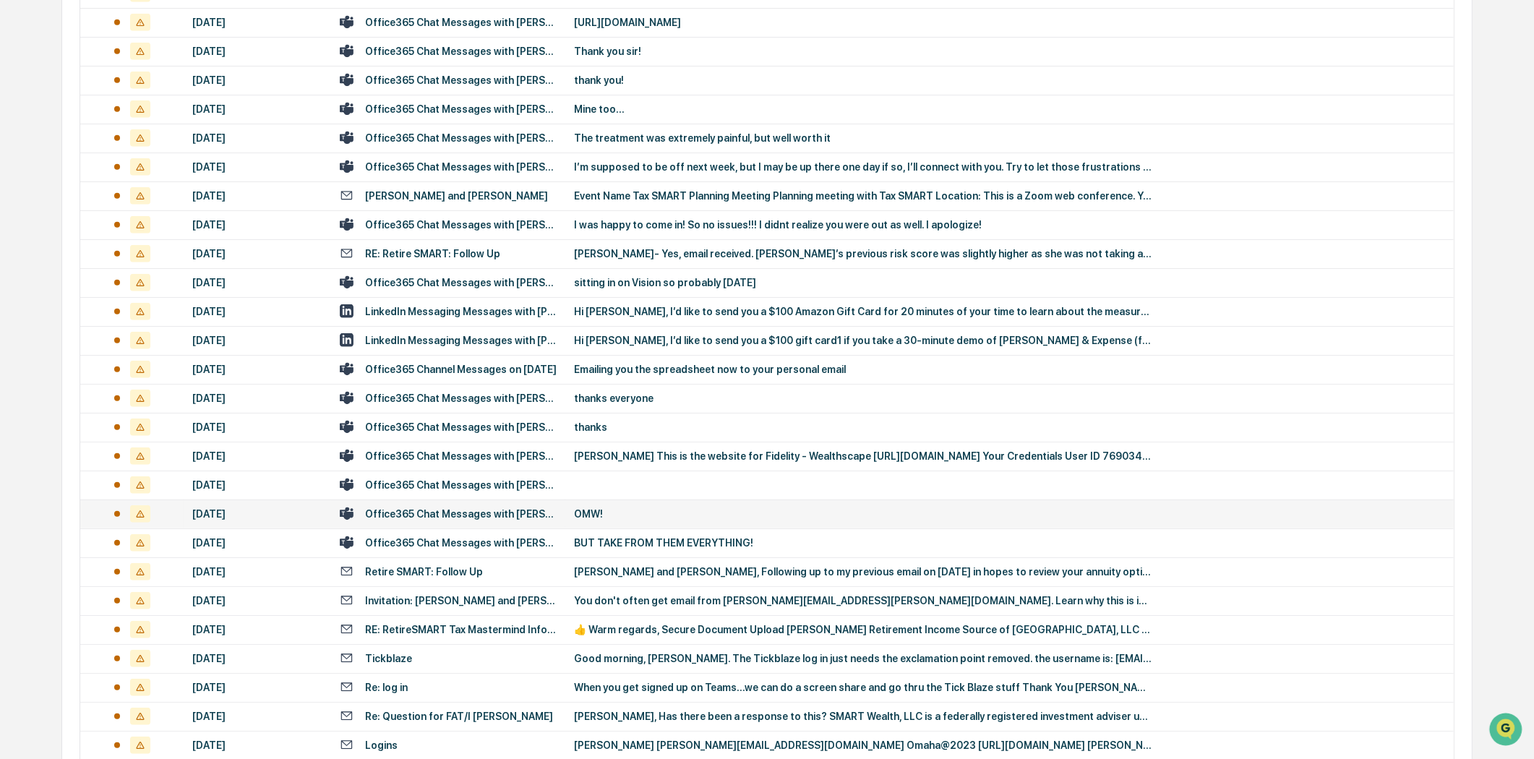
click at [437, 514] on div "Office365 Chat Messages with [PERSON_NAME], [PERSON_NAME] on [DATE]" at bounding box center [461, 514] width 192 height 12
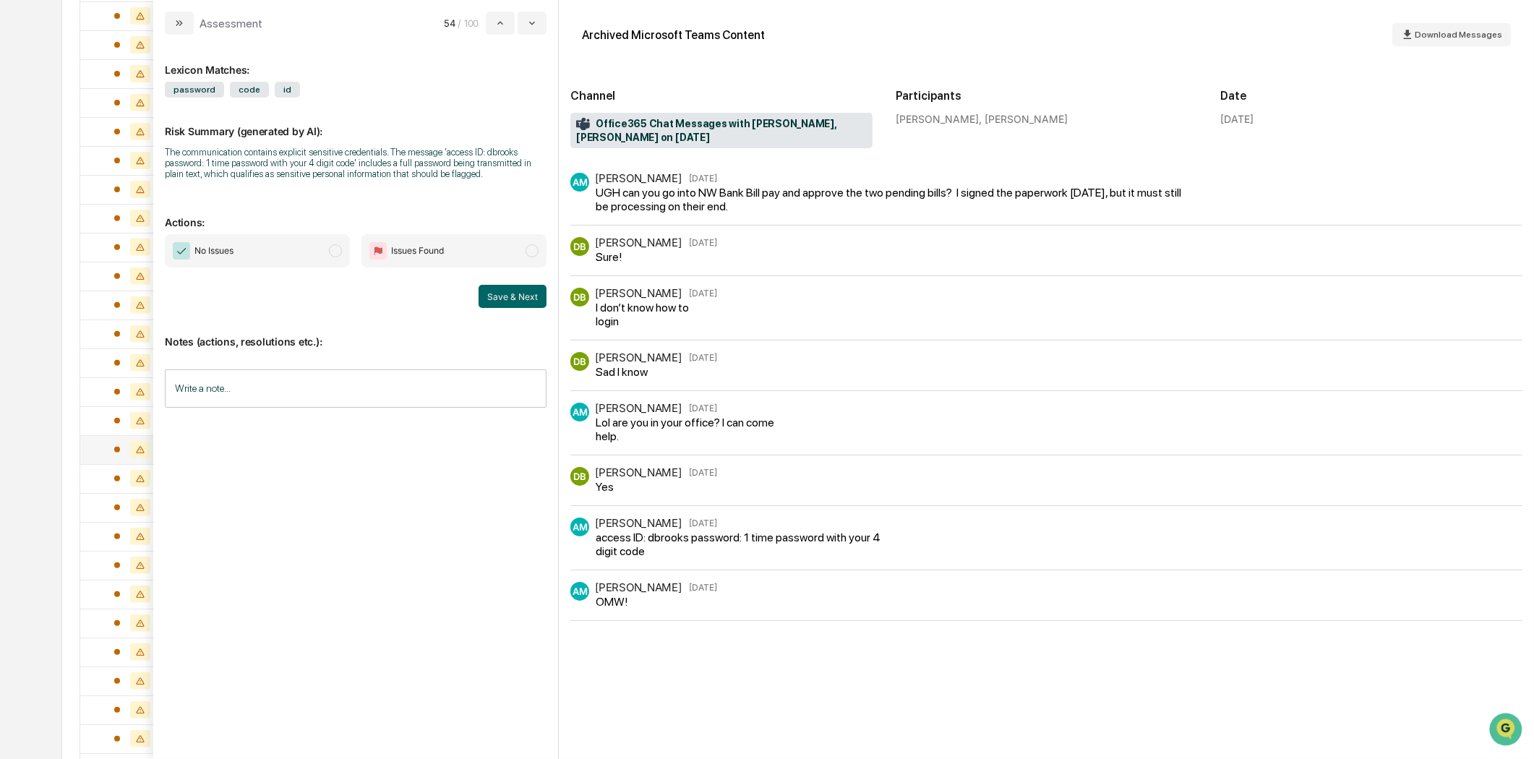
scroll to position [642, 0]
click at [179, 20] on icon "modal" at bounding box center [179, 23] width 12 height 12
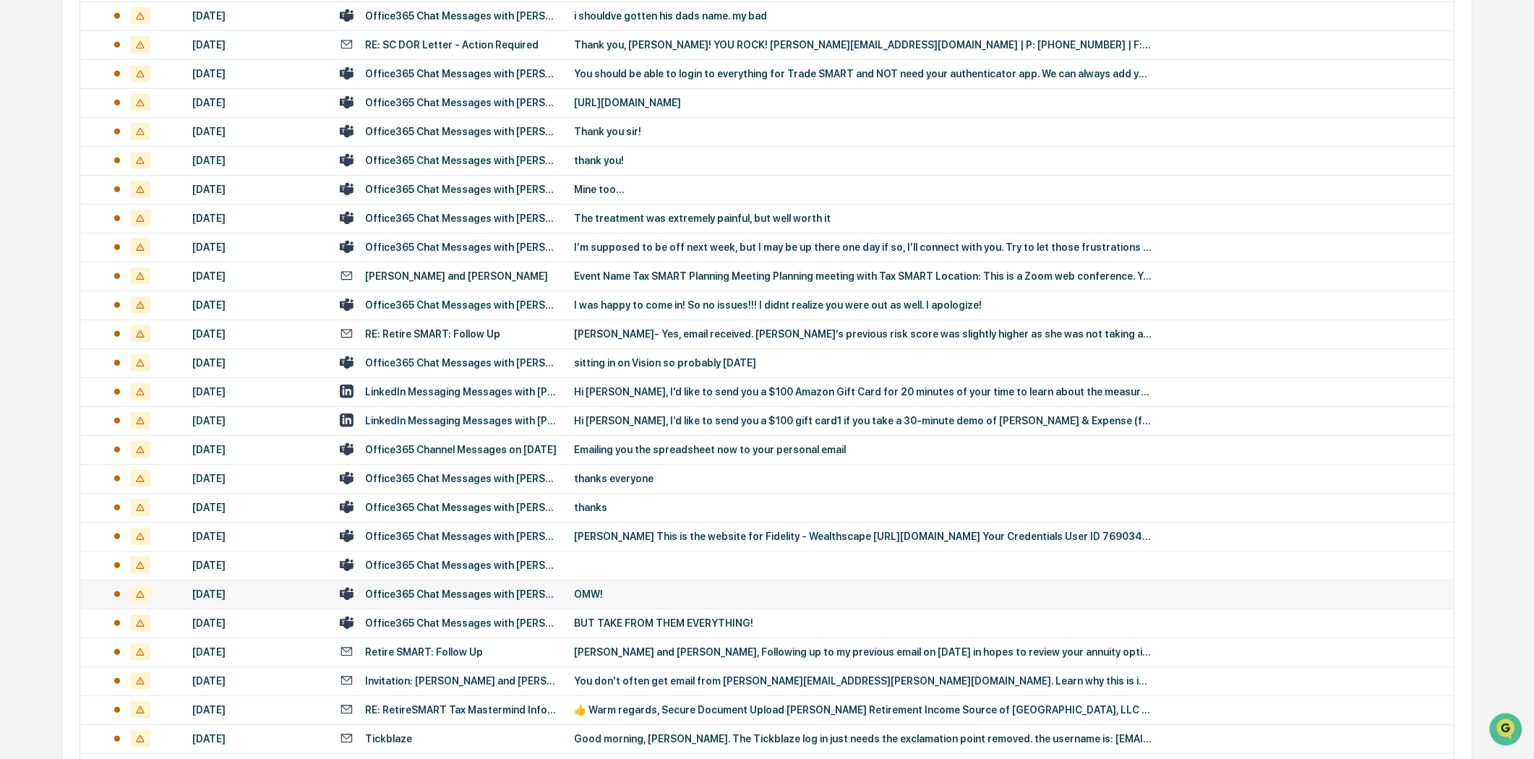
scroll to position [1927, 0]
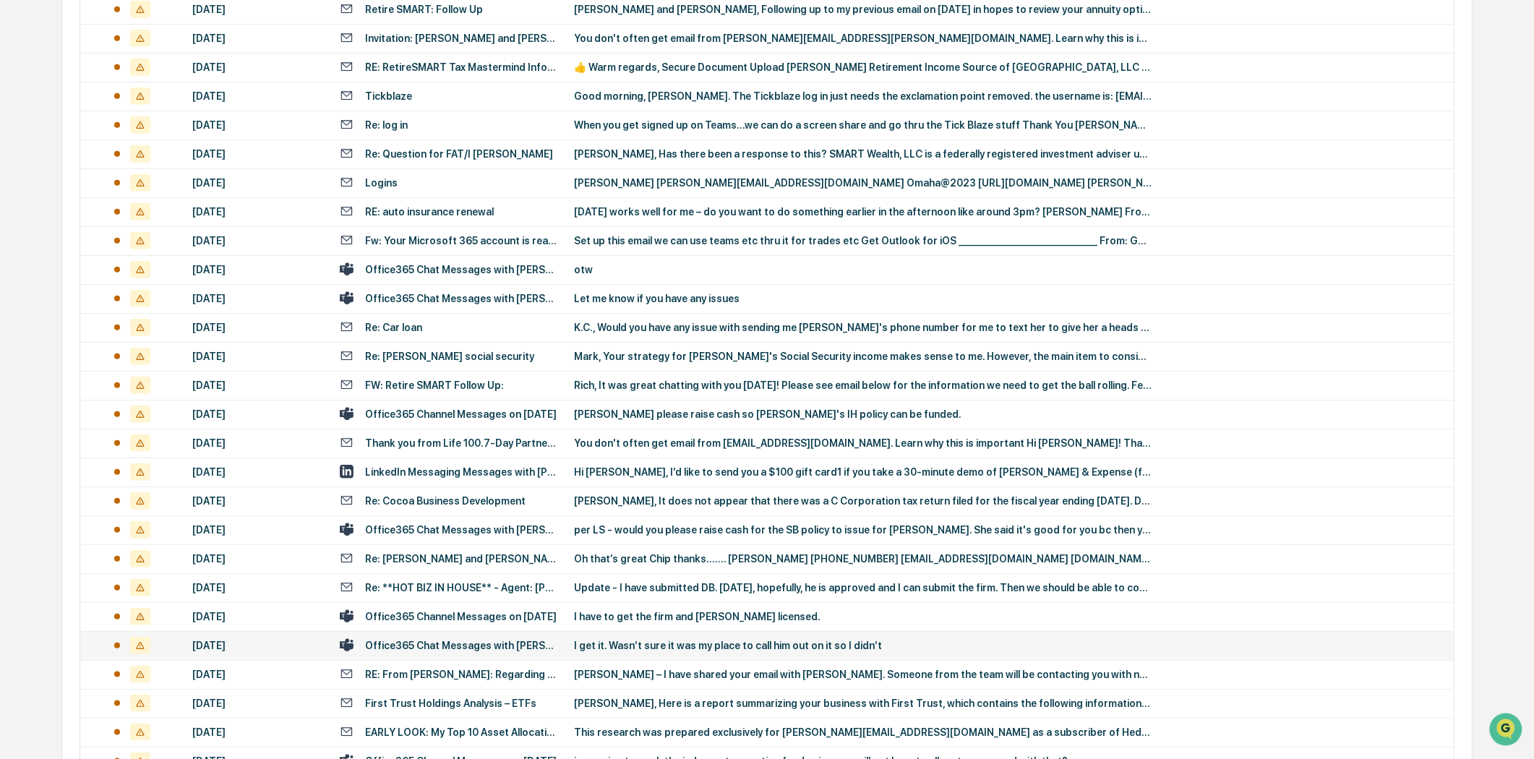
click at [506, 640] on div "Office365 Chat Messages with [PERSON_NAME], [PERSON_NAME] on [DATE]" at bounding box center [461, 646] width 192 height 12
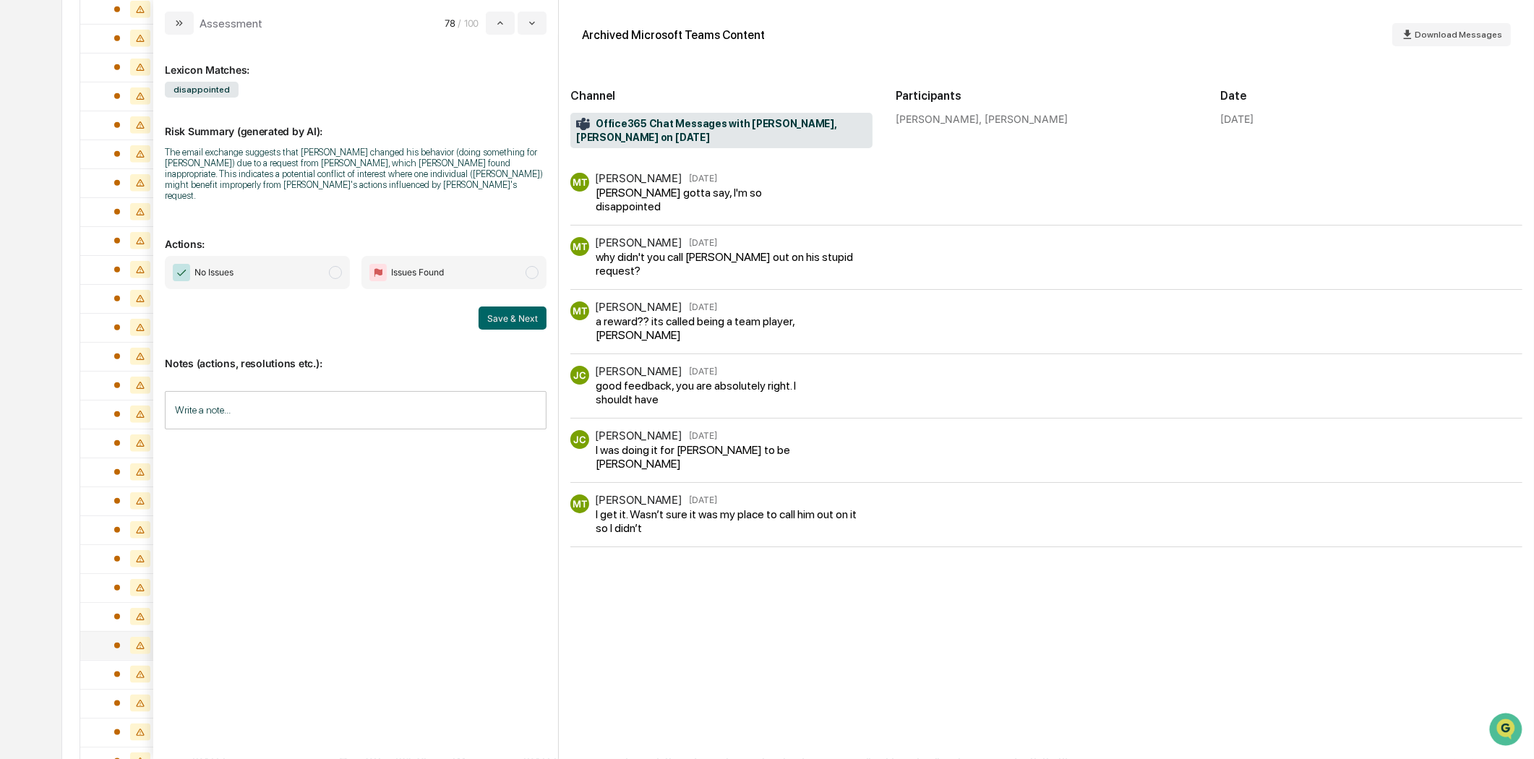
click at [426, 201] on div "Lexicon Matches: disappointed Risk Summary (generated by AI): The email exchang…" at bounding box center [356, 389] width 382 height 687
click at [179, 25] on icon "modal" at bounding box center [181, 23] width 4 height 6
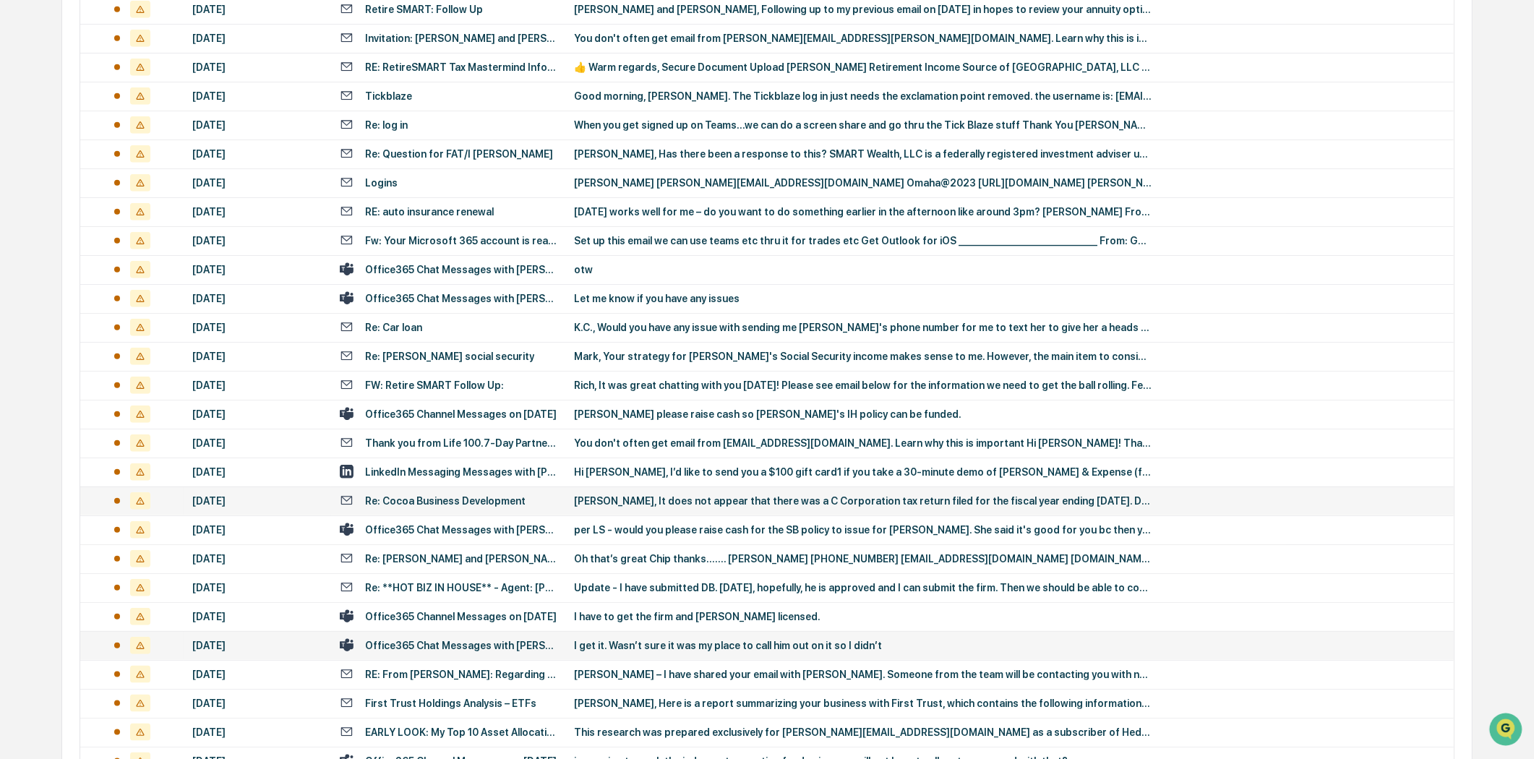
click at [283, 507] on td "[DATE]" at bounding box center [257, 500] width 147 height 29
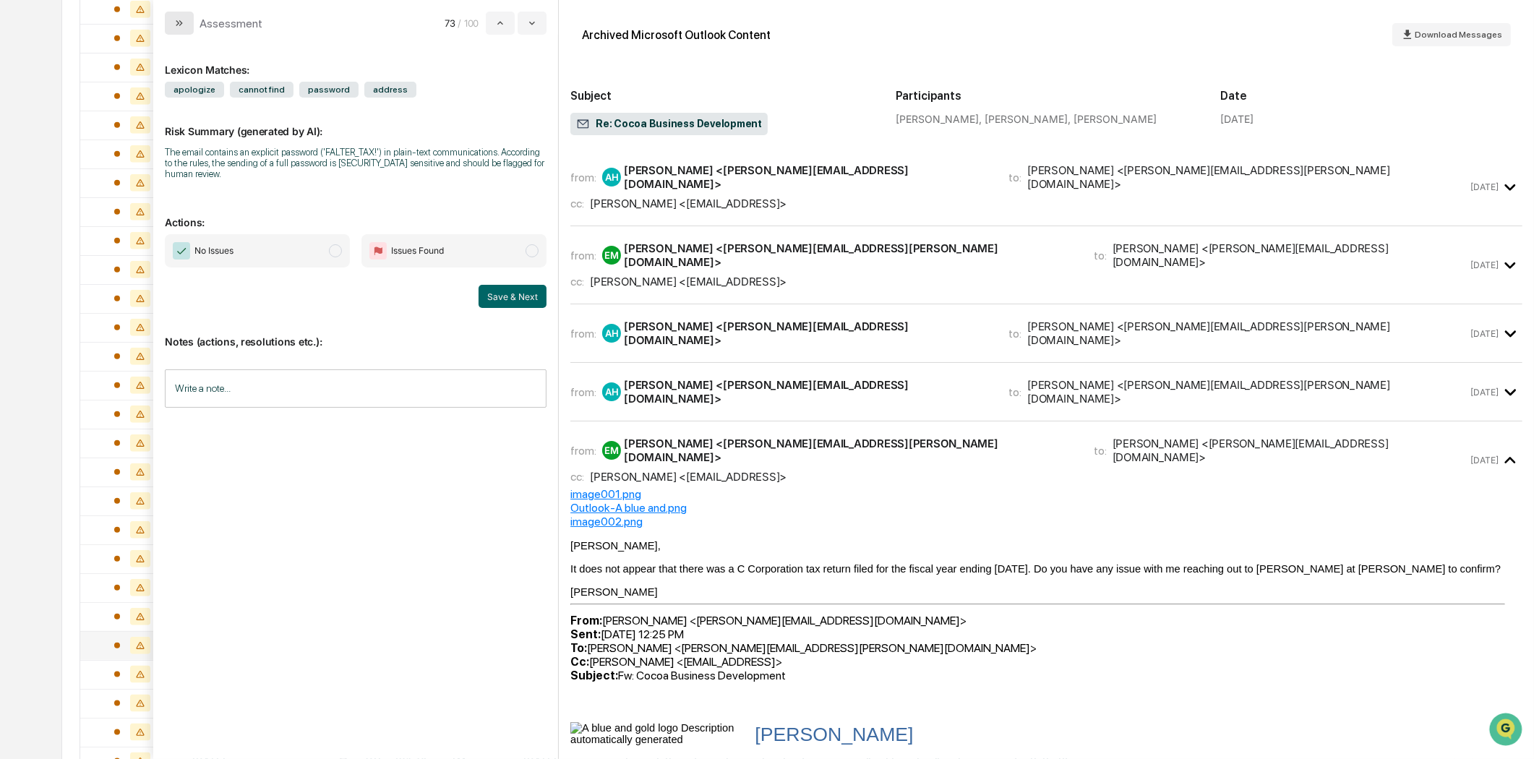
click at [186, 20] on button "modal" at bounding box center [179, 23] width 29 height 23
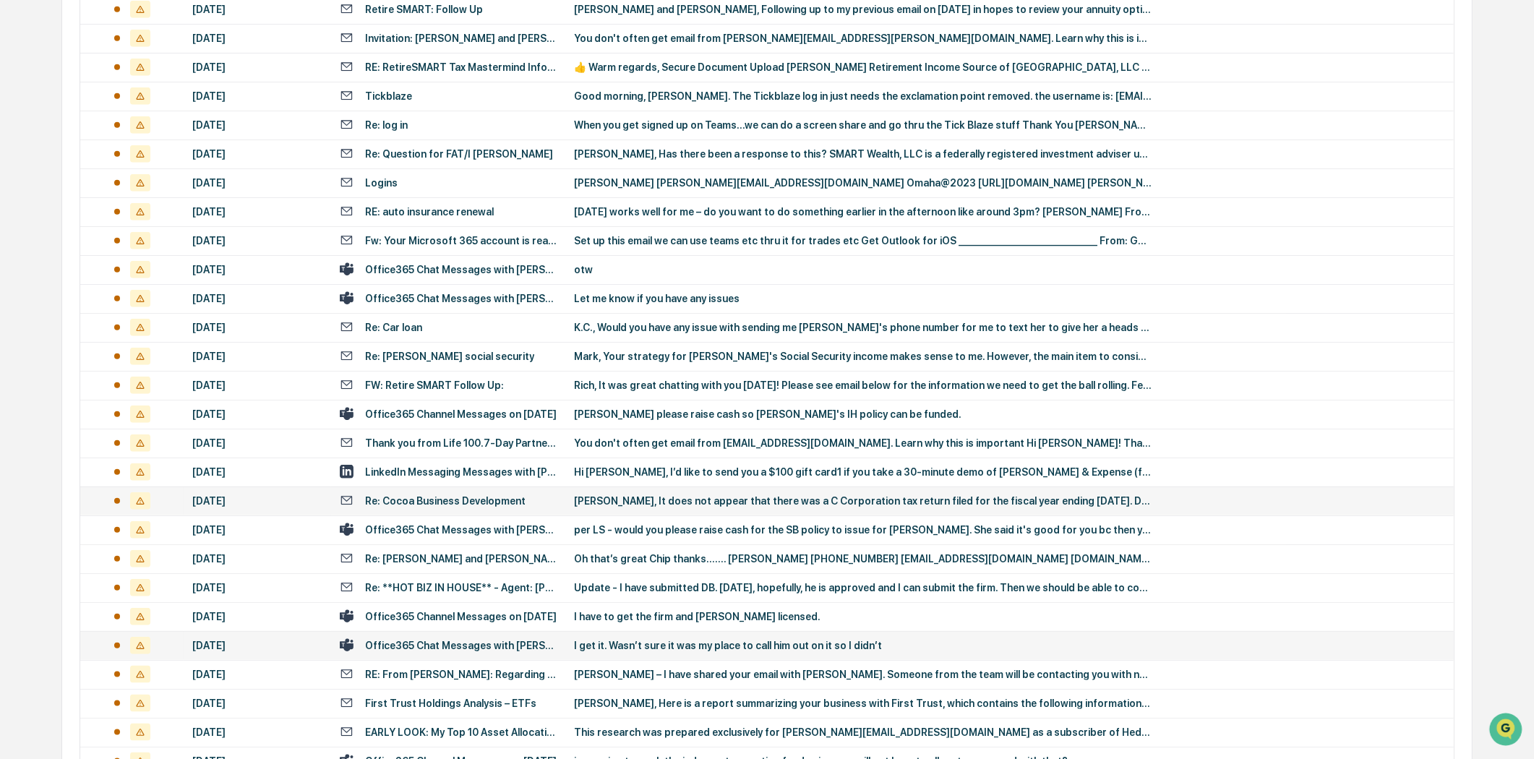
click at [273, 497] on div "[DATE]" at bounding box center [257, 501] width 130 height 12
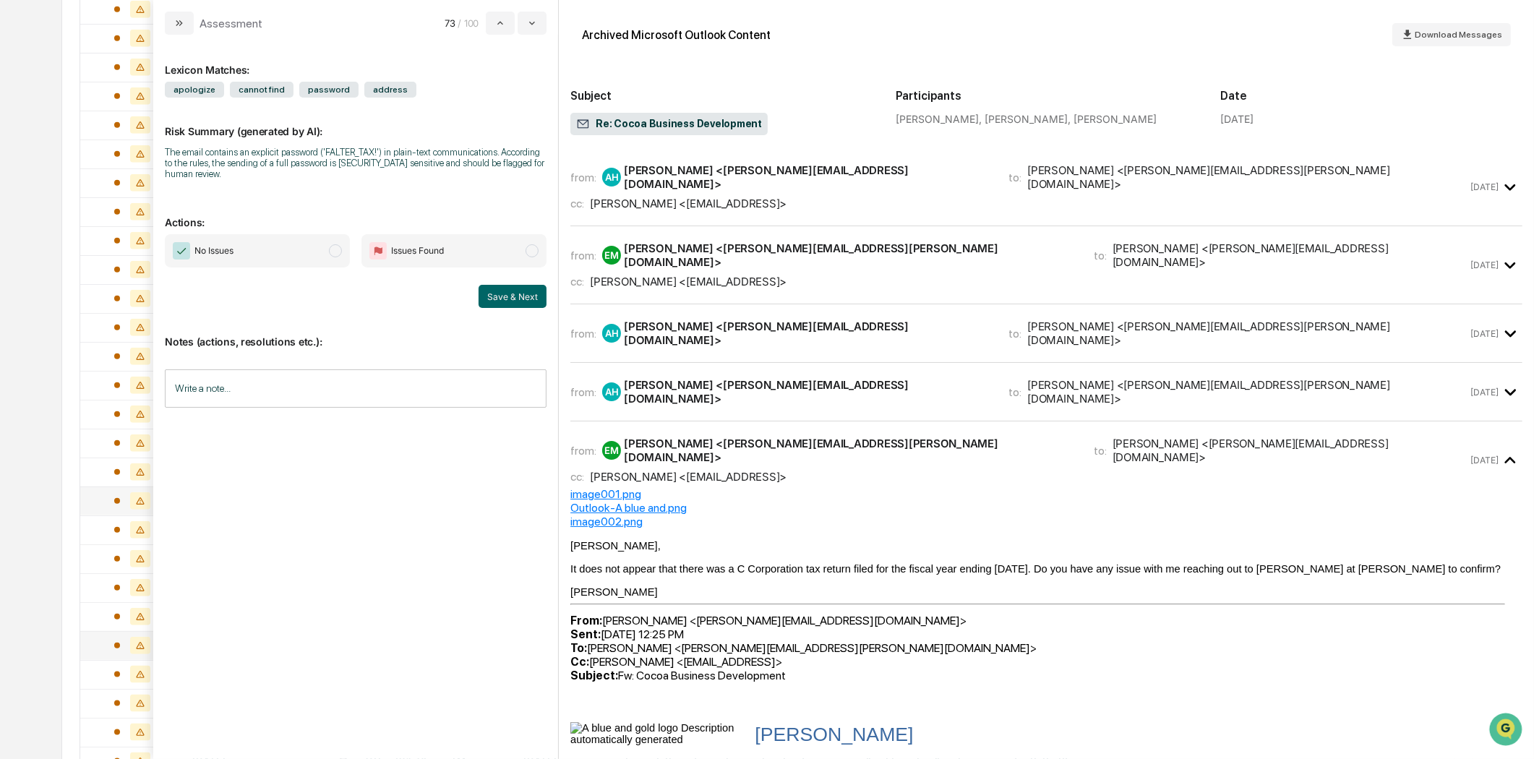
click at [224, 381] on input "Write a note..." at bounding box center [356, 388] width 382 height 38
click at [218, 421] on p "*" at bounding box center [355, 425] width 363 height 10
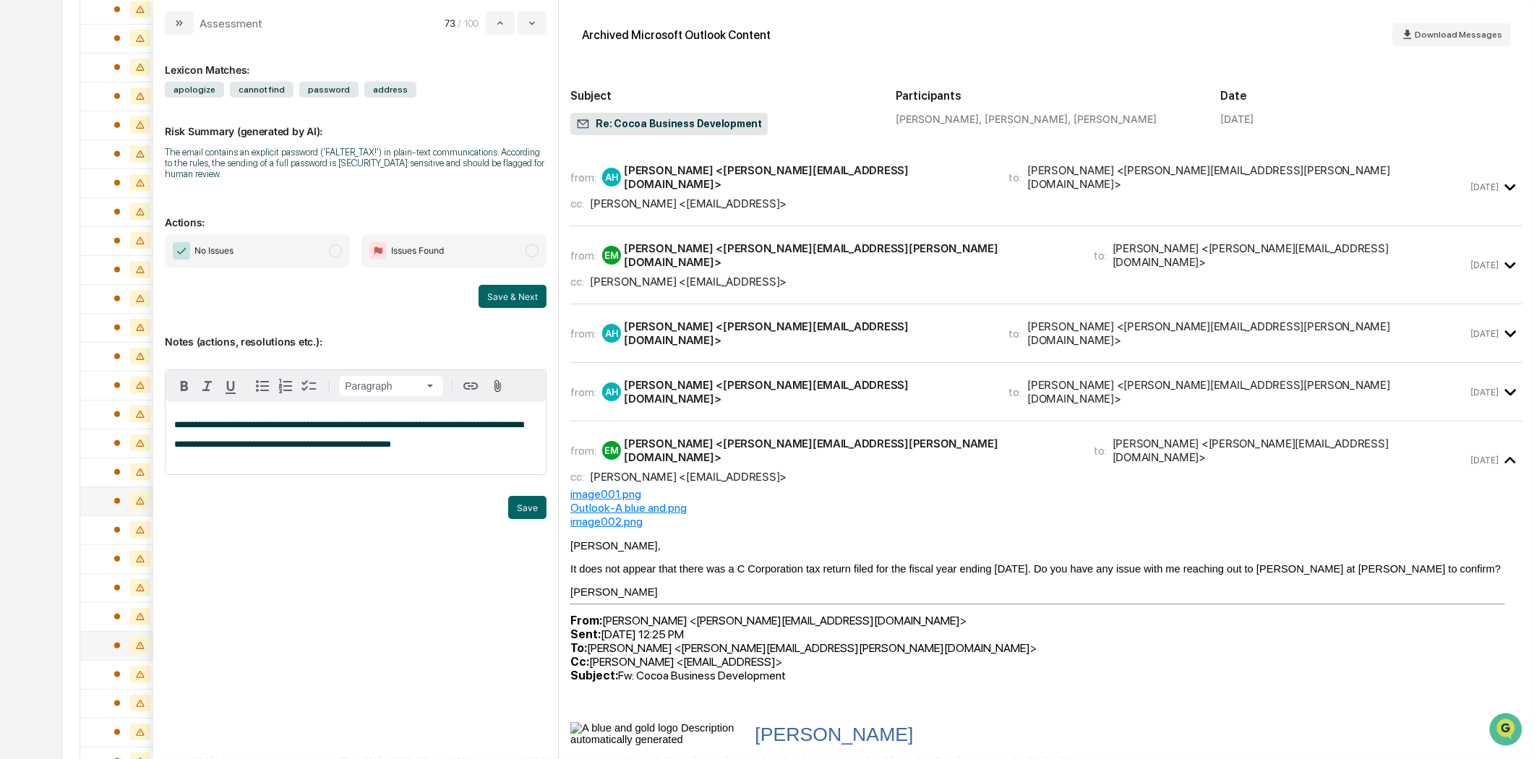
click at [320, 449] on span "**********" at bounding box center [282, 443] width 217 height 9
drag, startPoint x: 318, startPoint y: 458, endPoint x: 299, endPoint y: 459, distance: 18.8
click at [299, 449] on span "**********" at bounding box center [282, 443] width 217 height 9
drag, startPoint x: 322, startPoint y: 453, endPoint x: 299, endPoint y: 455, distance: 24.0
click at [299, 449] on span "**********" at bounding box center [282, 443] width 217 height 9
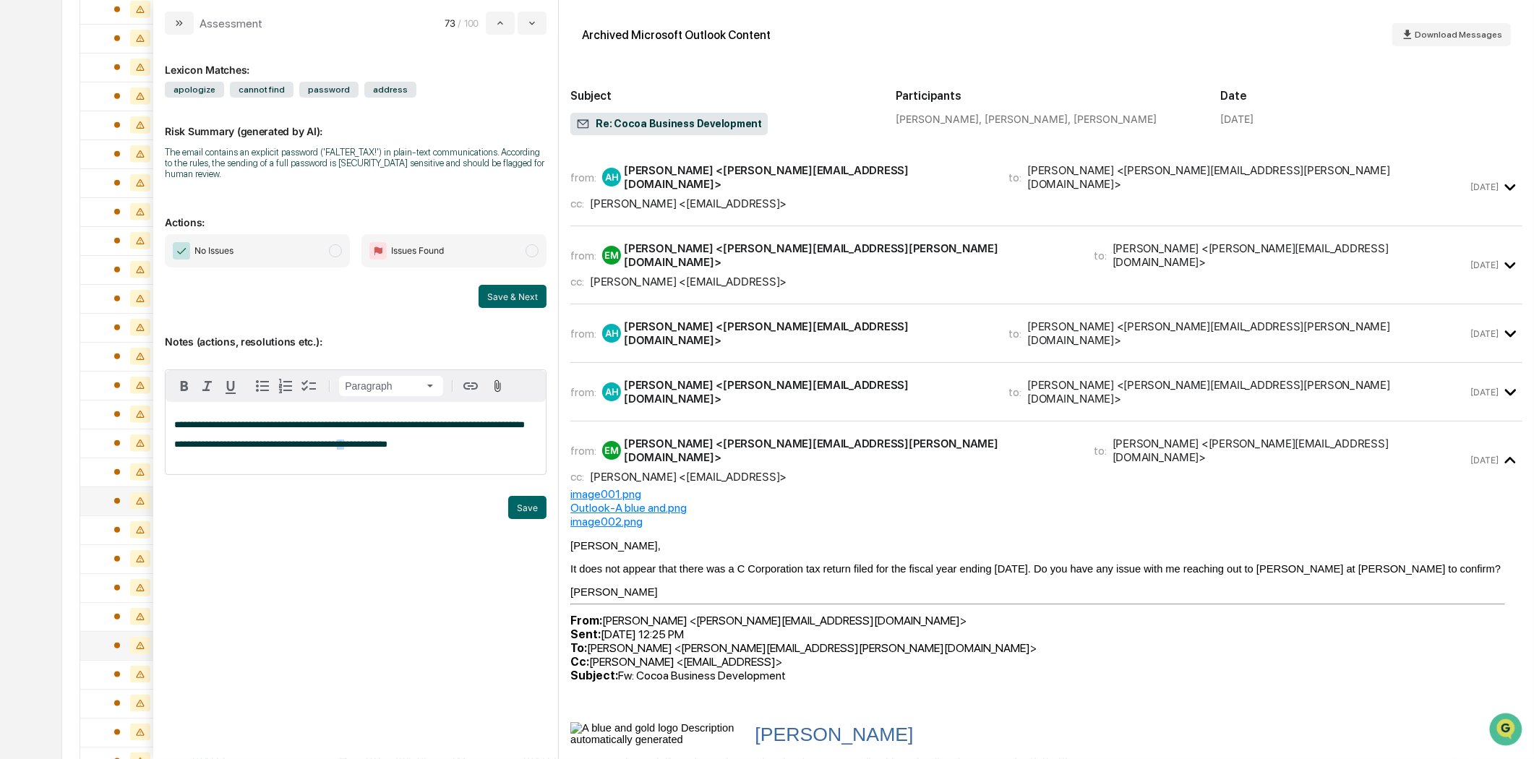
drag, startPoint x: 331, startPoint y: 455, endPoint x: 324, endPoint y: 452, distance: 7.8
click at [324, 449] on span "**********" at bounding box center [280, 443] width 213 height 9
click at [413, 450] on p "**********" at bounding box center [355, 444] width 363 height 10
click at [763, 184] on div "from: [PERSON_NAME] <[PERSON_NAME][EMAIL_ADDRESS][DOMAIN_NAME]> to: [PERSON_NAM…" at bounding box center [1018, 186] width 897 height 47
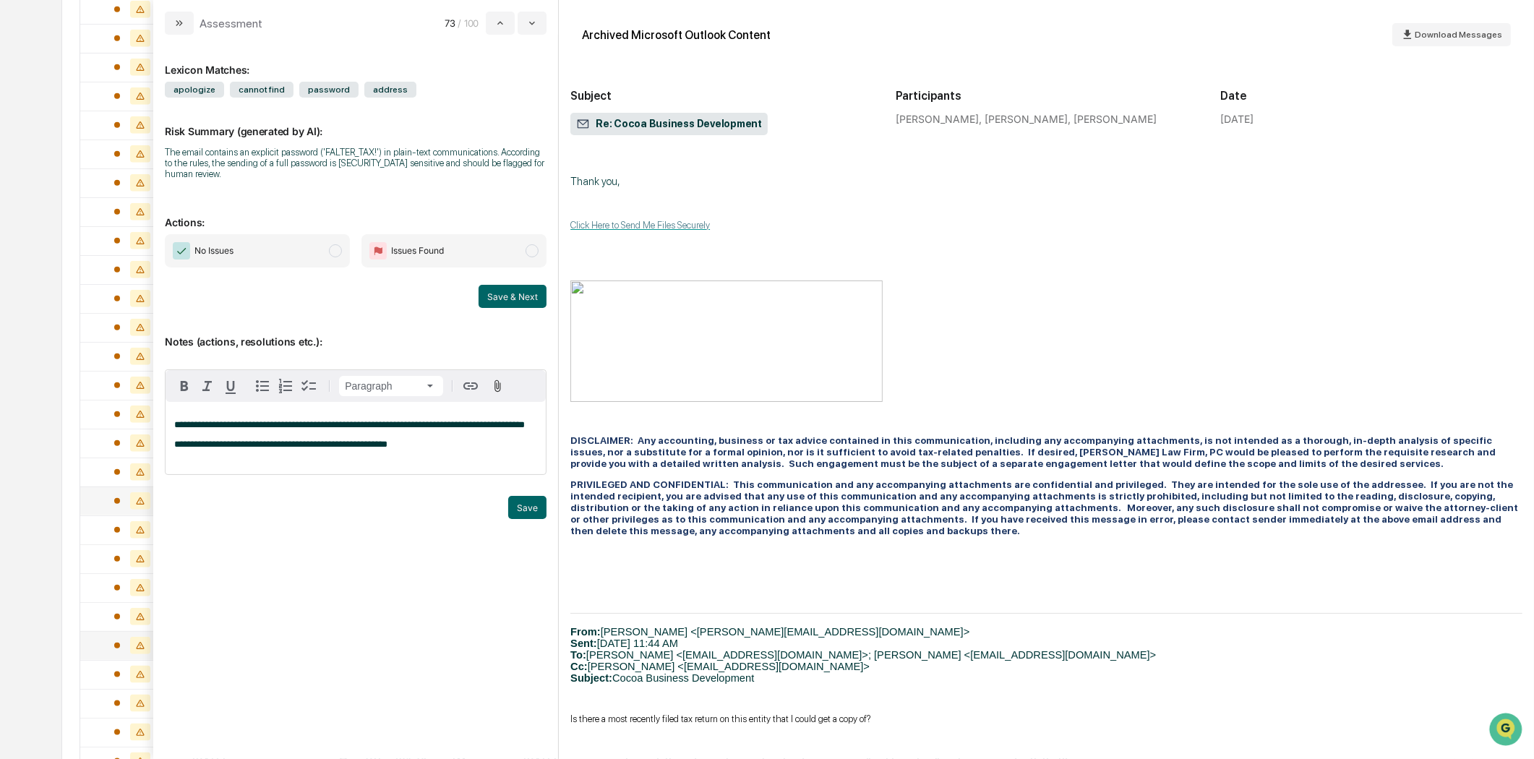
scroll to position [803, 0]
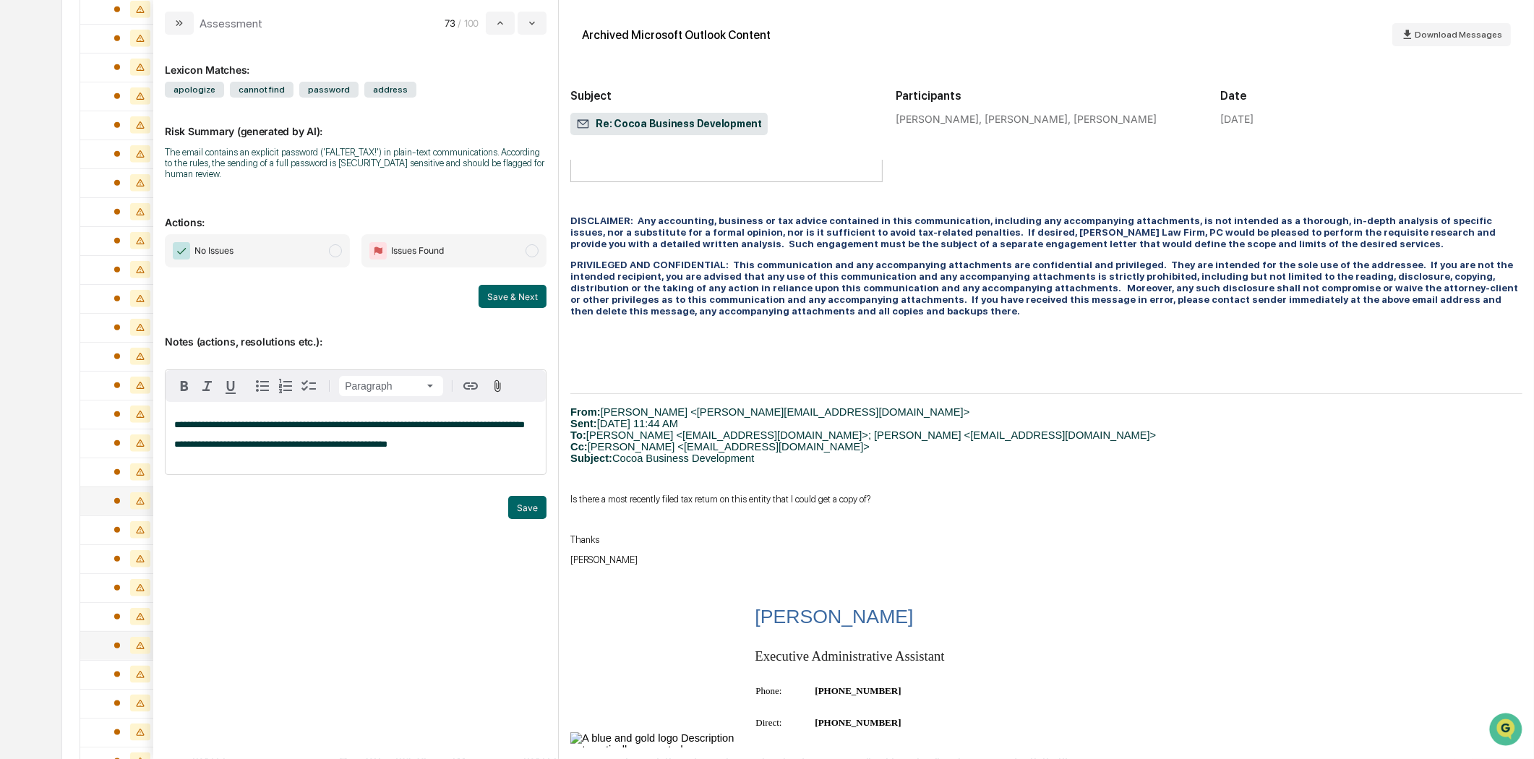
click at [374, 449] on span "**********" at bounding box center [280, 443] width 213 height 9
click at [357, 478] on div "**********" at bounding box center [356, 440] width 380 height 76
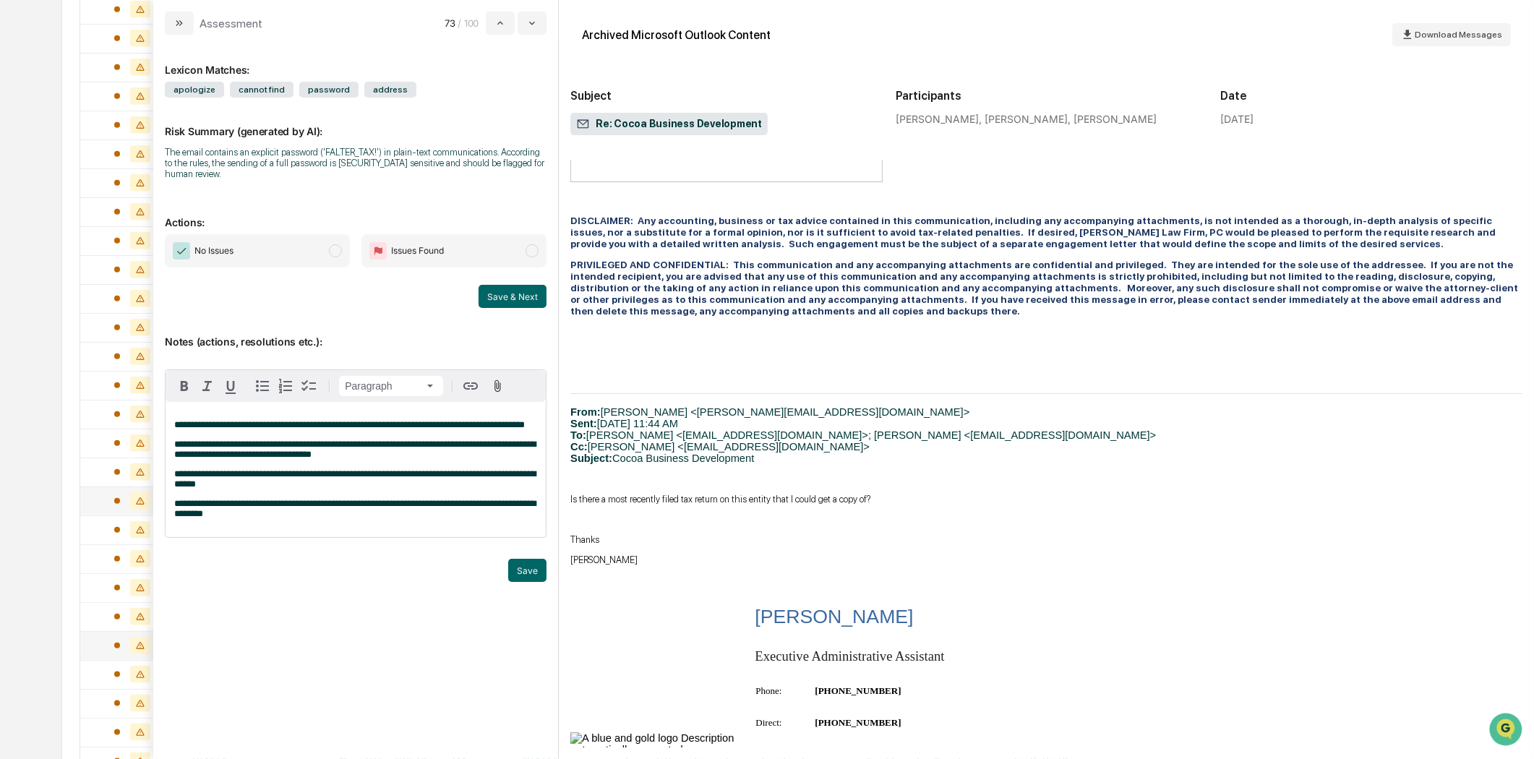
click at [395, 517] on span "**********" at bounding box center [354, 509] width 361 height 20
drag, startPoint x: 423, startPoint y: 522, endPoint x: 455, endPoint y: 511, distance: 34.3
click at [423, 508] on span "**********" at bounding box center [354, 503] width 361 height 9
click at [279, 519] on p "**********" at bounding box center [355, 509] width 363 height 20
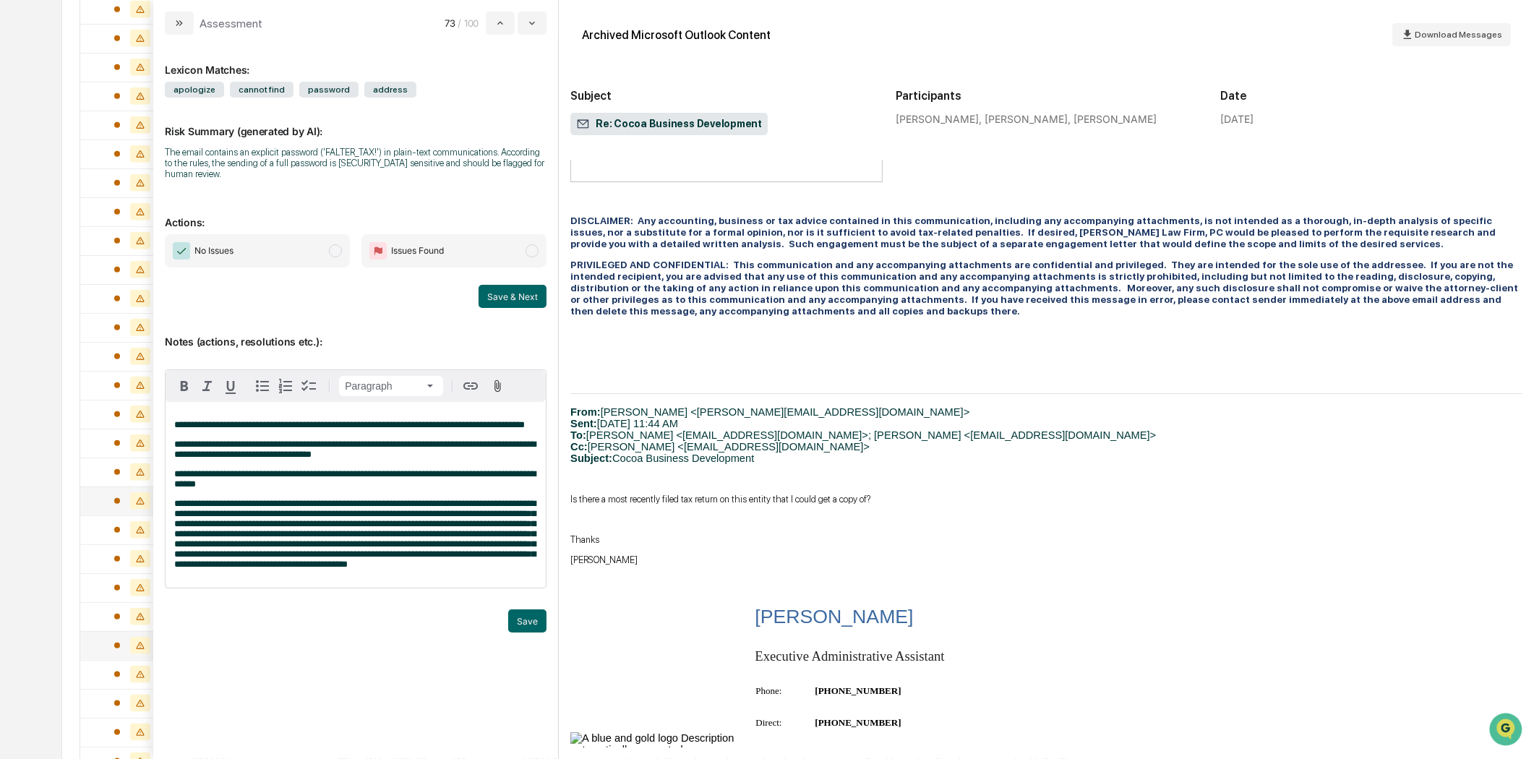
click at [206, 430] on p "**********" at bounding box center [355, 425] width 363 height 10
click at [291, 455] on span "**********" at bounding box center [354, 449] width 361 height 20
click at [182, 459] on span "**********" at bounding box center [354, 449] width 361 height 20
click at [387, 489] on span "**********" at bounding box center [354, 479] width 361 height 20
click at [530, 570] on p "**********" at bounding box center [355, 534] width 363 height 71
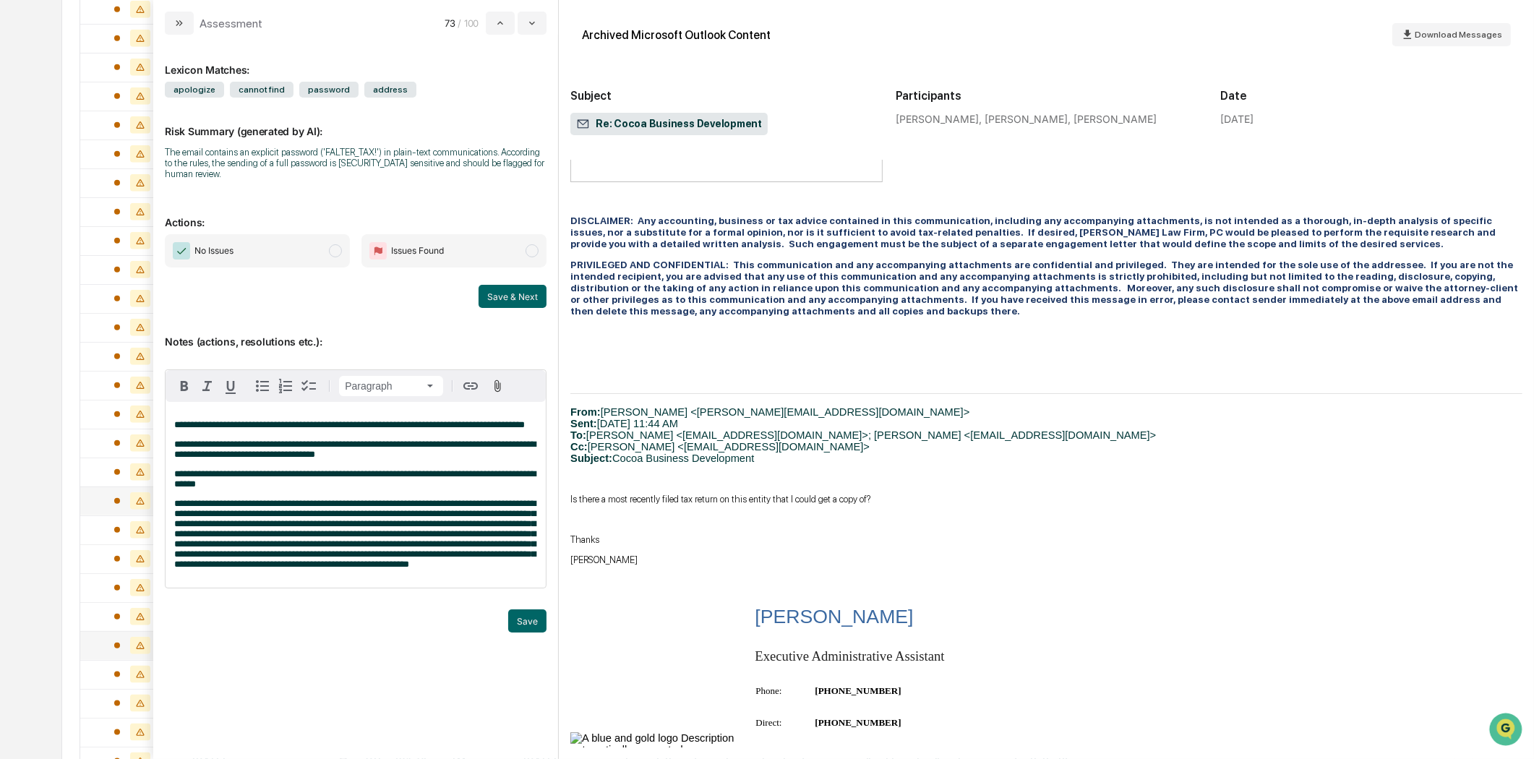
click at [429, 588] on div "**********" at bounding box center [356, 495] width 380 height 186
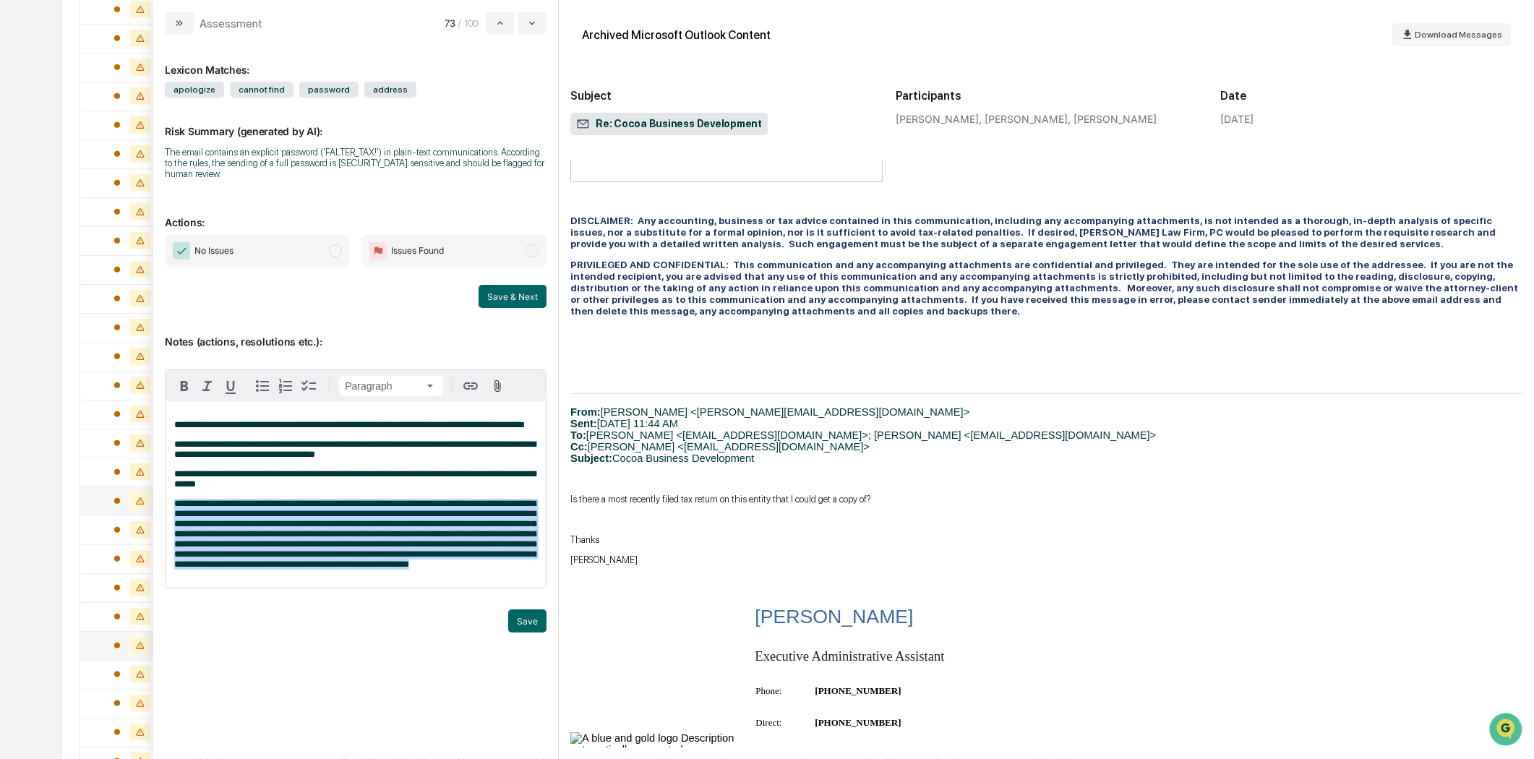
drag, startPoint x: 252, startPoint y: 596, endPoint x: 155, endPoint y: 514, distance: 126.6
click at [155, 514] on div "**********" at bounding box center [355, 397] width 405 height 724
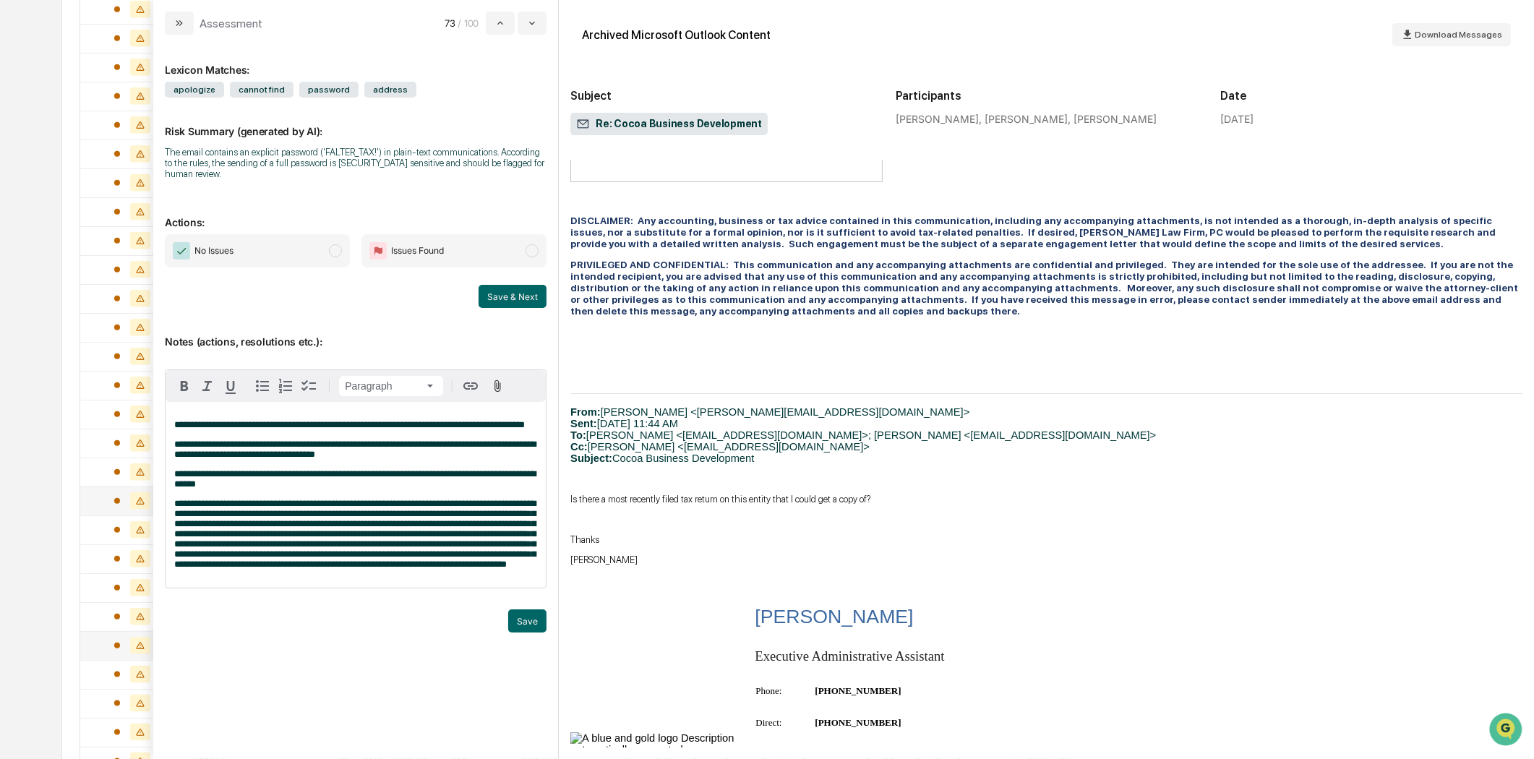
click at [429, 489] on p "**********" at bounding box center [355, 479] width 363 height 20
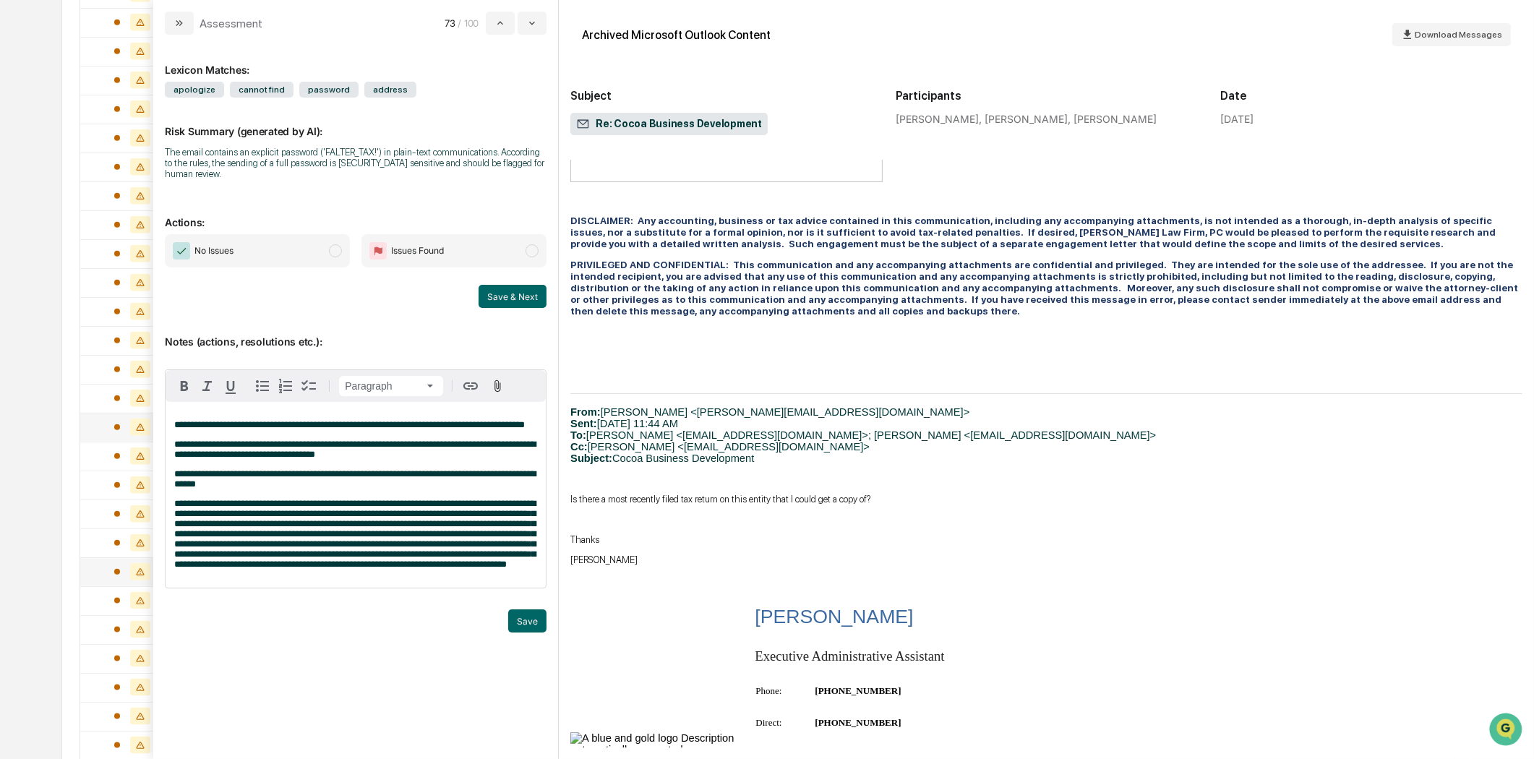
scroll to position [2087, 0]
click at [327, 570] on p "**********" at bounding box center [355, 534] width 363 height 71
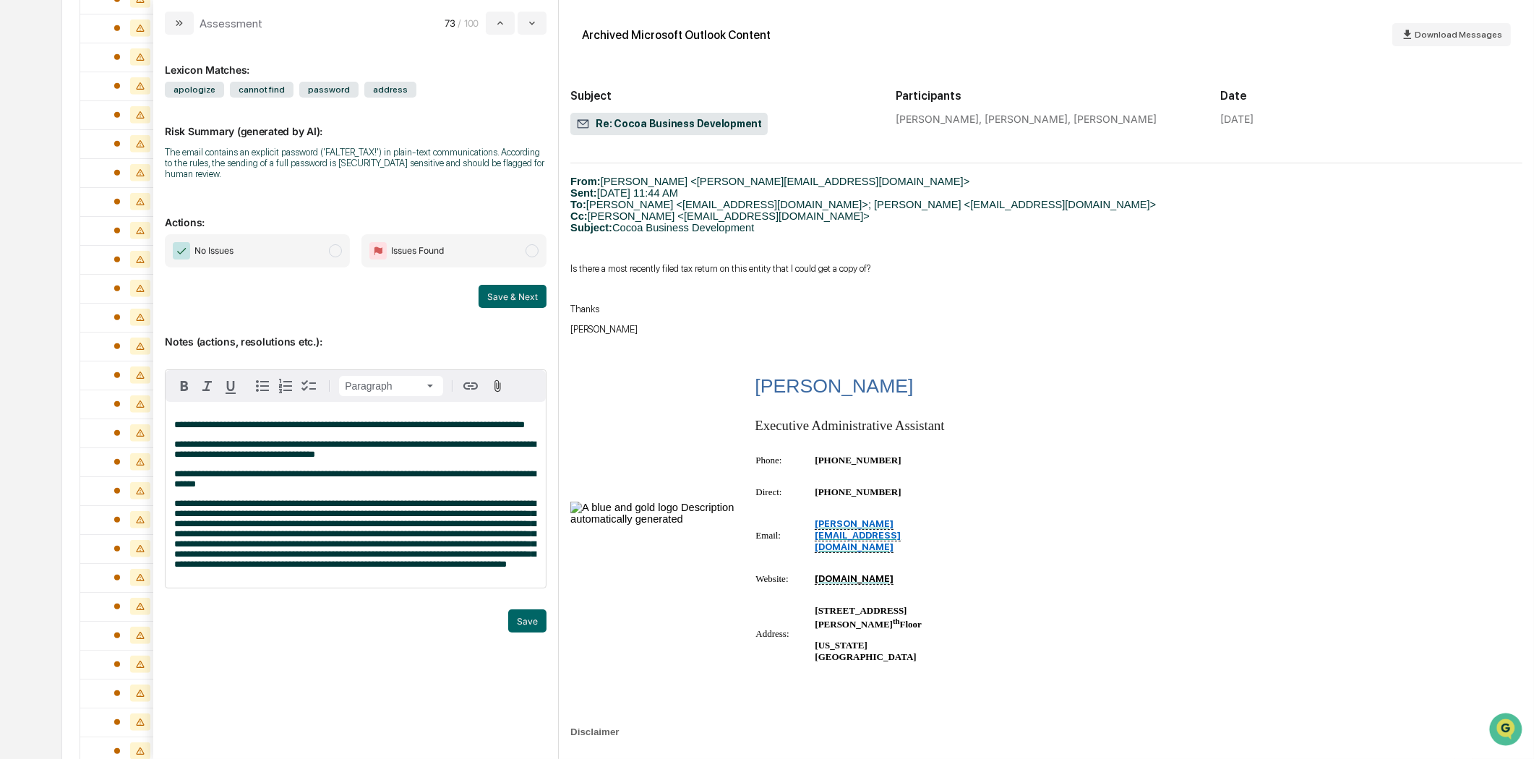
scroll to position [1446, 0]
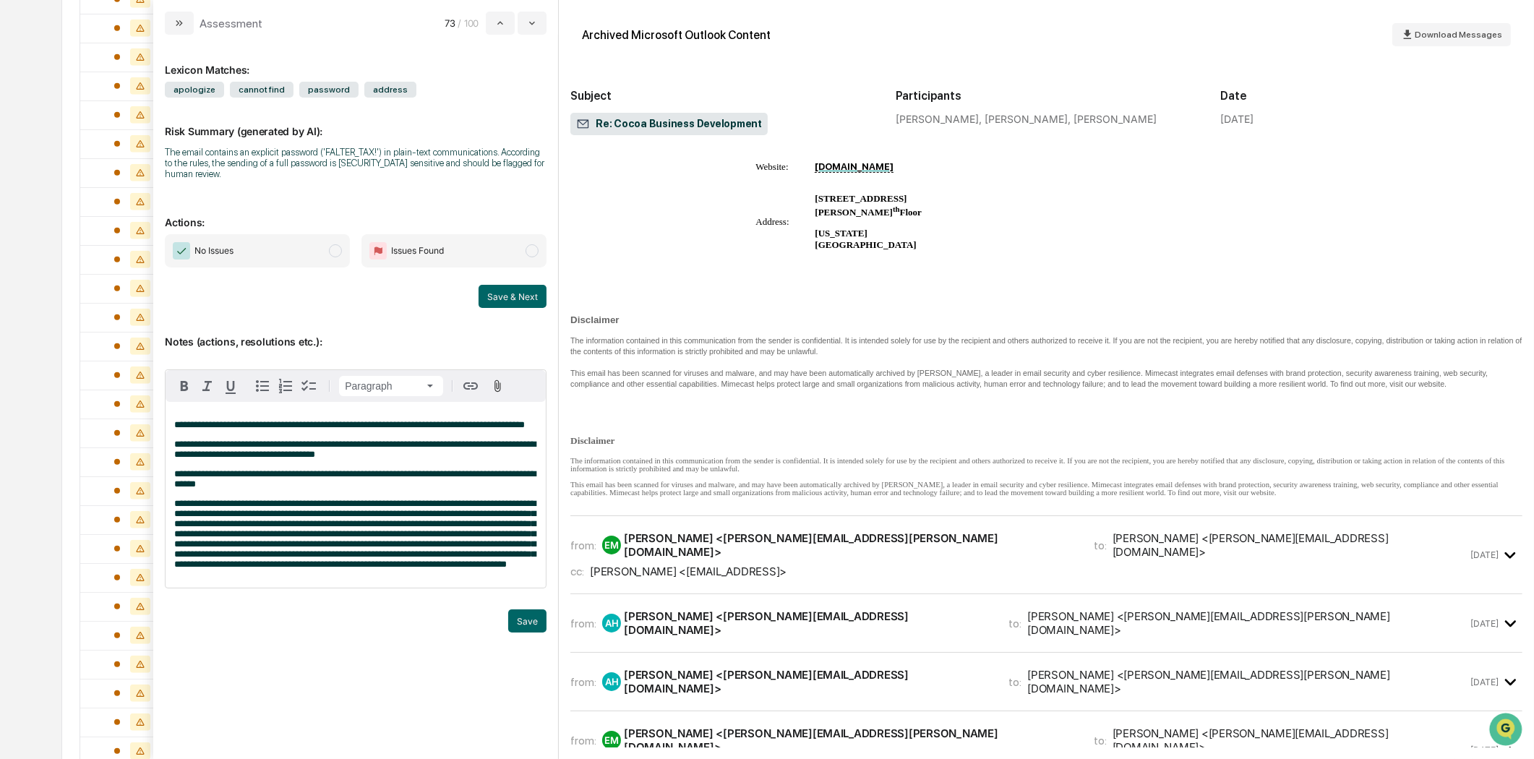
click at [908, 565] on div "cc: [PERSON_NAME] <[EMAIL_ADDRESS]>" at bounding box center [1018, 572] width 897 height 14
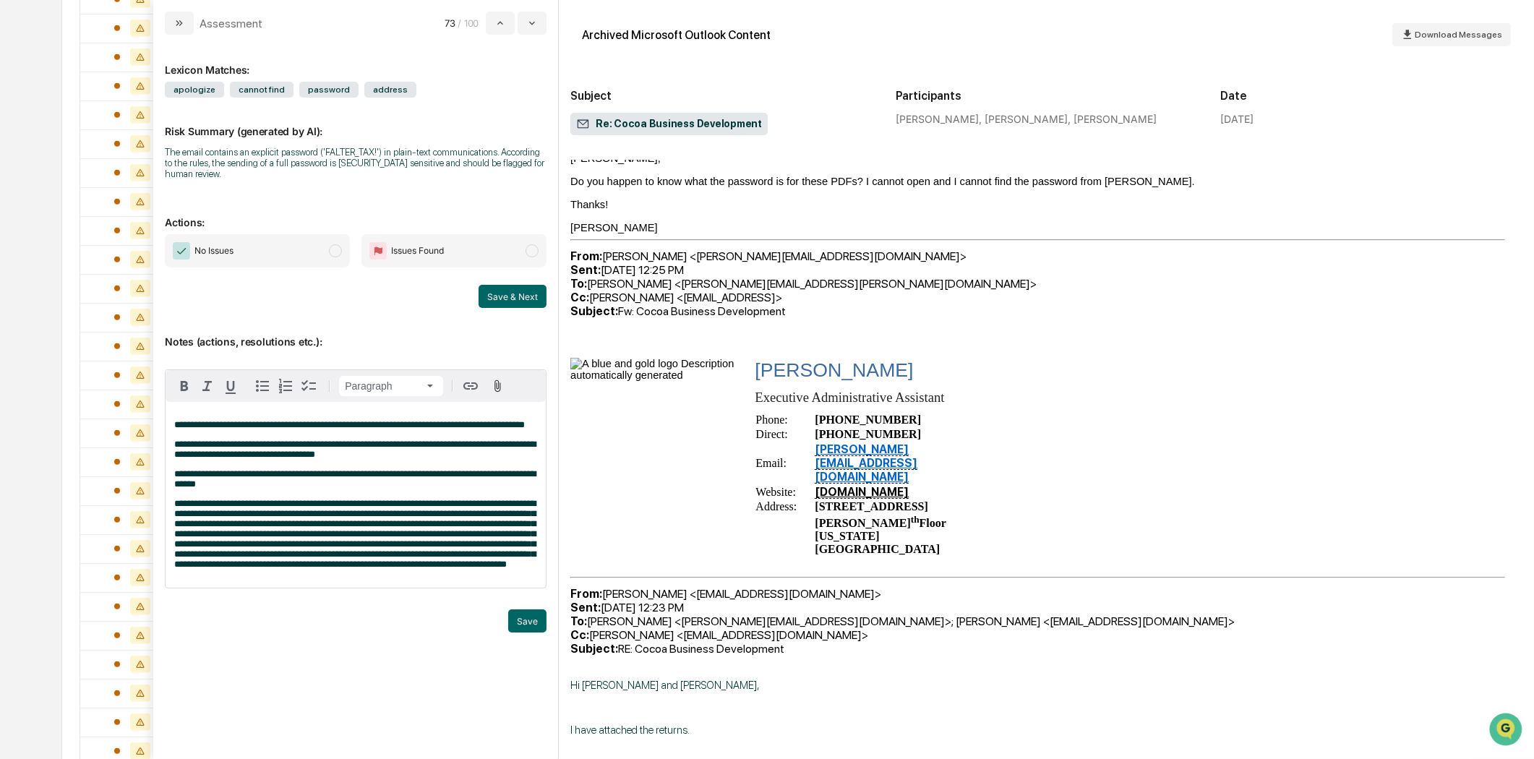
scroll to position [1927, 0]
click at [533, 246] on span "modal" at bounding box center [531, 250] width 13 height 13
click at [525, 632] on button "Save" at bounding box center [527, 620] width 38 height 23
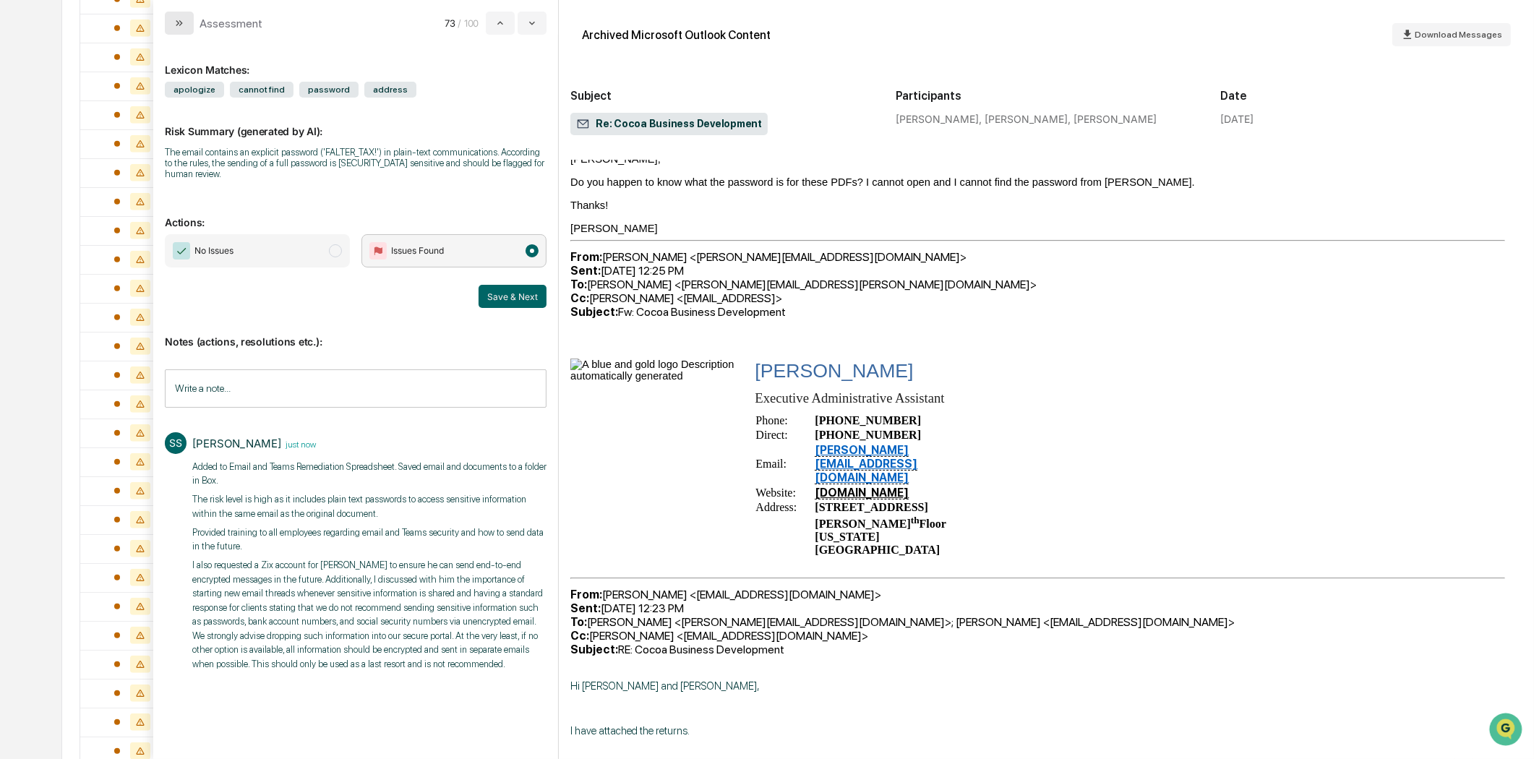
click at [184, 17] on icon "modal" at bounding box center [179, 23] width 12 height 12
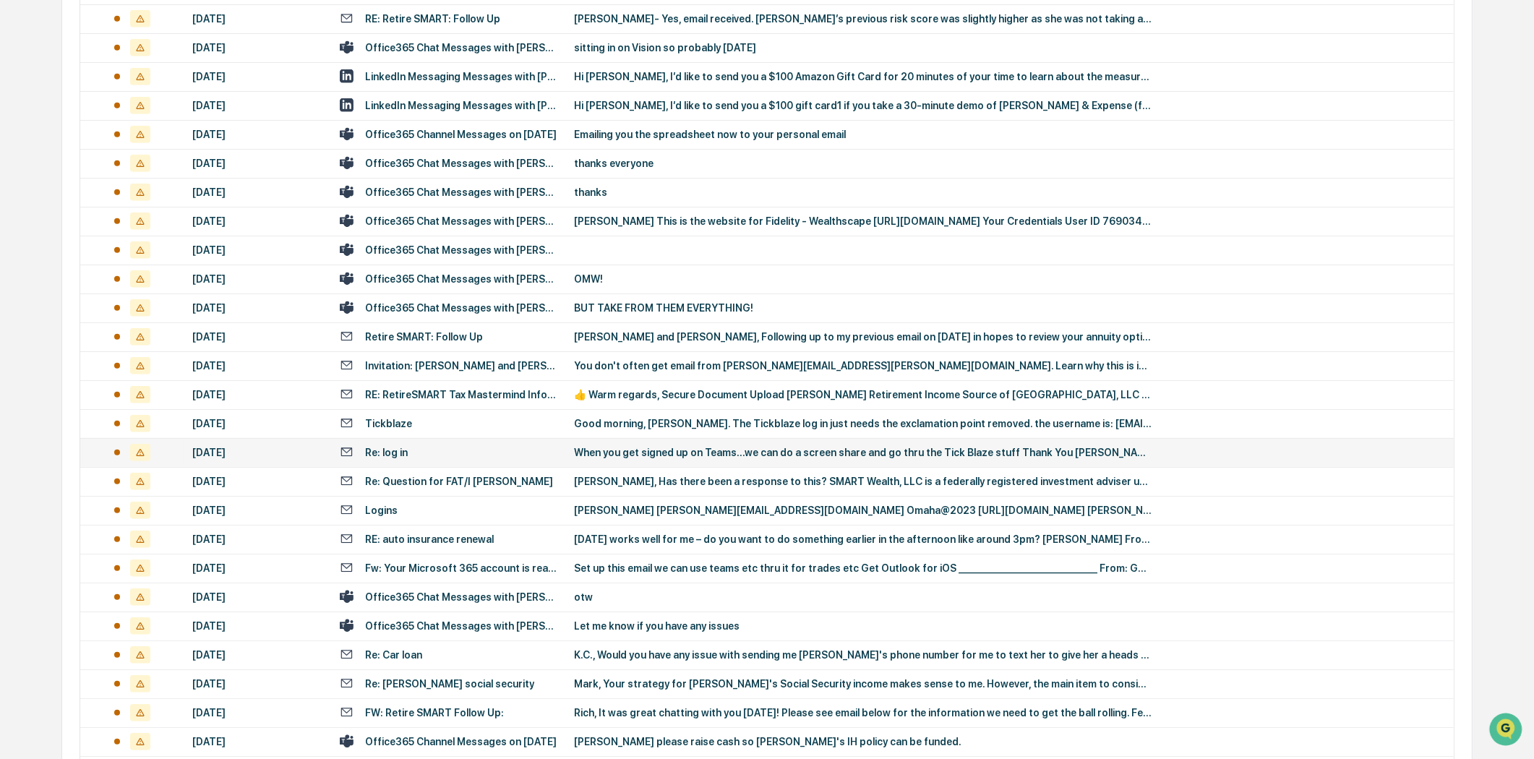
scroll to position [1606, 0]
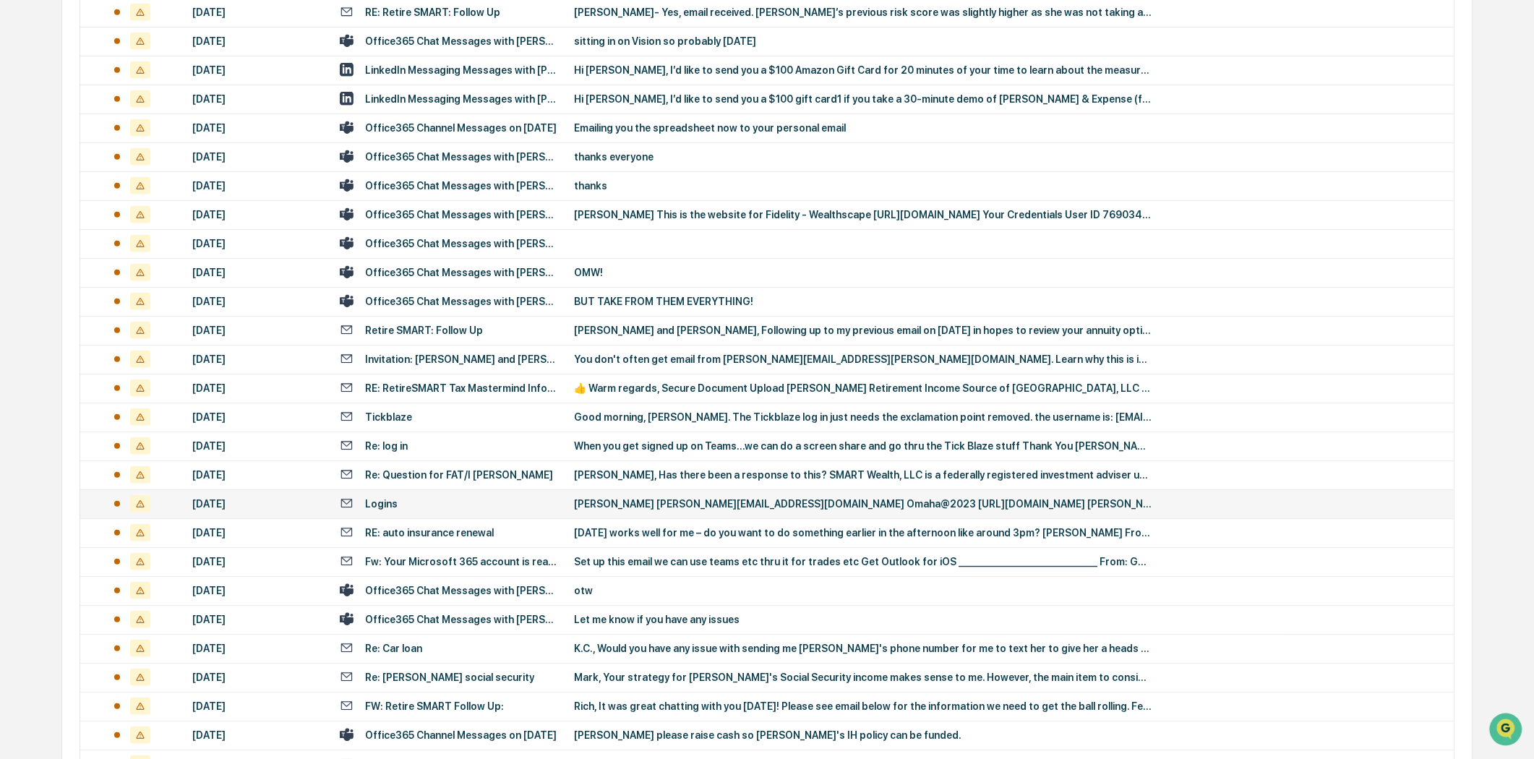
click at [442, 509] on td "Logins" at bounding box center [448, 503] width 234 height 29
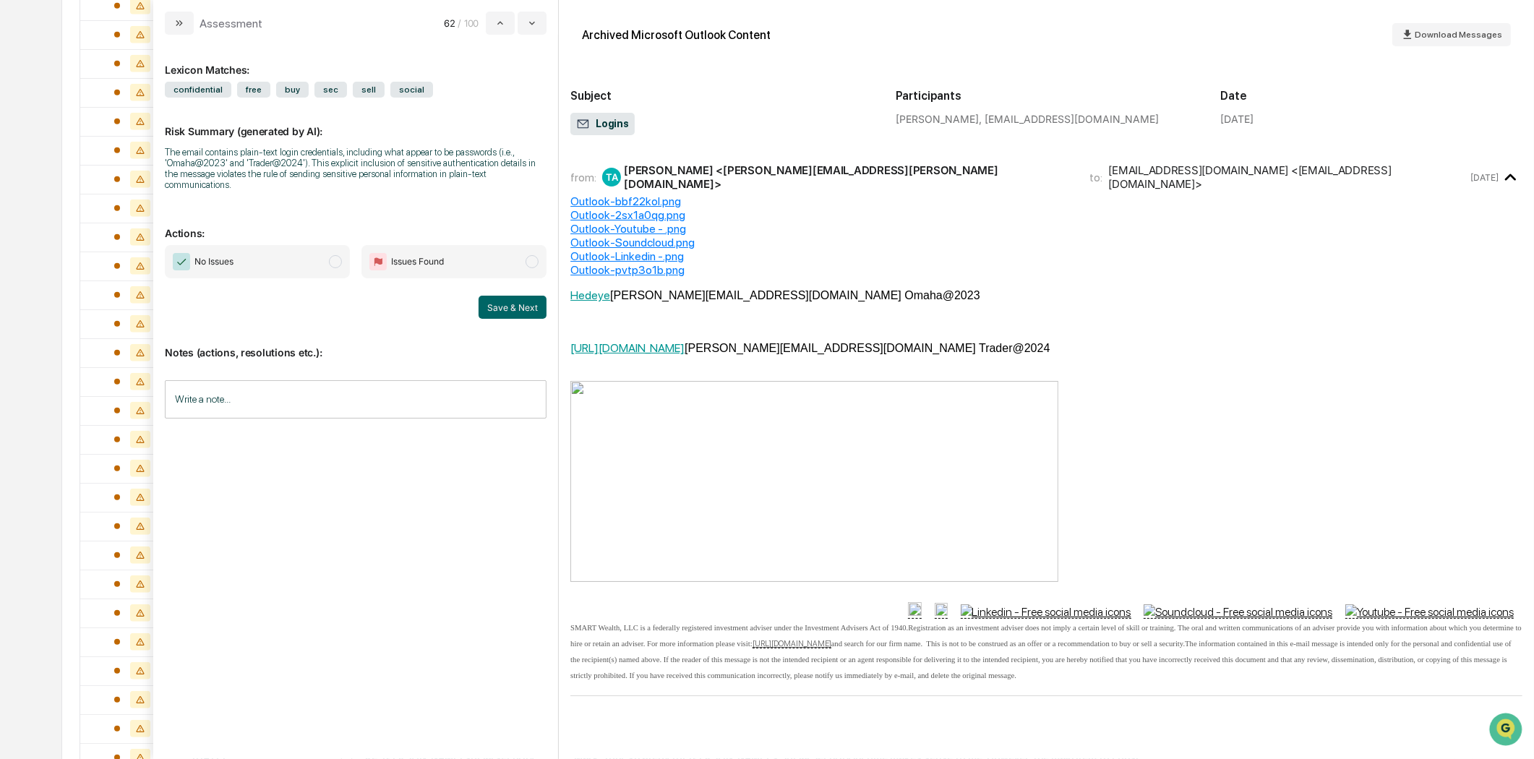
scroll to position [803, 0]
click at [1507, 176] on icon "modal" at bounding box center [1510, 178] width 24 height 24
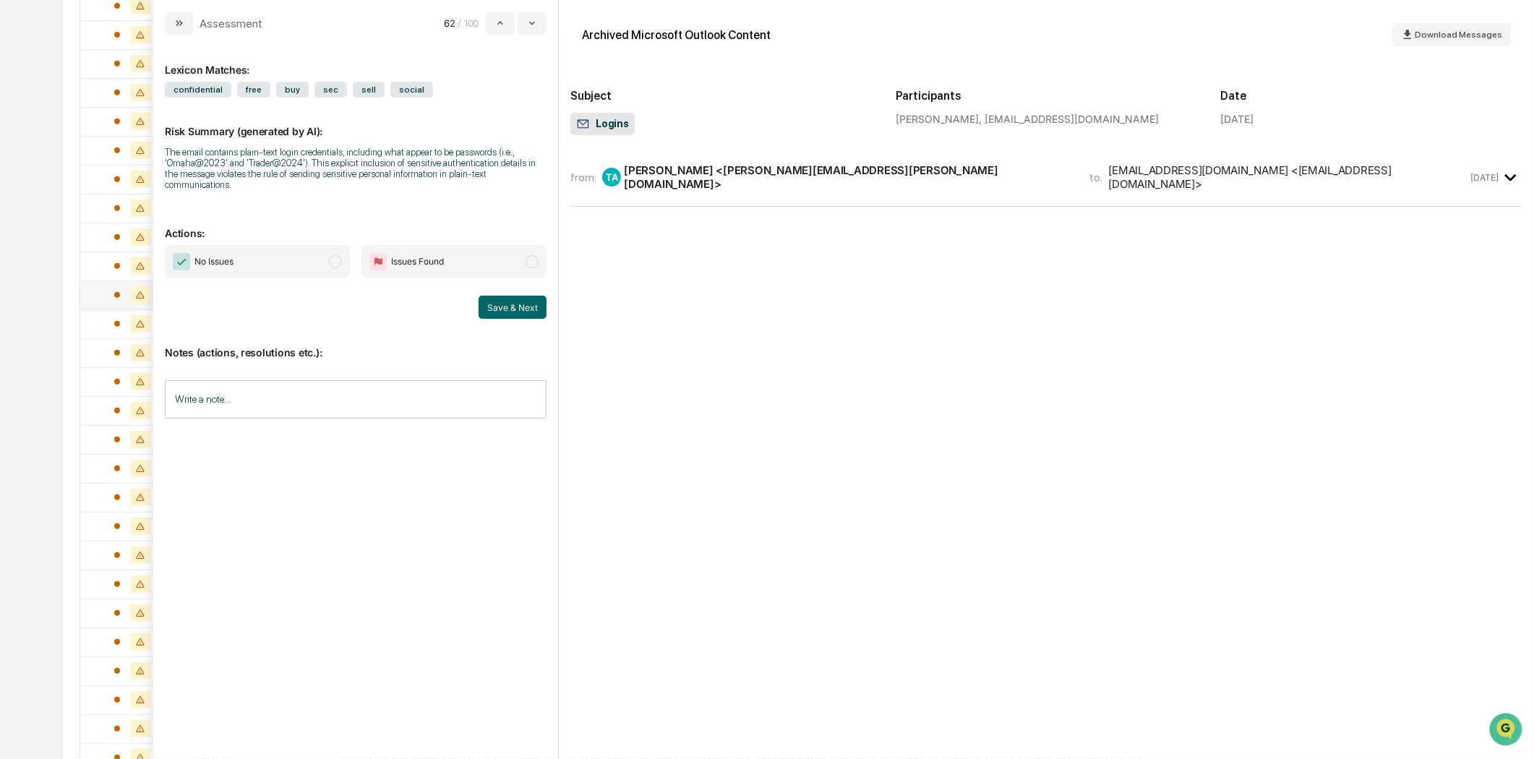
click at [1508, 176] on icon "modal" at bounding box center [1510, 178] width 24 height 24
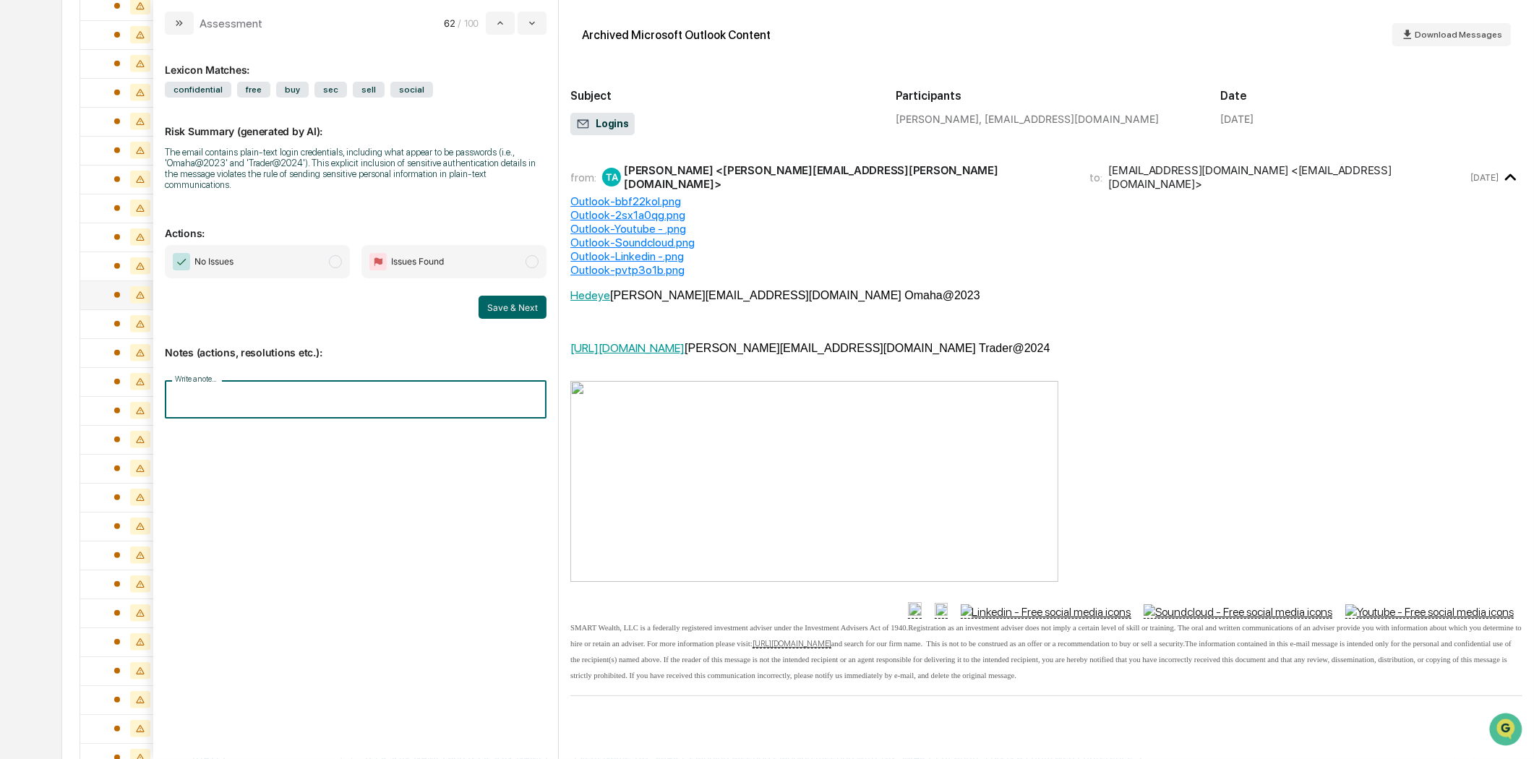
click at [332, 387] on input "Write a note..." at bounding box center [356, 399] width 382 height 38
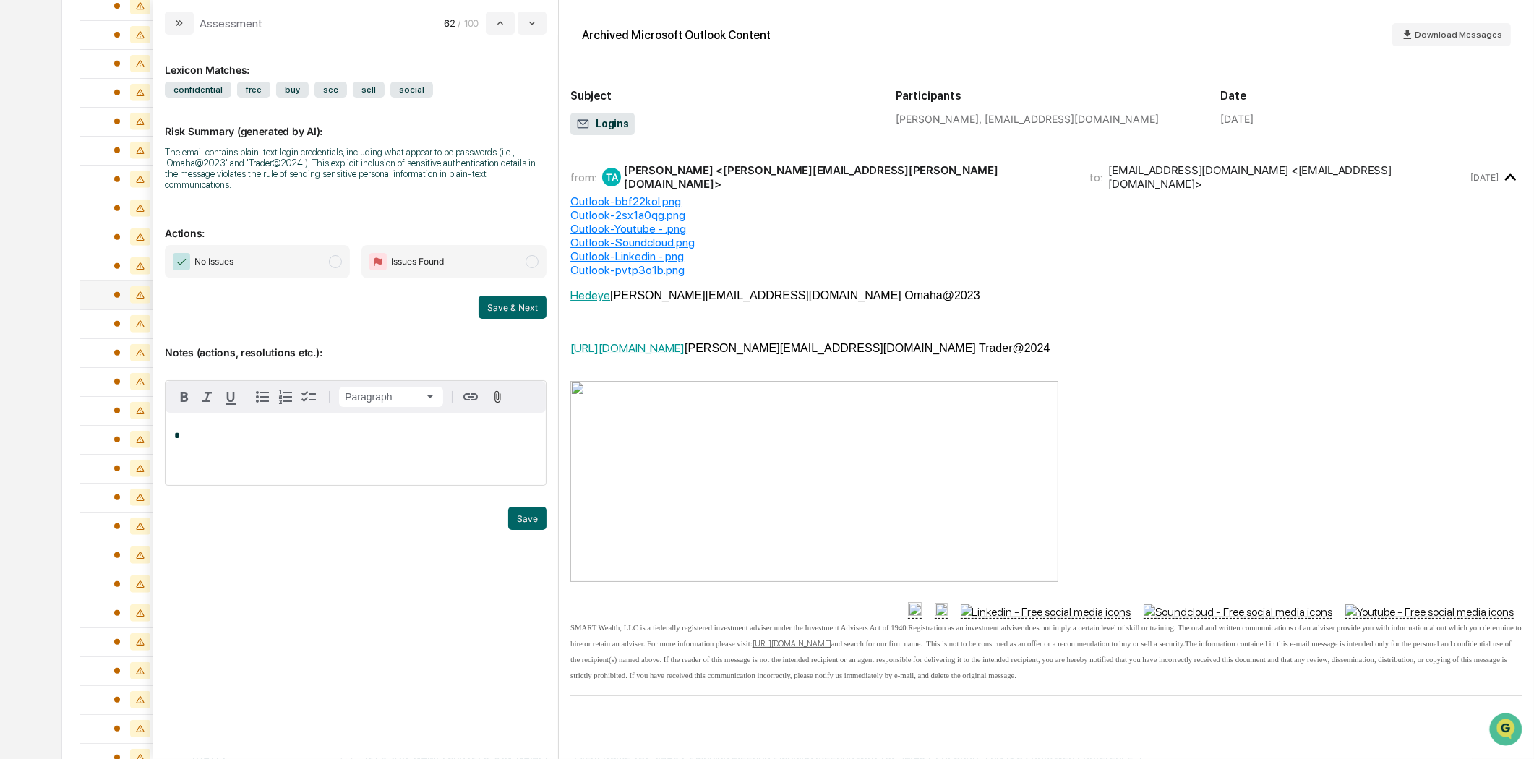
click at [218, 431] on p "*" at bounding box center [355, 436] width 363 height 10
click at [1459, 37] on span "Download Messages" at bounding box center [1458, 35] width 87 height 10
click at [1465, 41] on button "Download Messages" at bounding box center [1451, 34] width 119 height 23
click at [174, 20] on icon "modal" at bounding box center [179, 23] width 12 height 12
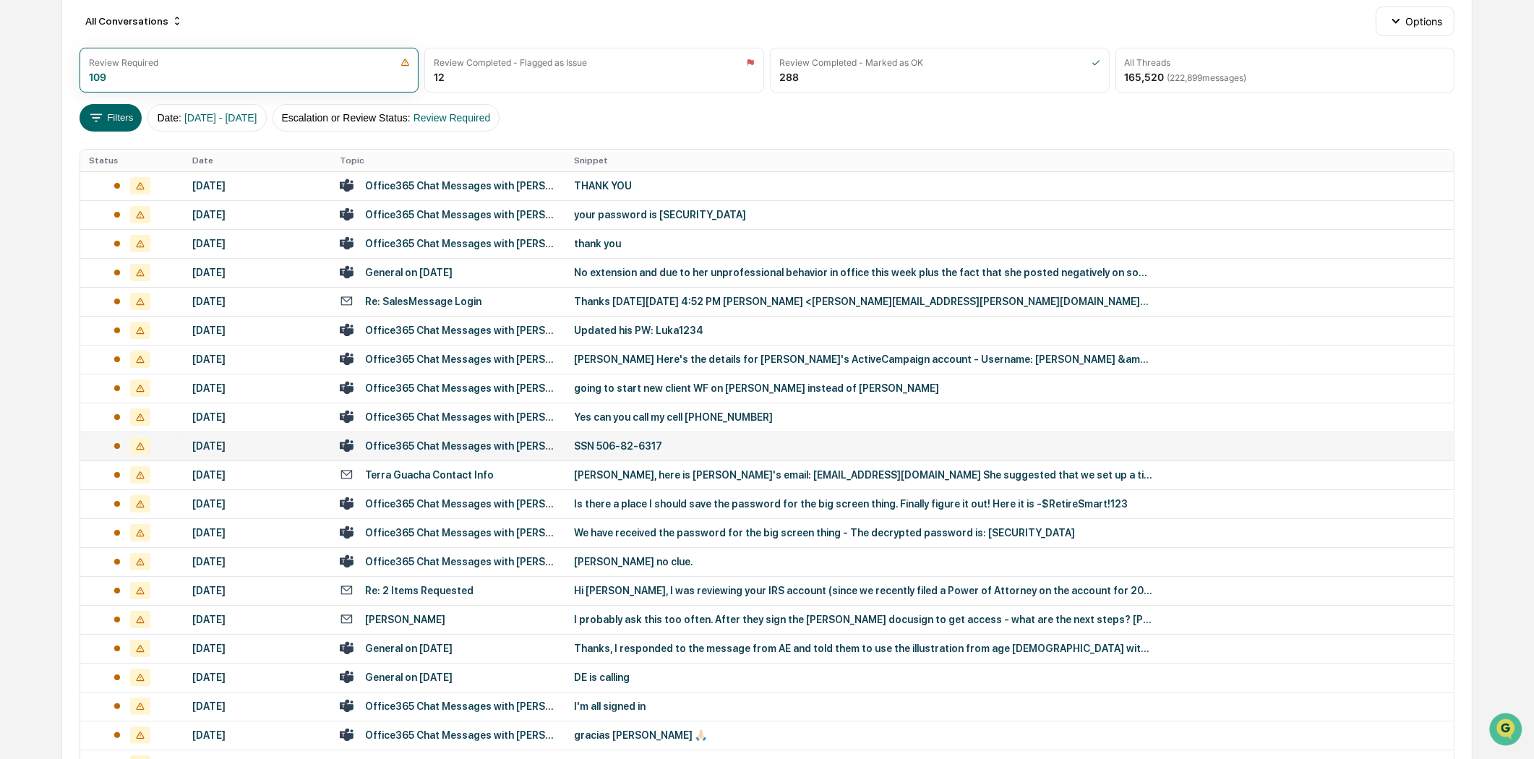
click at [504, 439] on div "Office365 Chat Messages with [PERSON_NAME], [PERSON_NAME] on [DATE]" at bounding box center [448, 446] width 217 height 14
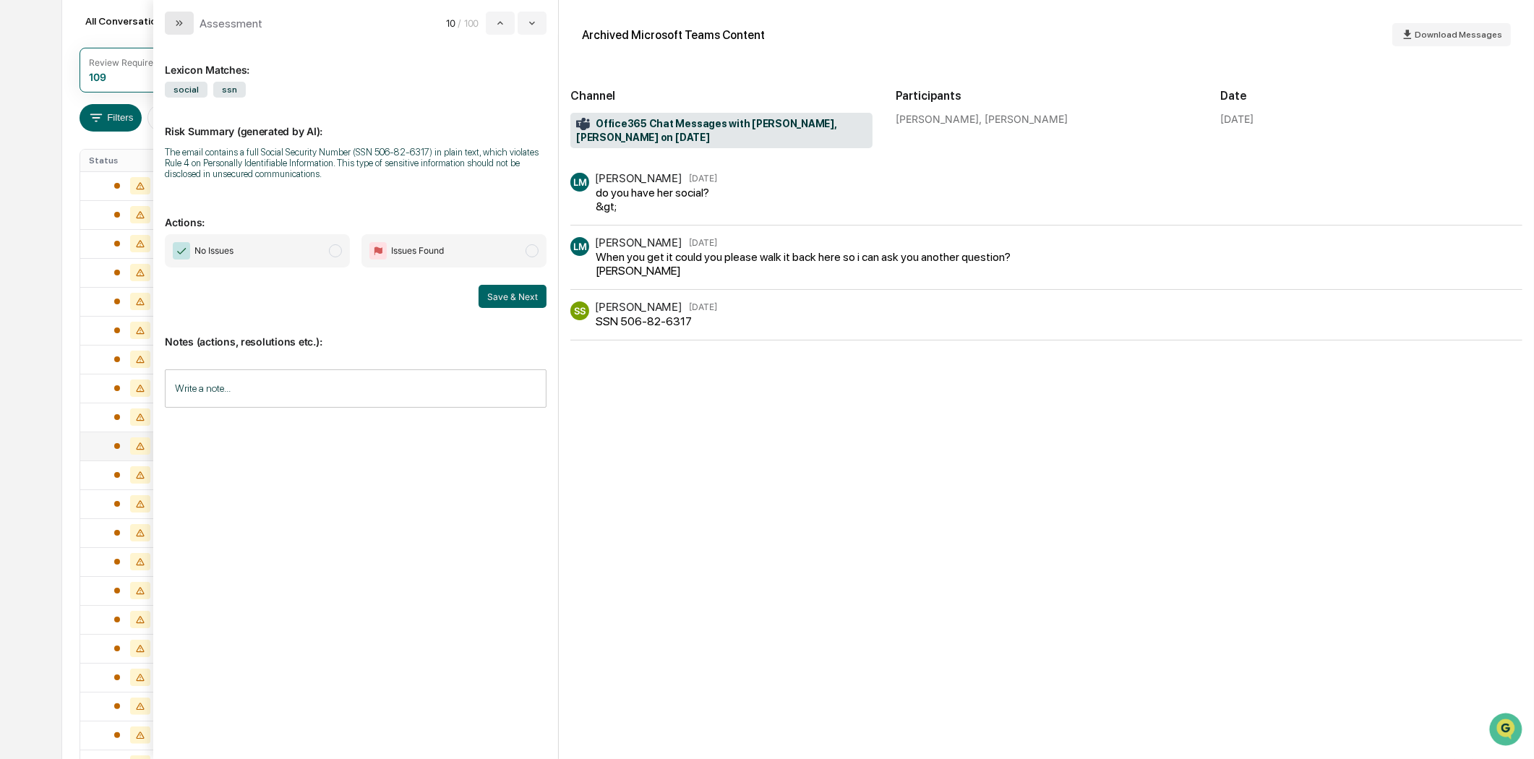
click at [163, 29] on div "Assessment 10 / 100" at bounding box center [355, 17] width 405 height 35
drag, startPoint x: 171, startPoint y: 20, endPoint x: 204, endPoint y: 126, distance: 110.4
click at [171, 22] on button "modal" at bounding box center [179, 23] width 29 height 23
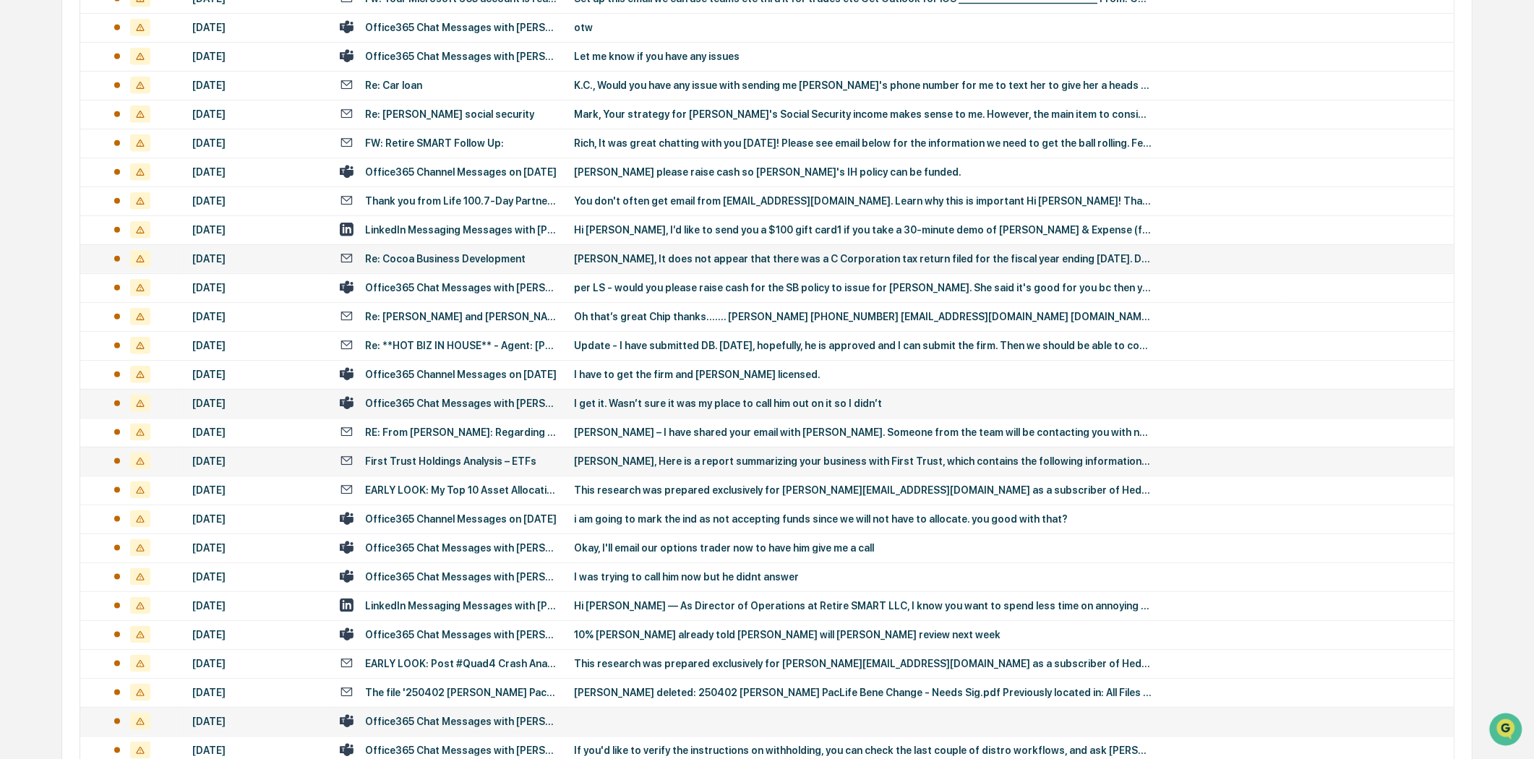
scroll to position [2168, 0]
click at [478, 400] on div "Office365 Chat Messages with [PERSON_NAME], [PERSON_NAME] on [DATE]" at bounding box center [461, 404] width 192 height 12
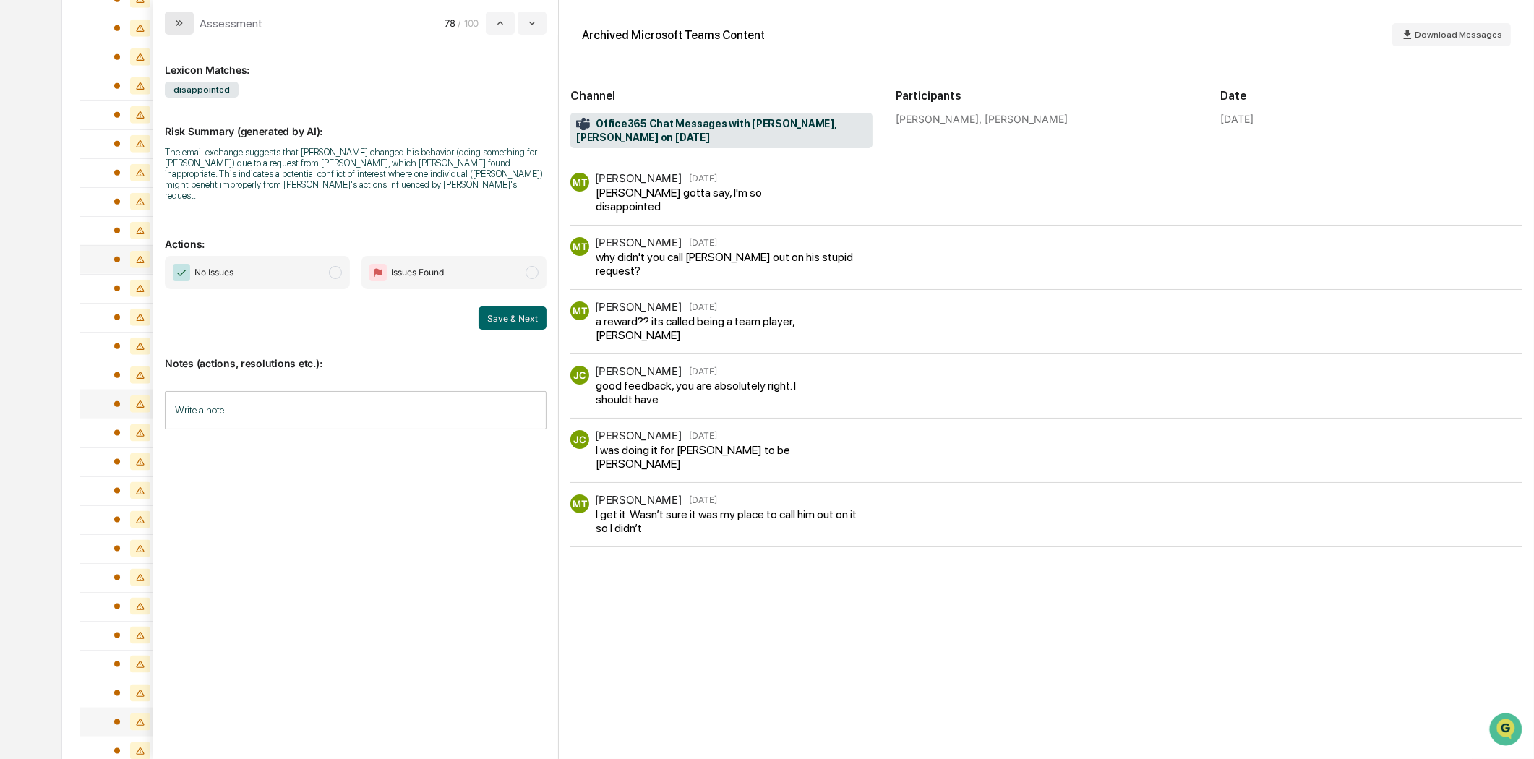
click at [179, 19] on icon "modal" at bounding box center [179, 23] width 12 height 12
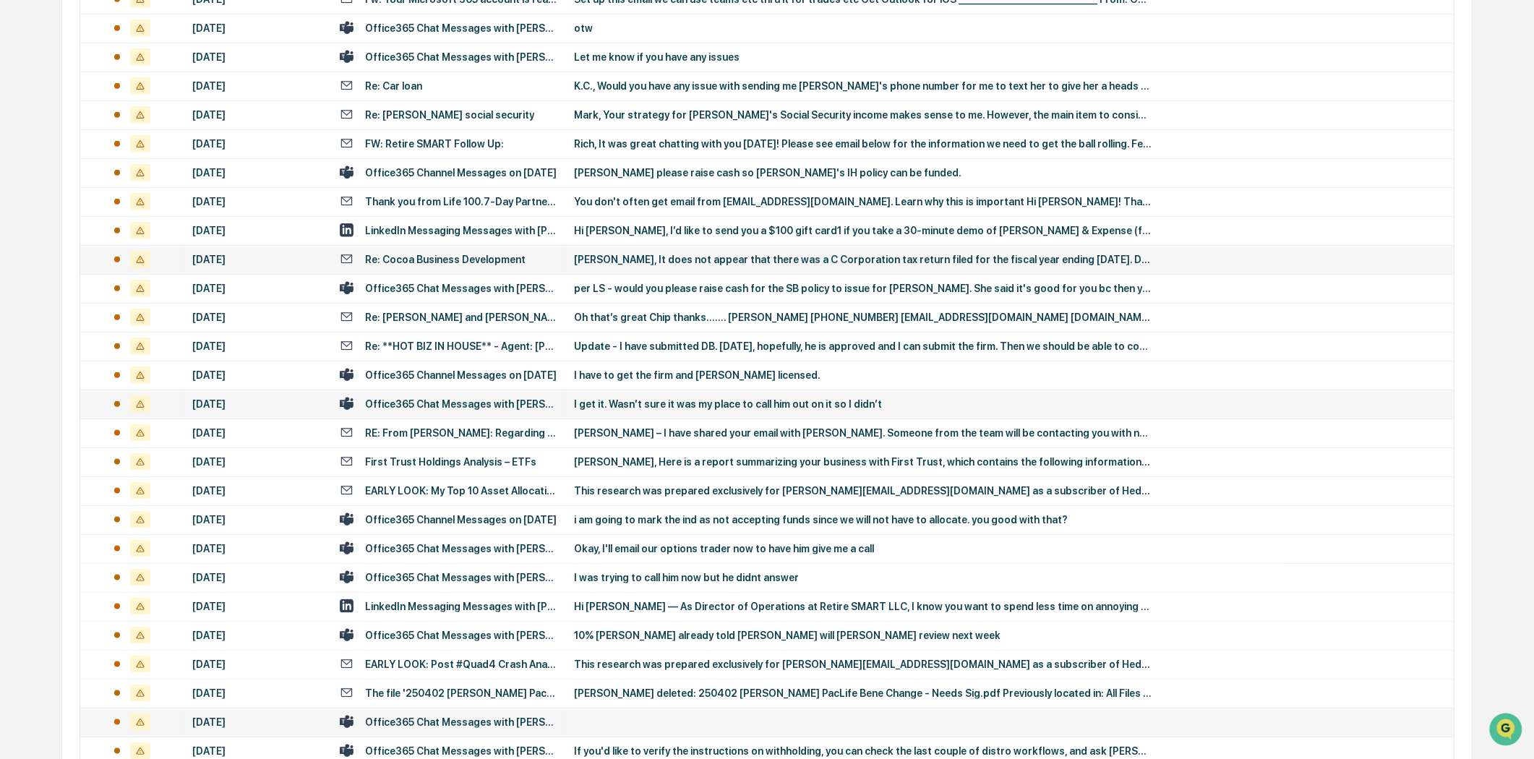
click at [463, 391] on td "Office365 Chat Messages with [PERSON_NAME], [PERSON_NAME] on [DATE]" at bounding box center [448, 404] width 234 height 29
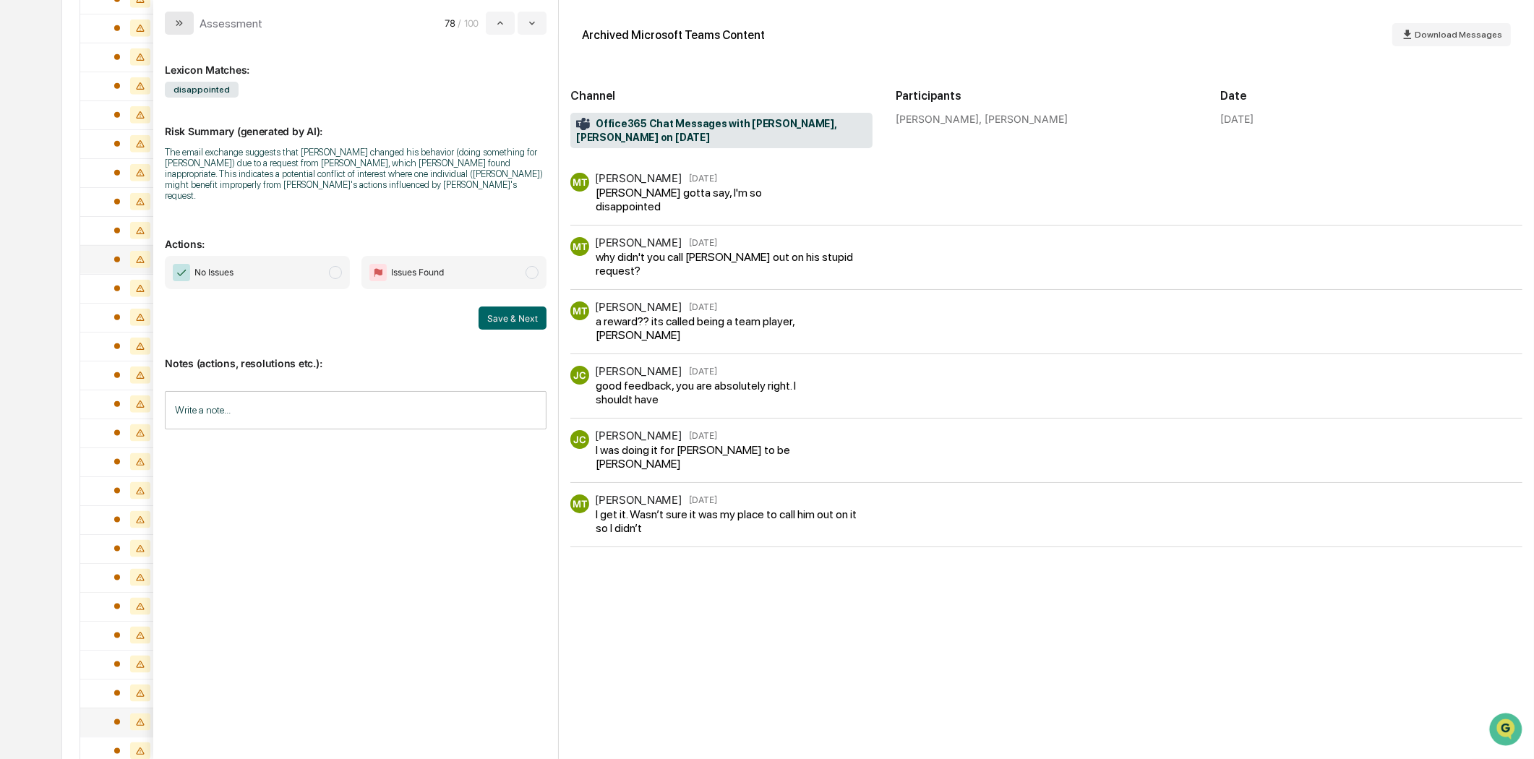
click at [171, 27] on button "modal" at bounding box center [179, 23] width 29 height 23
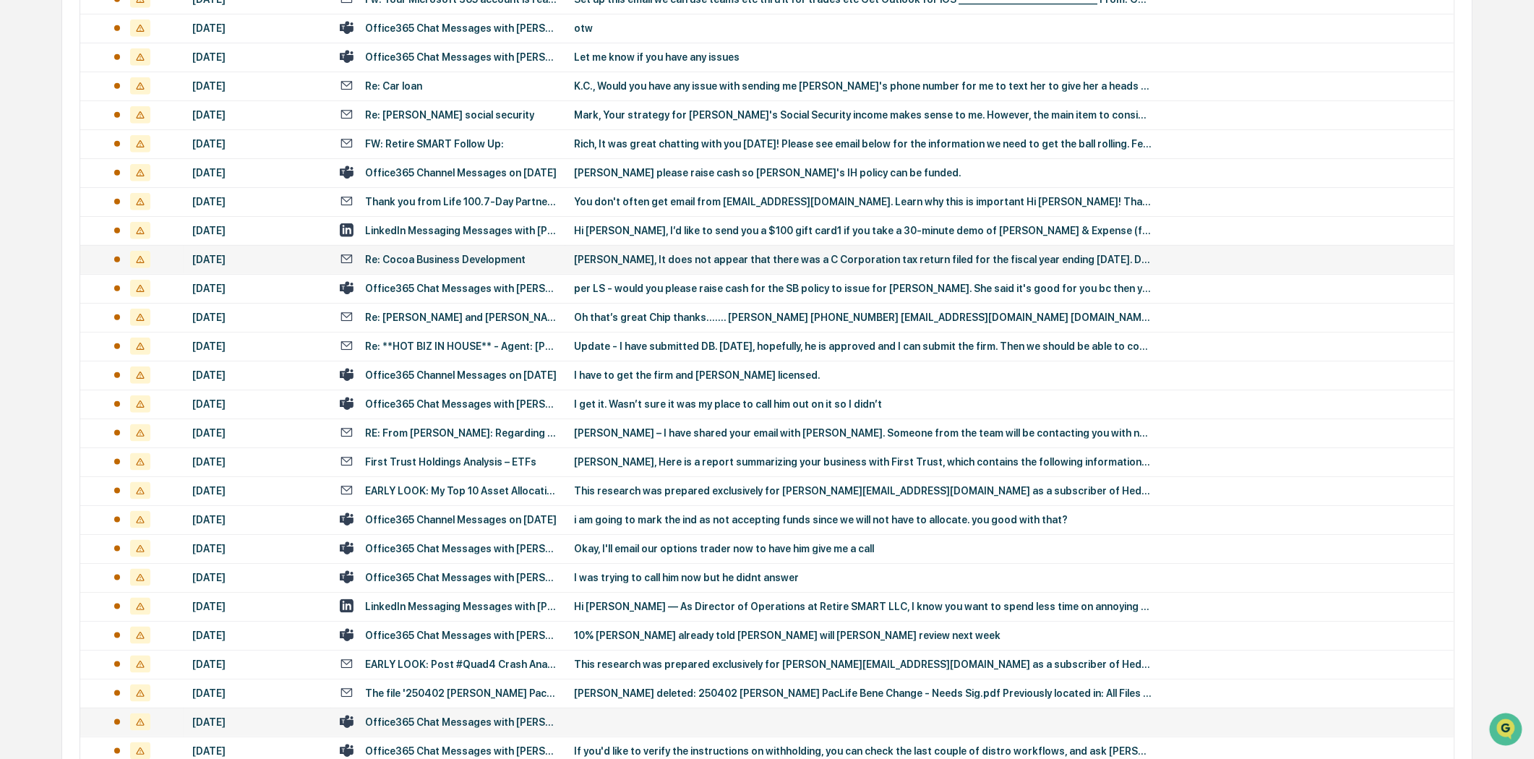
click at [441, 255] on div "Re: Cocoa Business Development" at bounding box center [445, 260] width 160 height 12
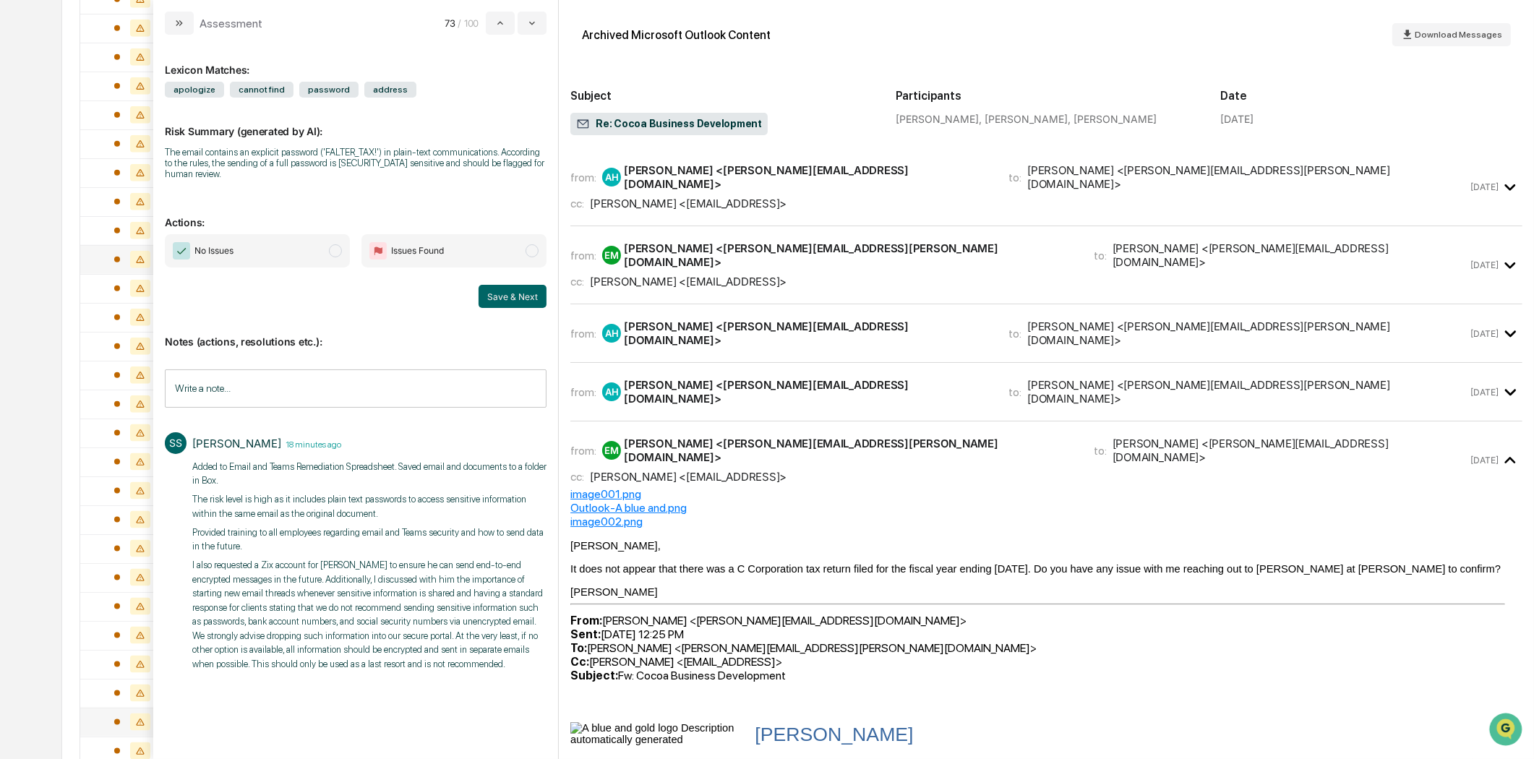
click at [535, 253] on span "Issues Found" at bounding box center [453, 250] width 185 height 33
click at [509, 291] on button "Save & Next" at bounding box center [512, 296] width 68 height 23
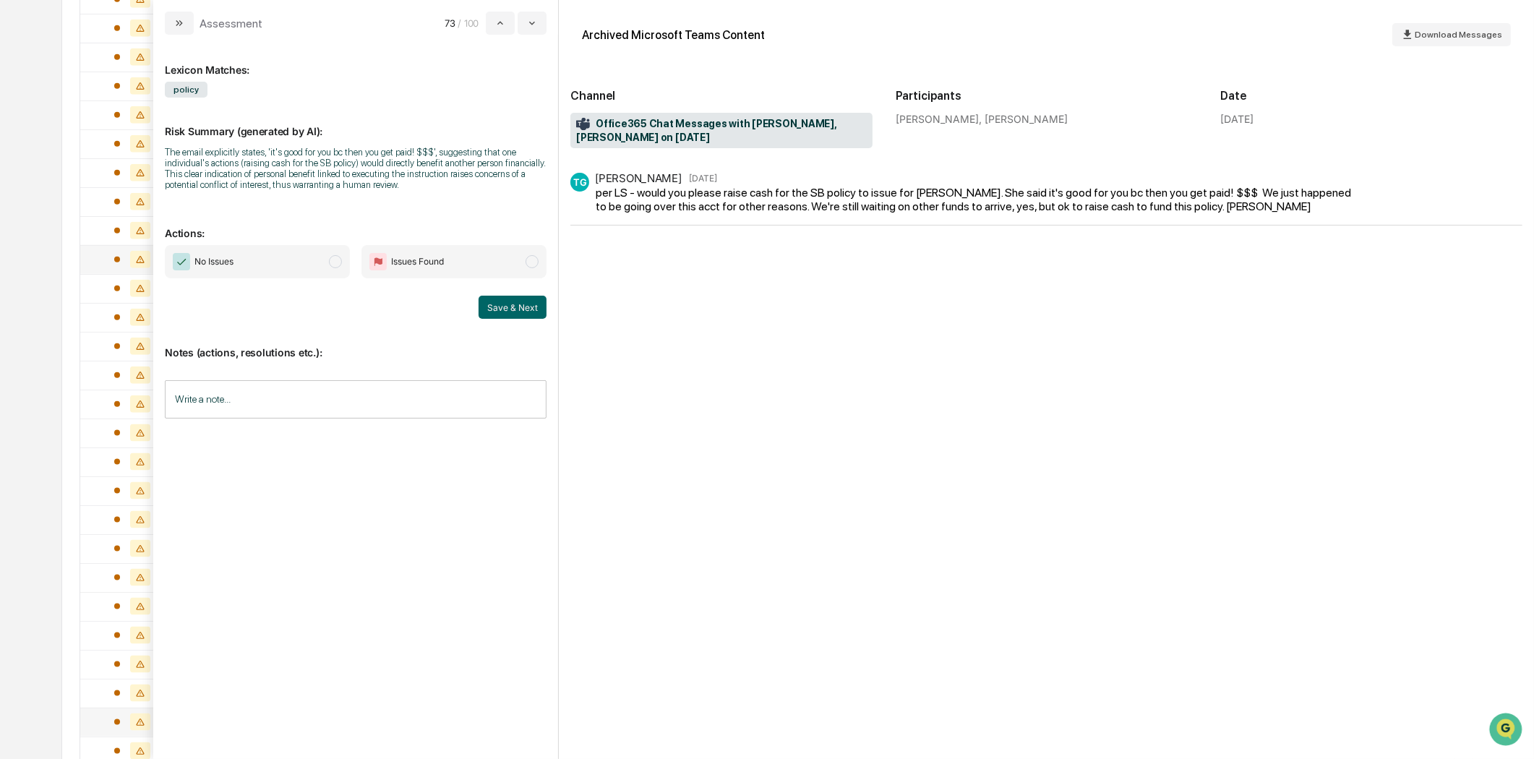
drag, startPoint x: 175, startPoint y: 20, endPoint x: 204, endPoint y: 69, distance: 57.0
click at [176, 20] on icon "modal" at bounding box center [179, 23] width 12 height 12
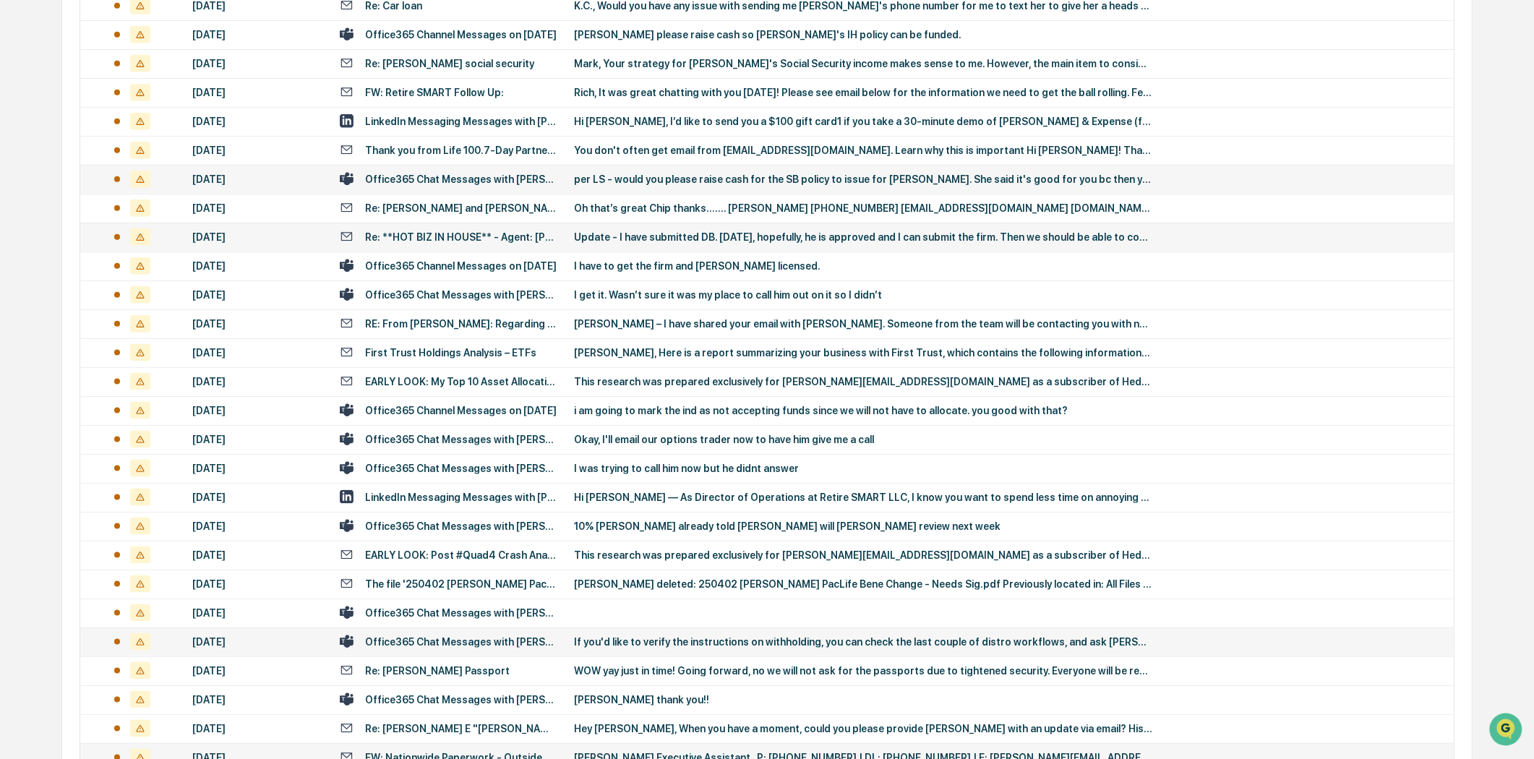
scroll to position [2168, 0]
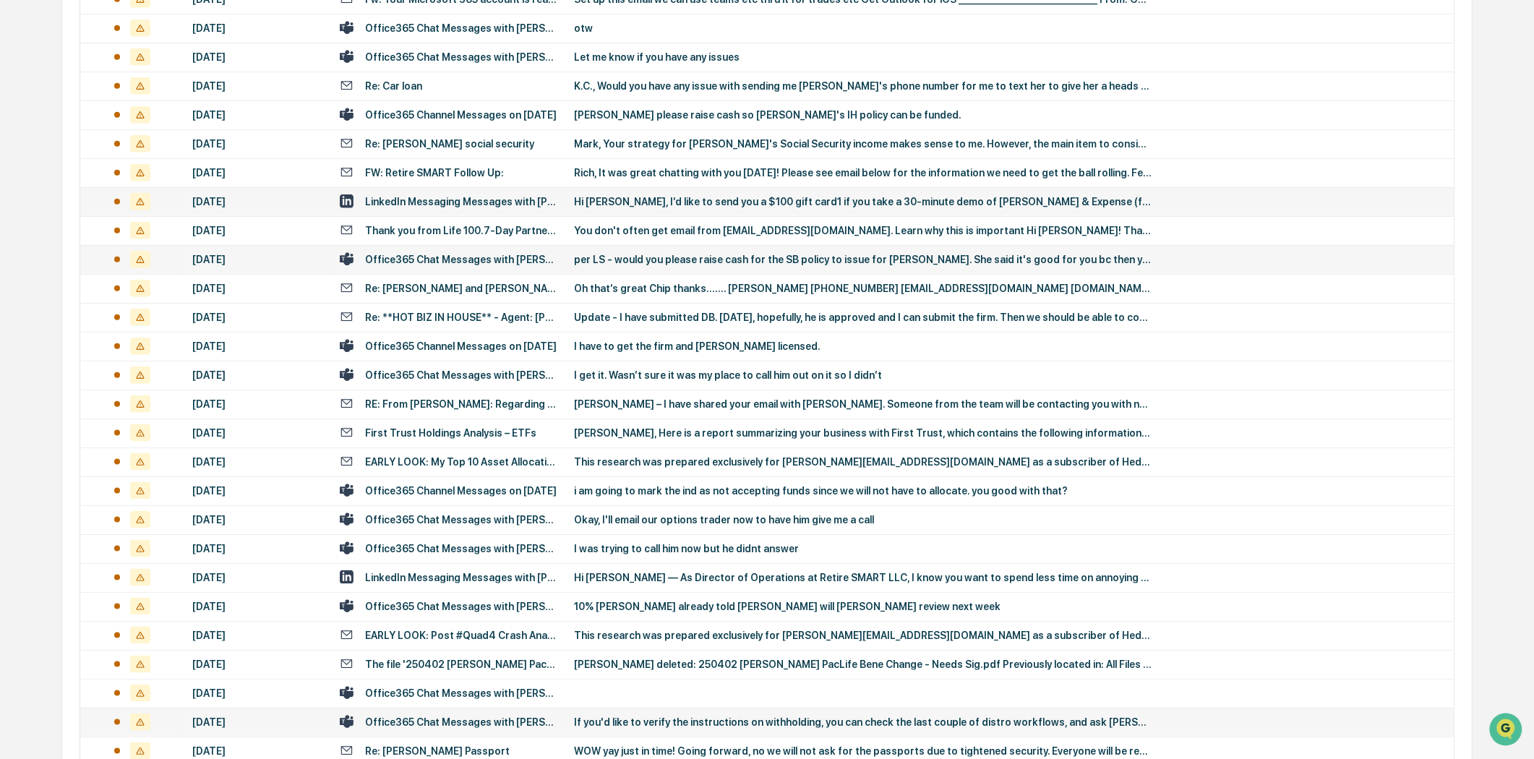
click at [515, 212] on td "LinkedIn Messaging Messages with [PERSON_NAME], [PERSON_NAME]" at bounding box center [448, 201] width 234 height 29
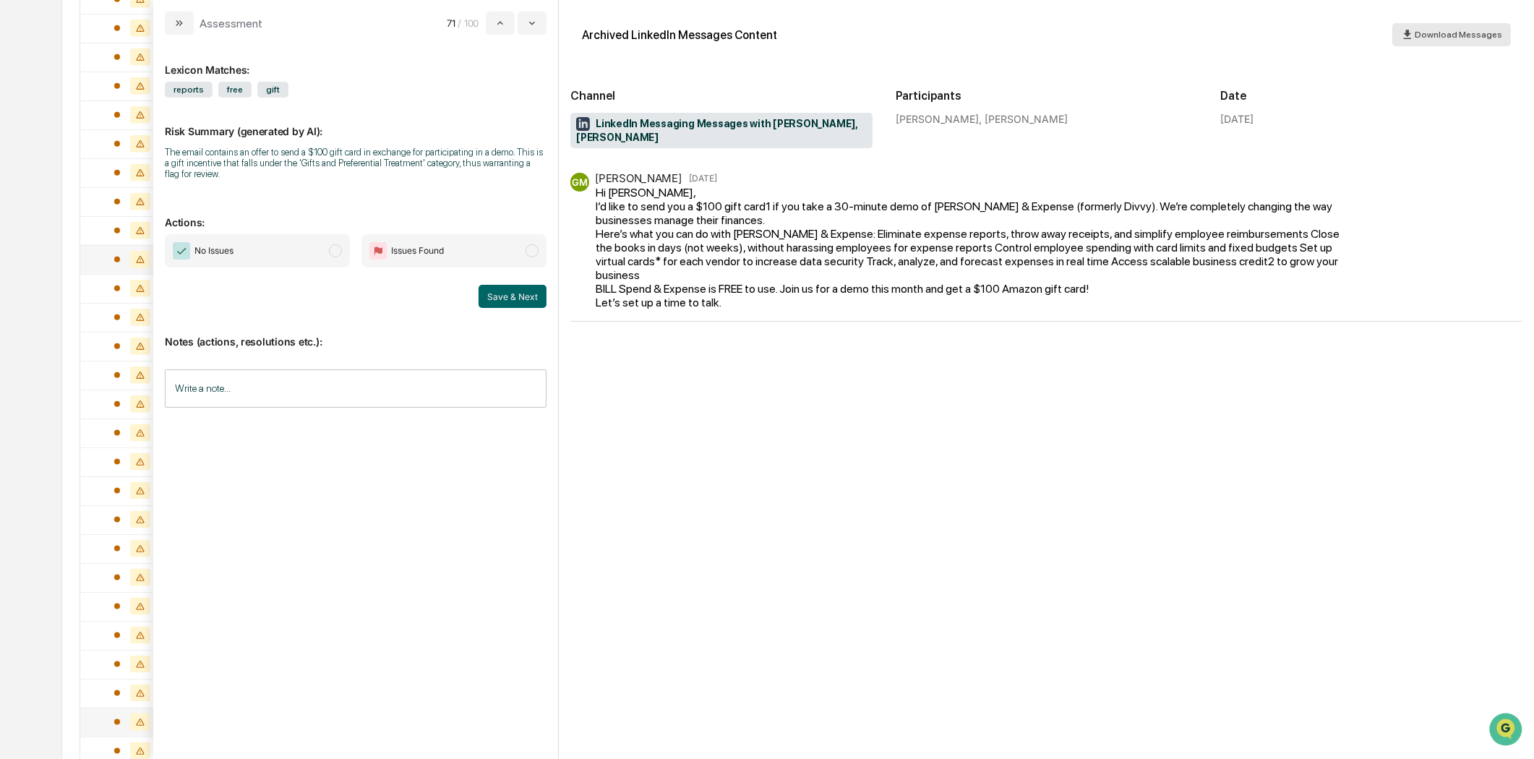
click at [1430, 33] on span "Download Messages" at bounding box center [1458, 35] width 87 height 10
drag, startPoint x: 181, startPoint y: 25, endPoint x: 929, endPoint y: 446, distance: 858.3
click at [181, 25] on icon "modal" at bounding box center [179, 23] width 12 height 12
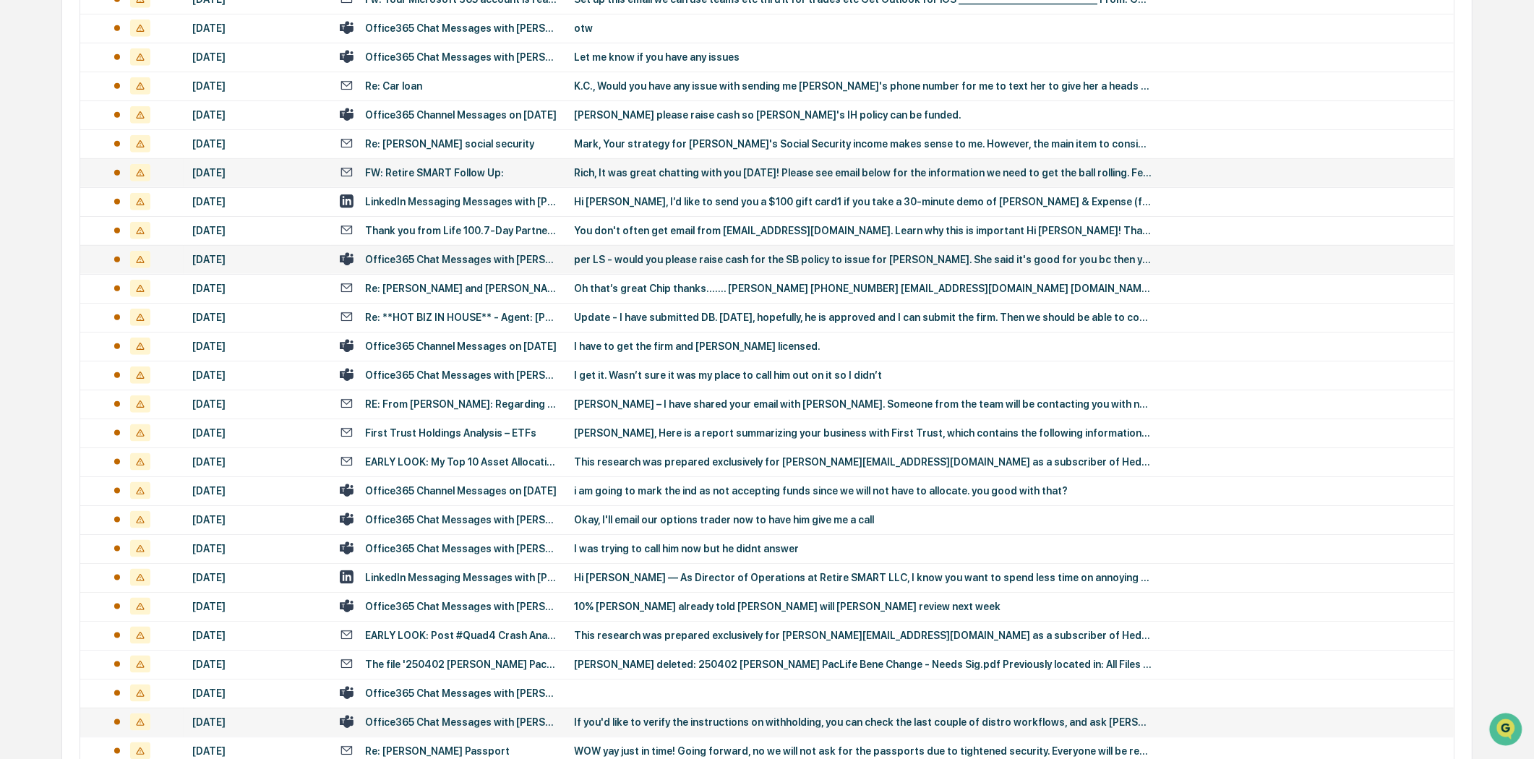
click at [427, 167] on div "FW: Retire SMART Follow Up:" at bounding box center [434, 173] width 139 height 12
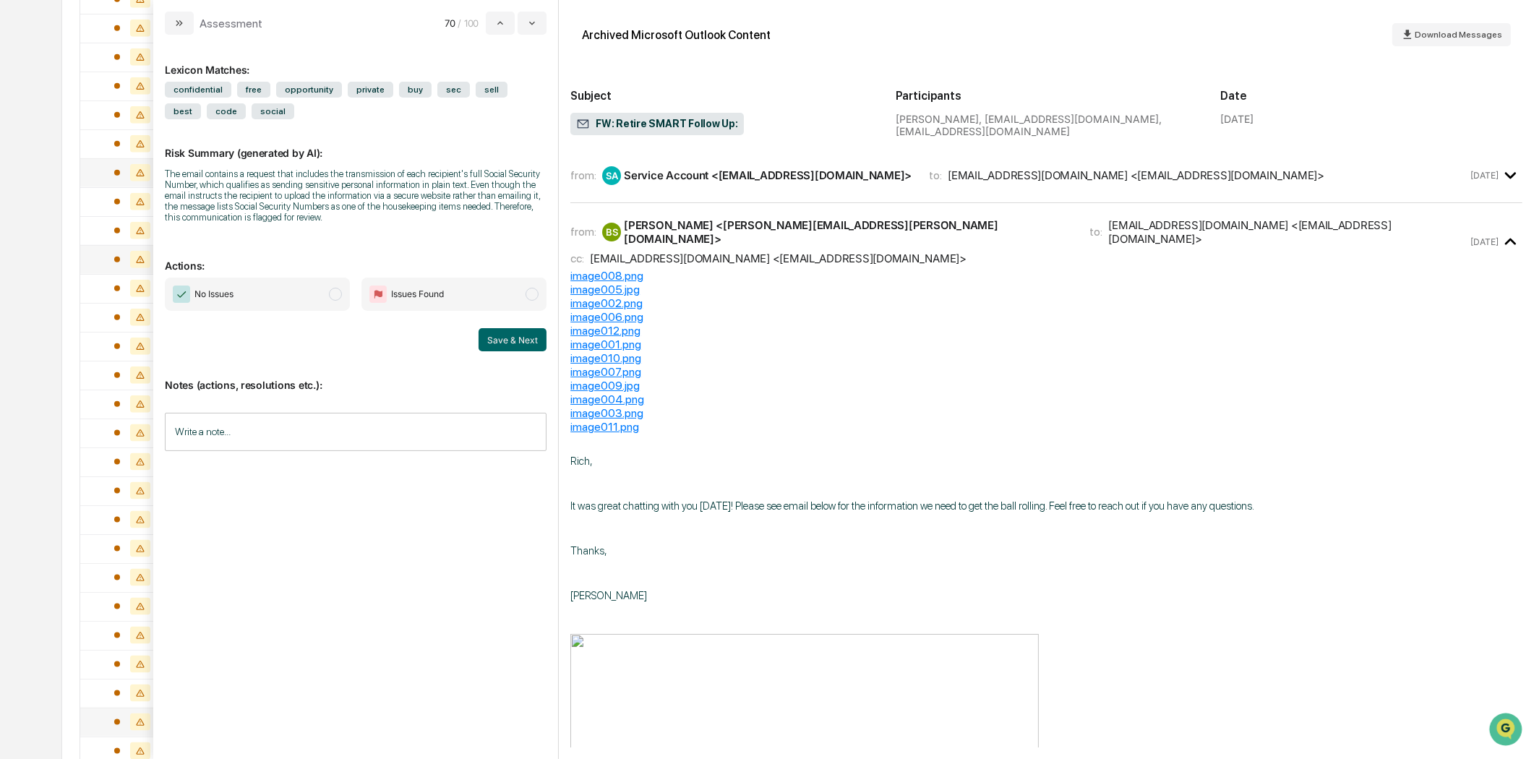
click at [1498, 179] on icon "modal" at bounding box center [1510, 175] width 24 height 24
